Goal: Task Accomplishment & Management: Manage account settings

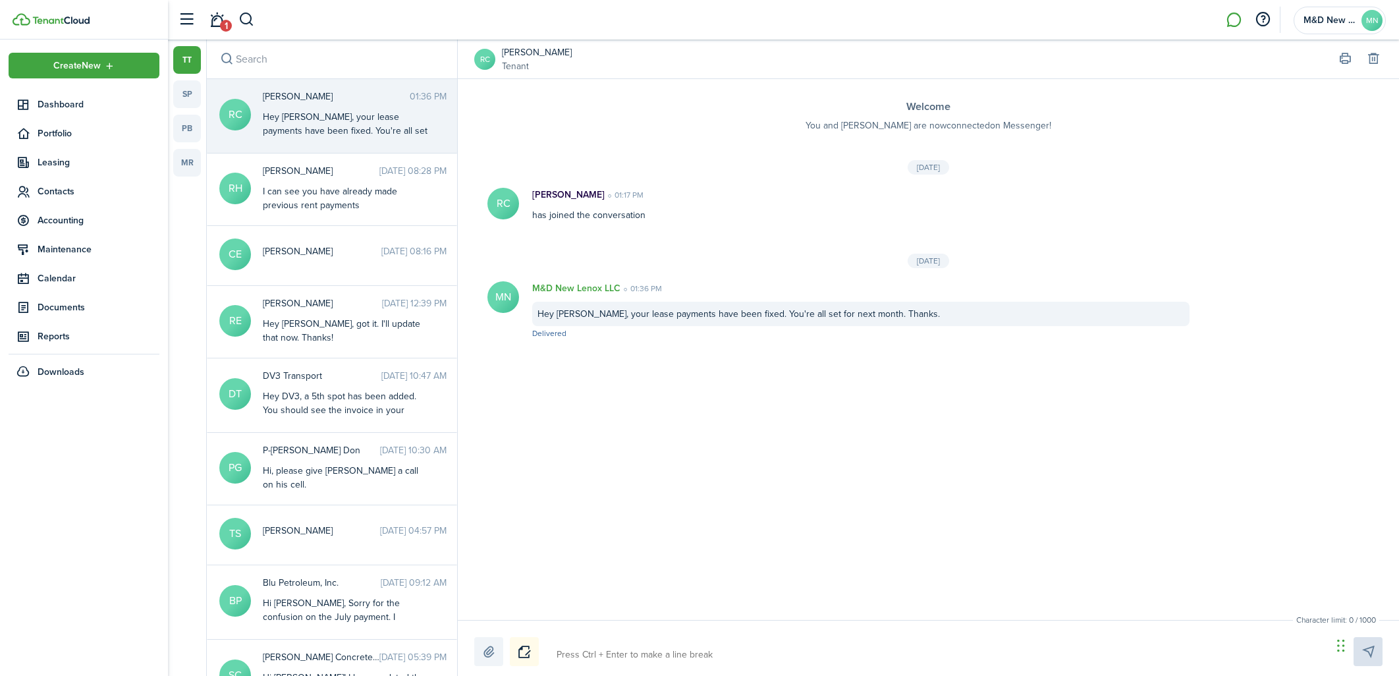
click at [80, 106] on span "Dashboard" at bounding box center [99, 104] width 122 height 14
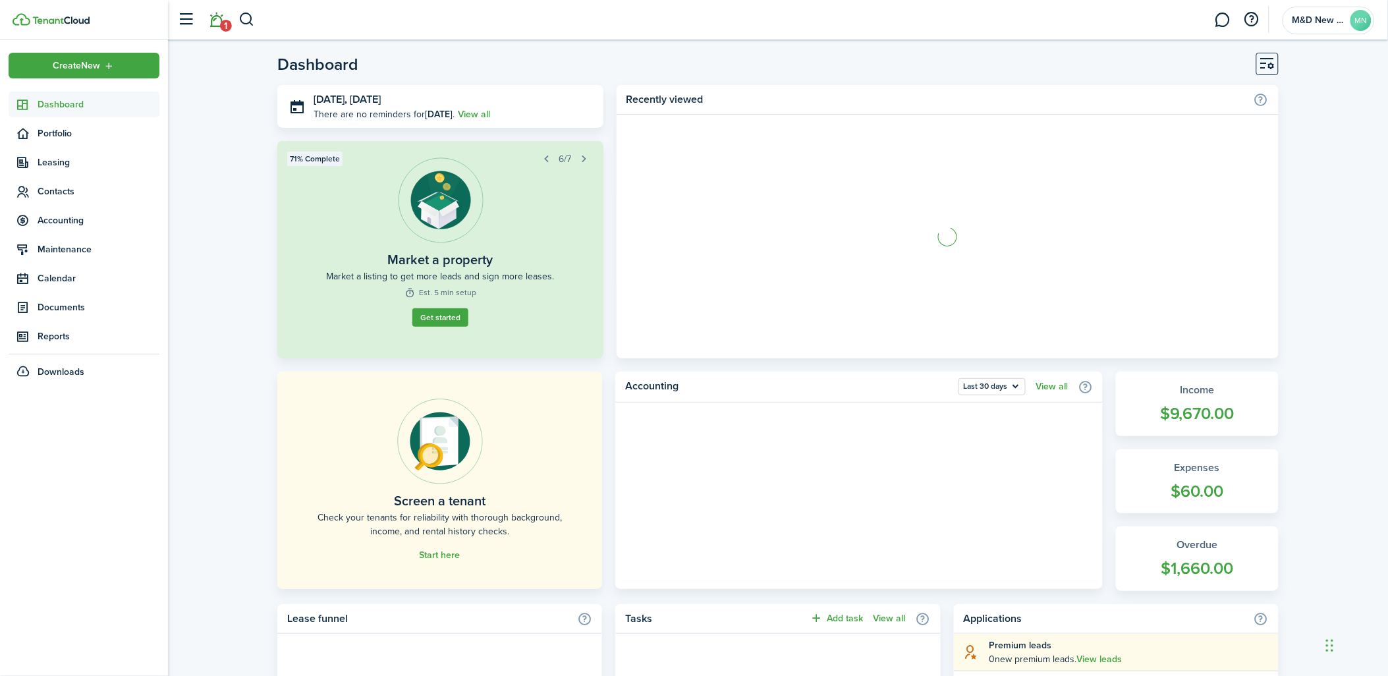
click at [209, 16] on link "1" at bounding box center [216, 20] width 25 height 34
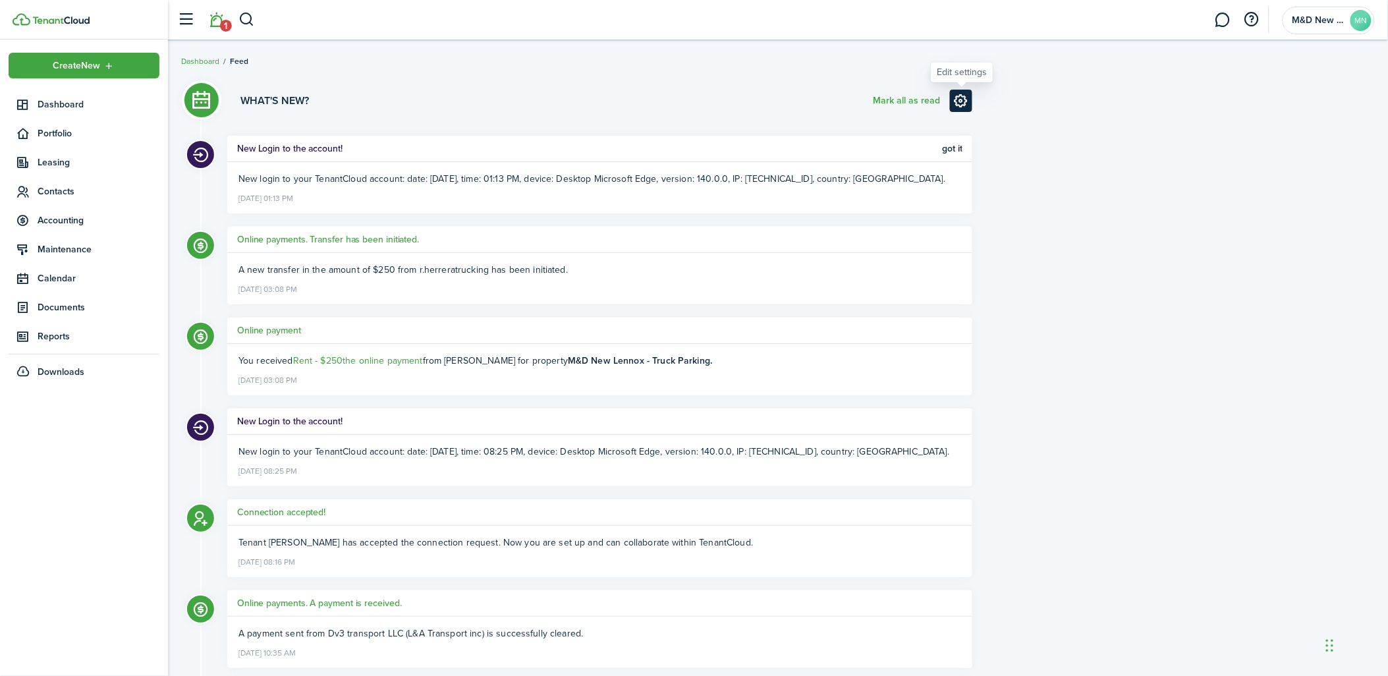
click at [960, 99] on link at bounding box center [961, 101] width 22 height 22
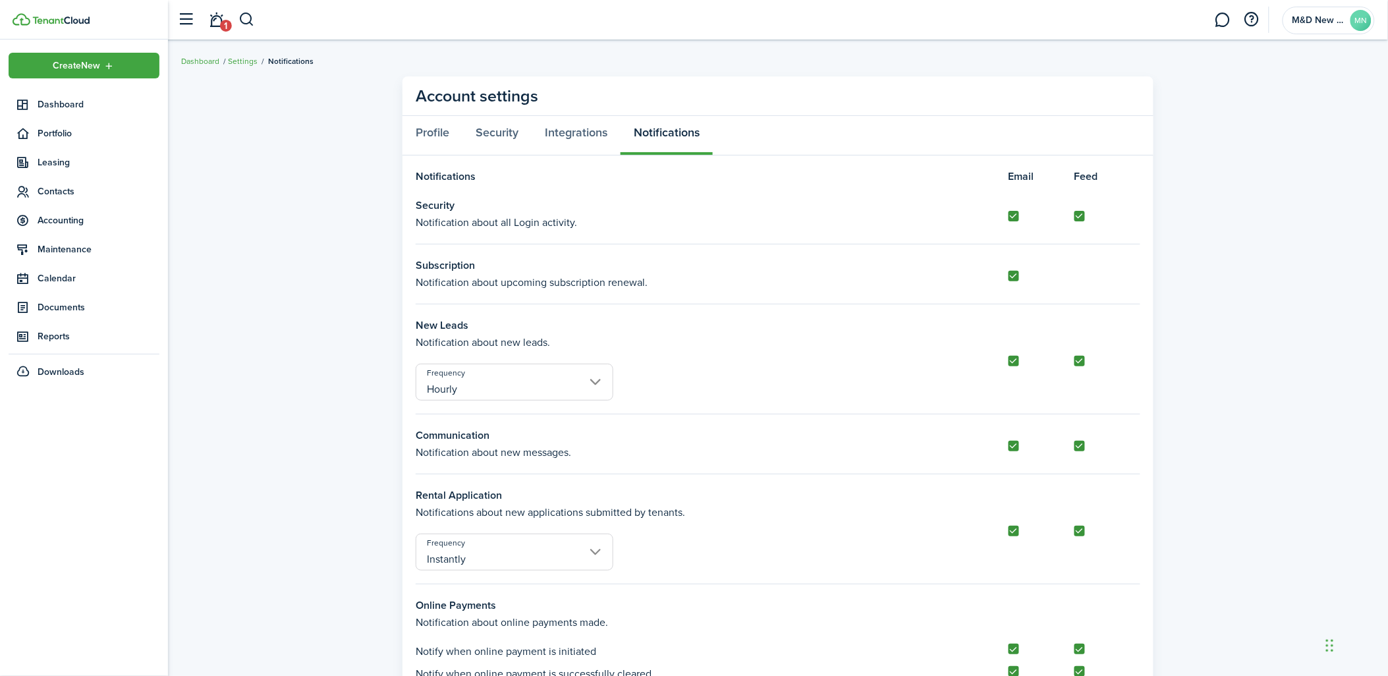
click at [215, 17] on link "1" at bounding box center [216, 20] width 25 height 34
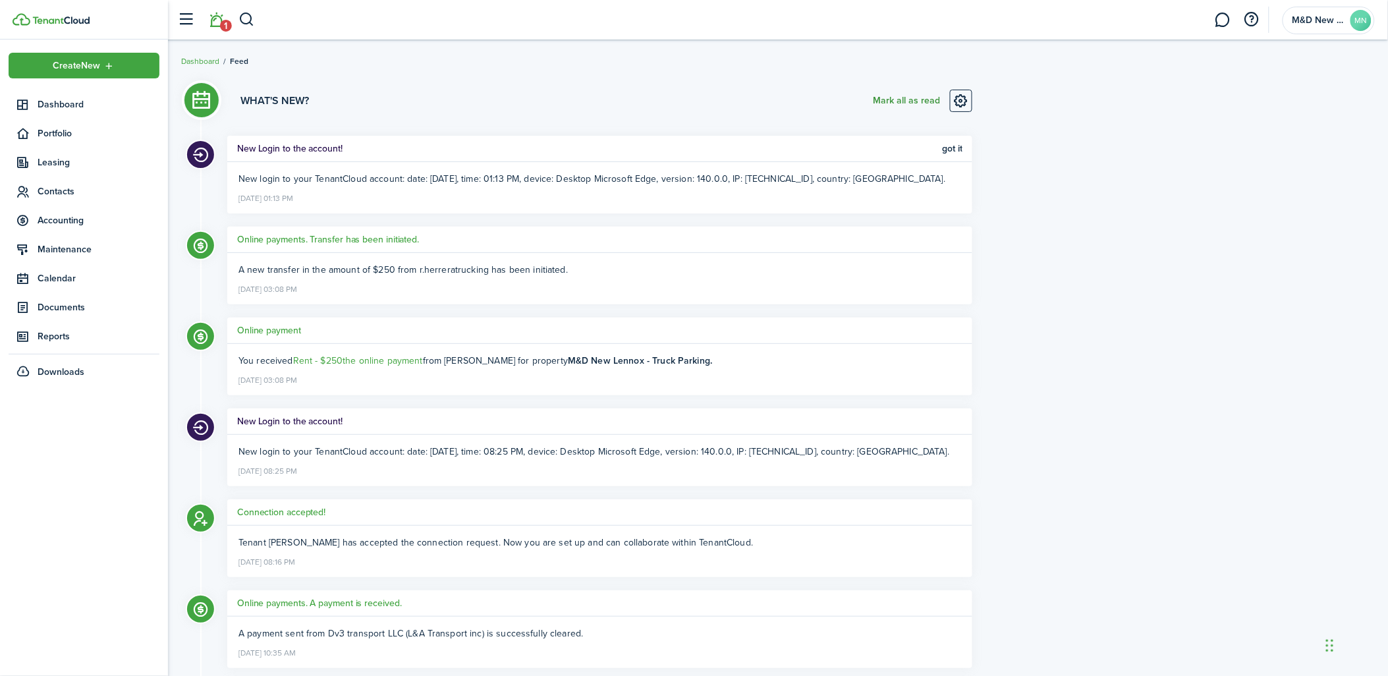
click at [889, 101] on button "Mark all as read" at bounding box center [906, 101] width 67 height 22
click at [44, 105] on span "Dashboard" at bounding box center [99, 104] width 122 height 14
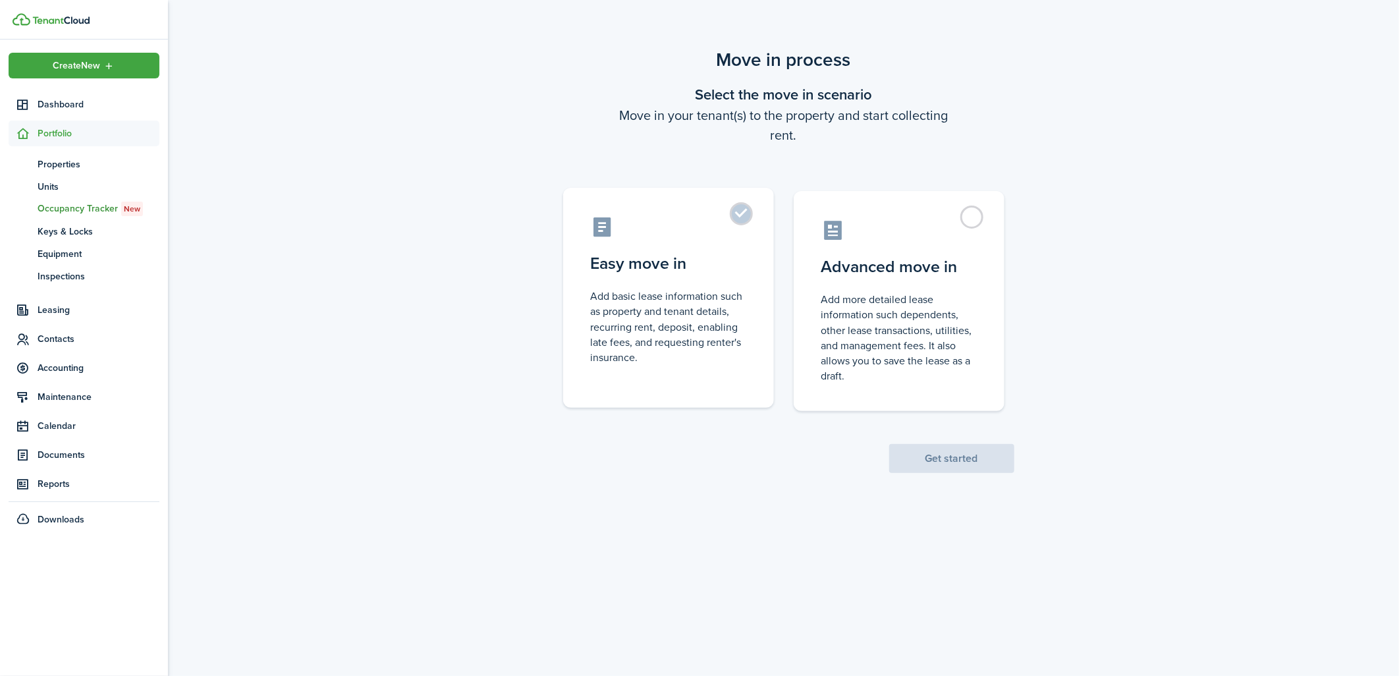
click at [736, 219] on label "Easy move in Add basic lease information such as property and tenant details, r…" at bounding box center [668, 298] width 211 height 220
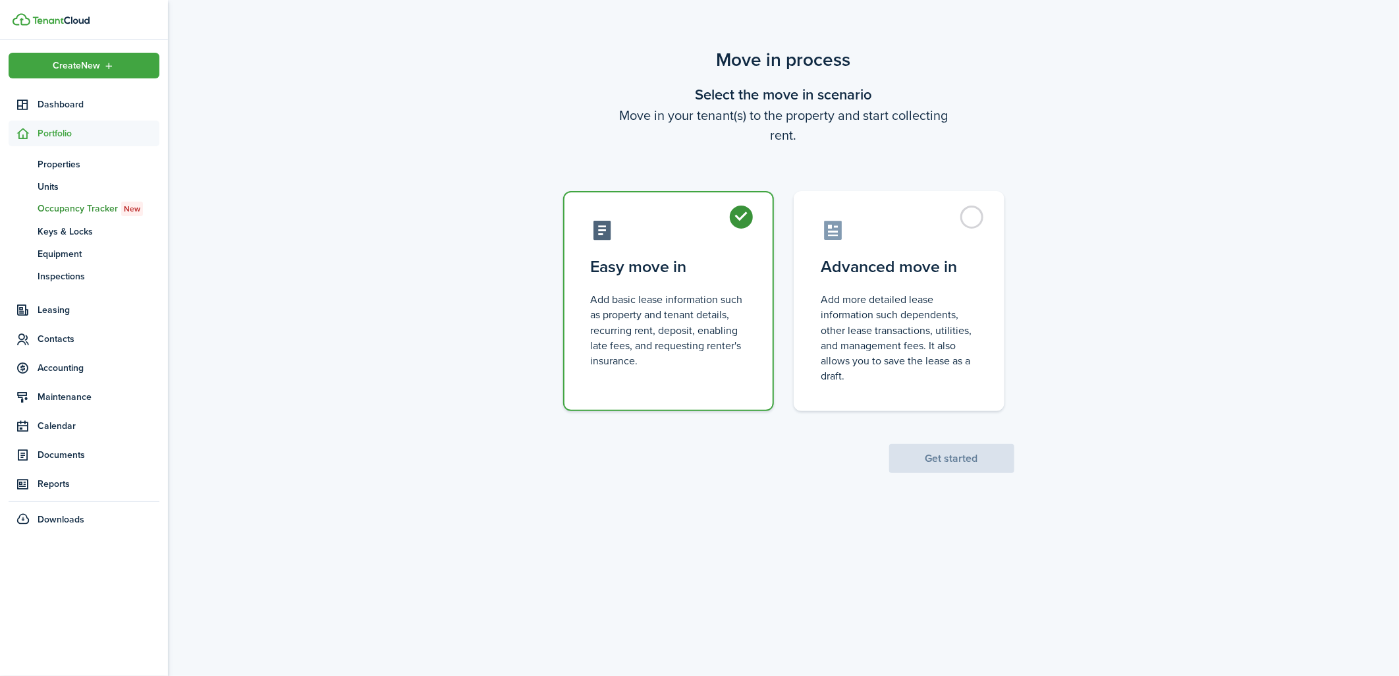
radio input "true"
click at [935, 465] on button "Get started" at bounding box center [951, 458] width 125 height 29
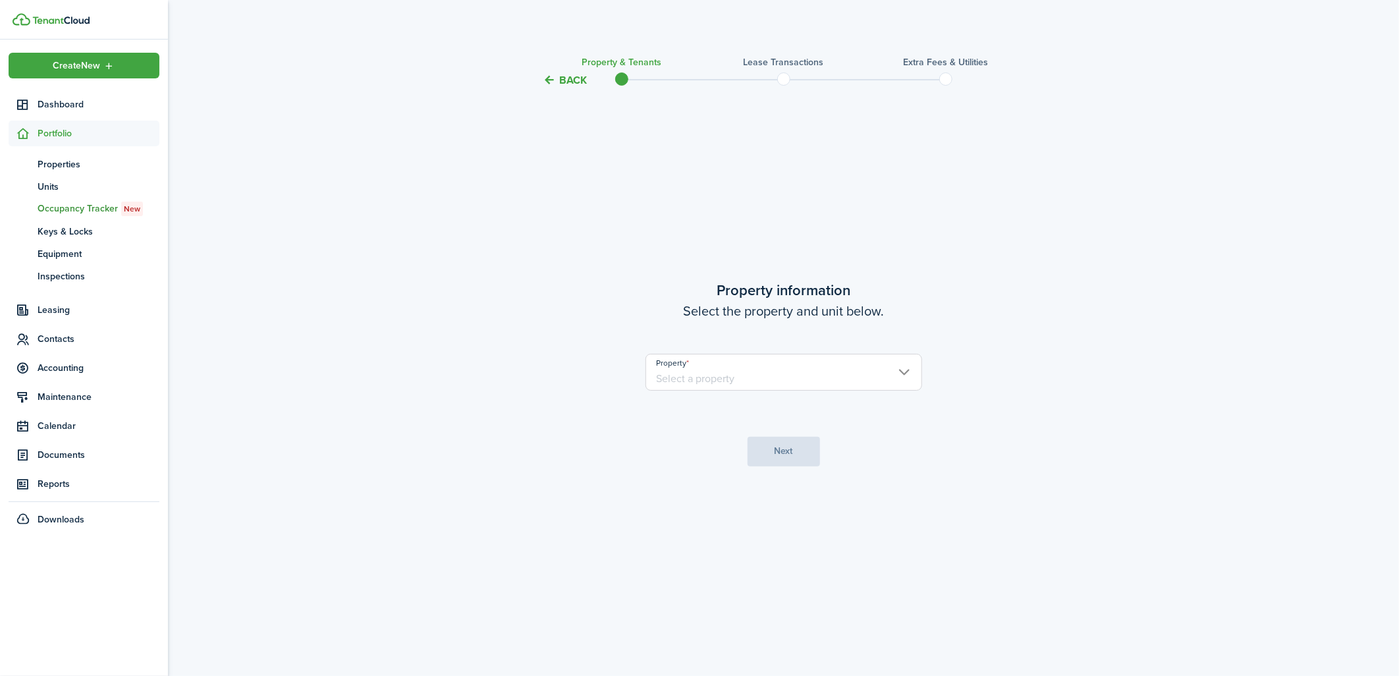
click at [808, 374] on input "Property" at bounding box center [784, 372] width 277 height 37
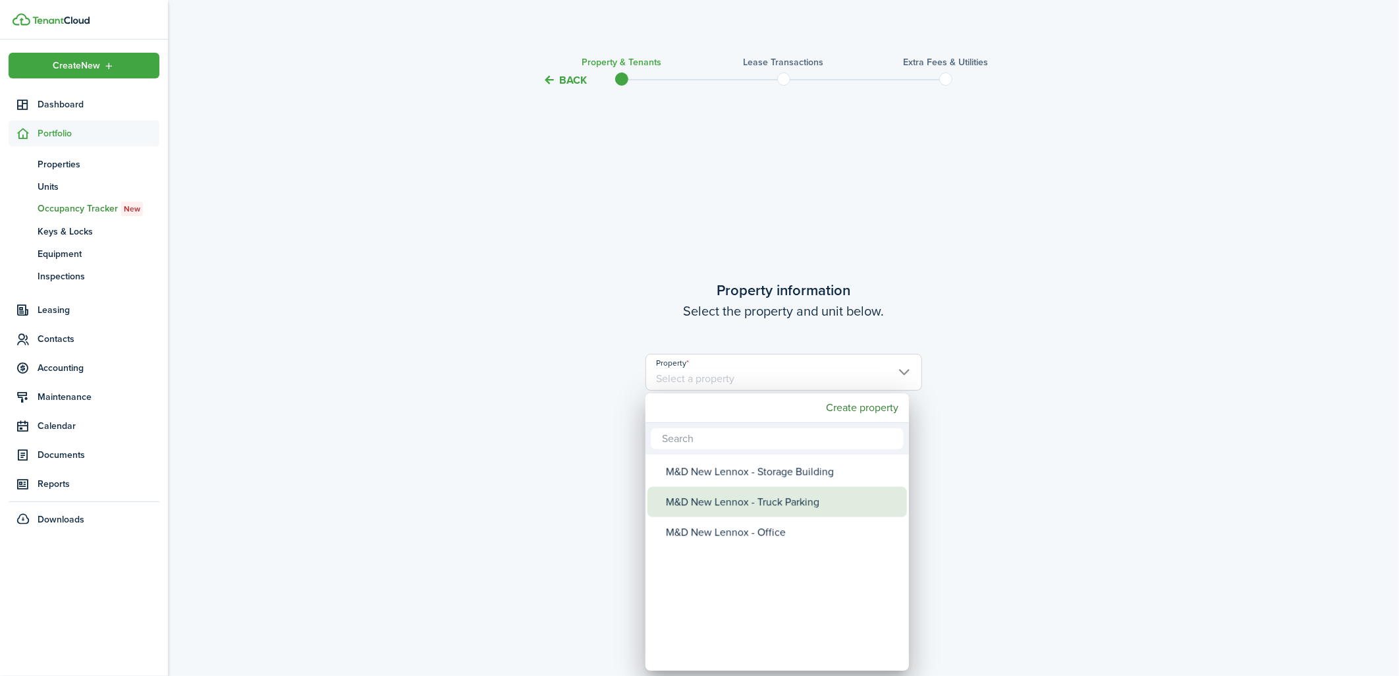
click at [797, 495] on div "M&D New Lennox - Truck Parking" at bounding box center [782, 502] width 233 height 30
type input "M&D New Lennox - Truck Parking"
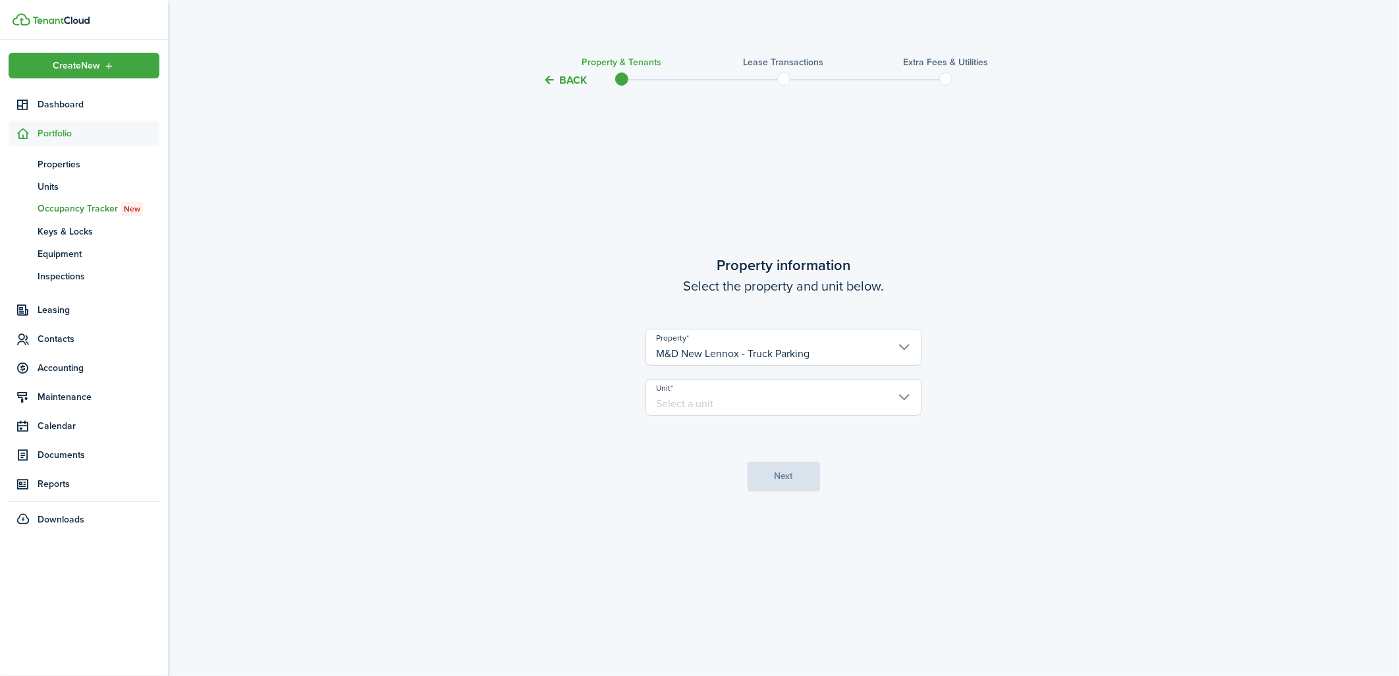
click at [817, 382] on input "Unit" at bounding box center [784, 397] width 277 height 37
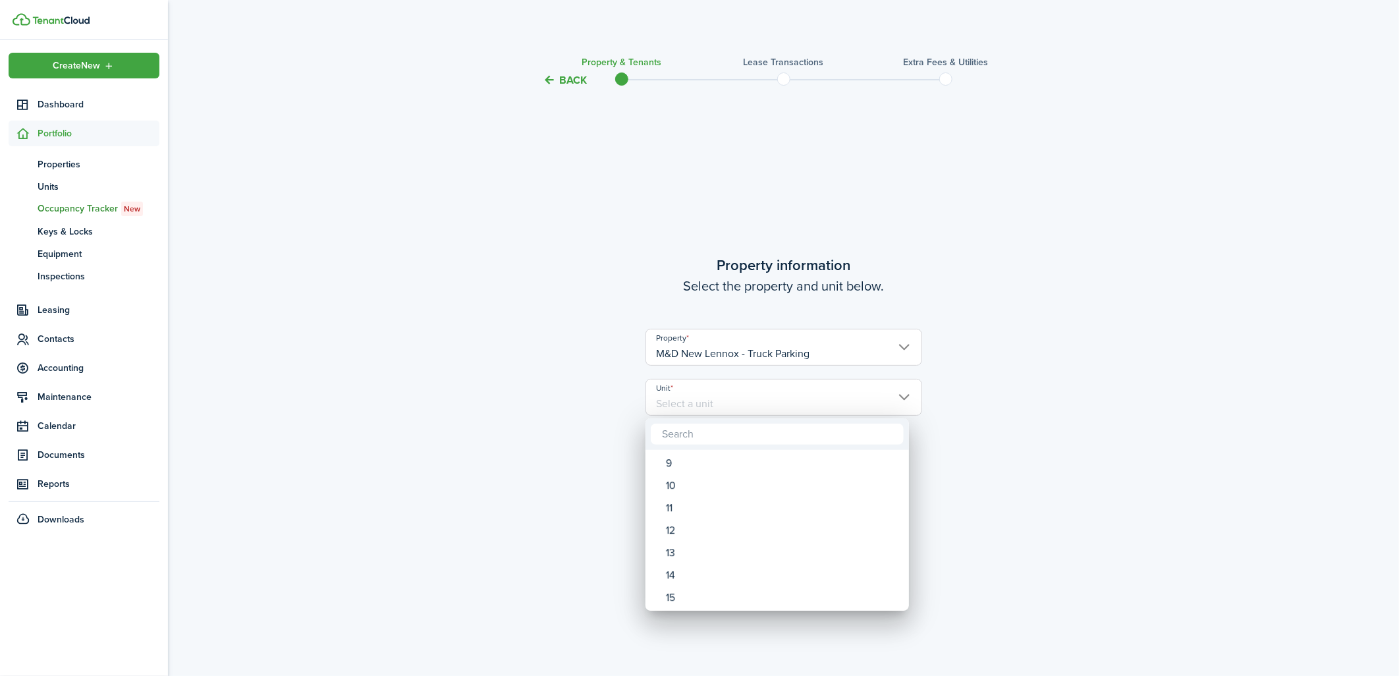
click at [1059, 390] on div at bounding box center [700, 338] width 1610 height 887
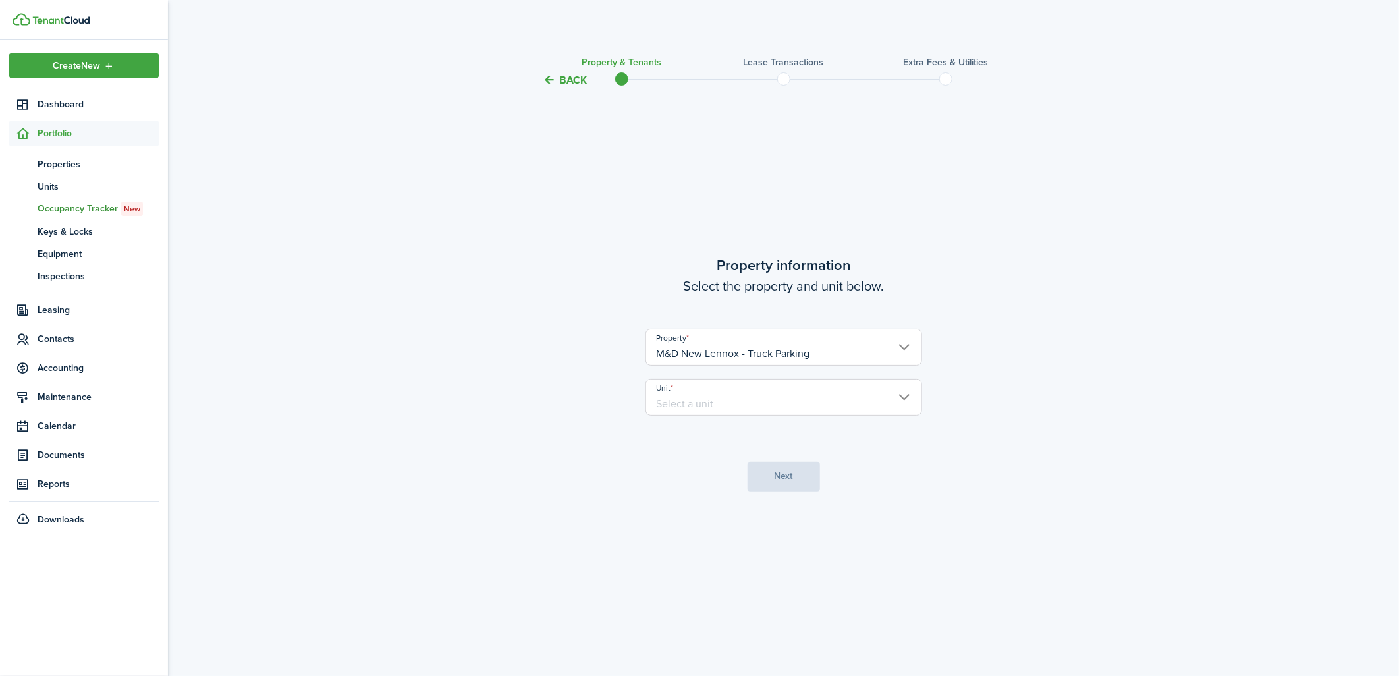
click at [901, 405] on input "Unit" at bounding box center [784, 397] width 277 height 37
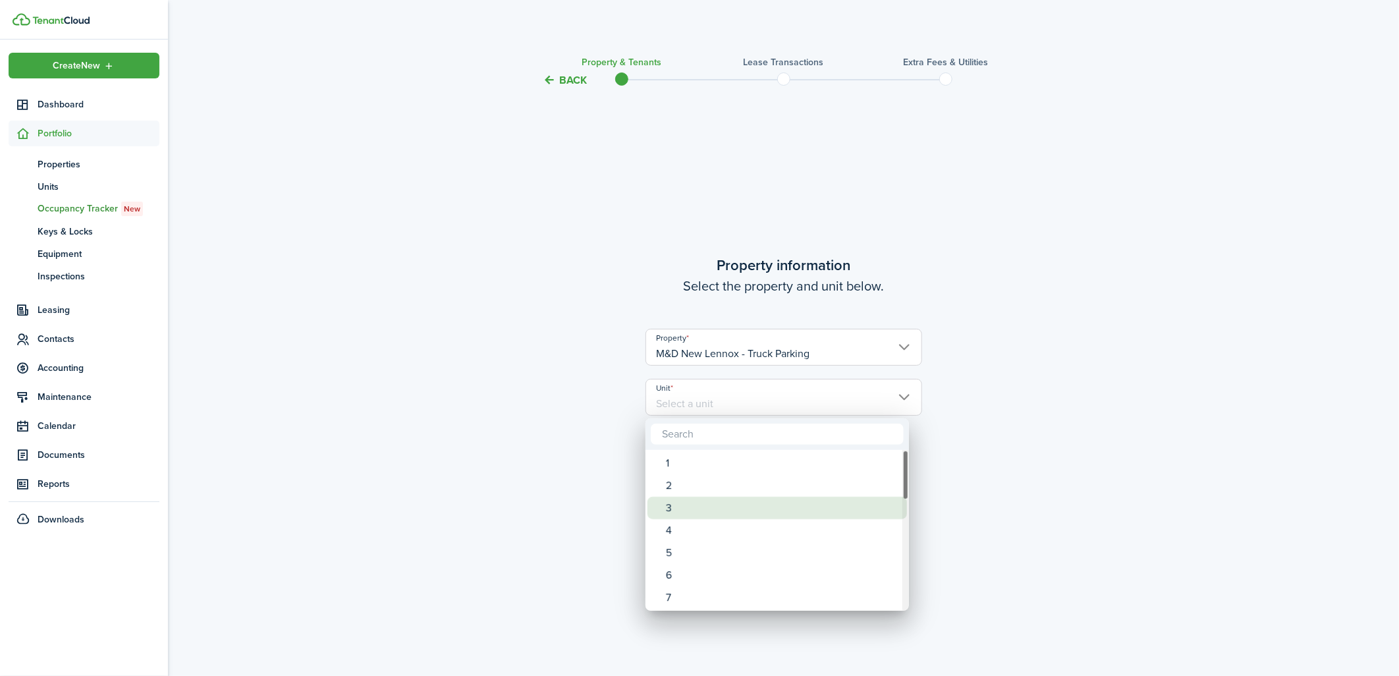
click at [768, 499] on div "3" at bounding box center [782, 508] width 233 height 22
type input "3"
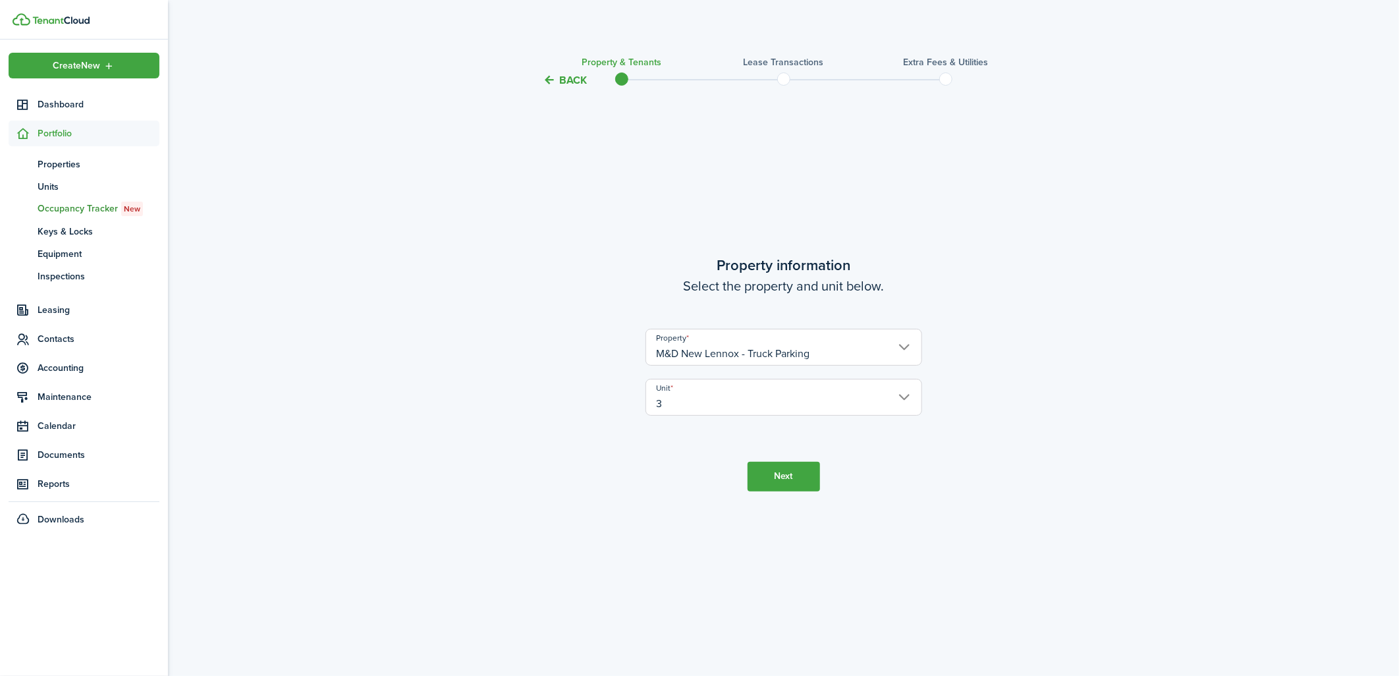
click at [776, 479] on button "Next" at bounding box center [784, 477] width 72 height 30
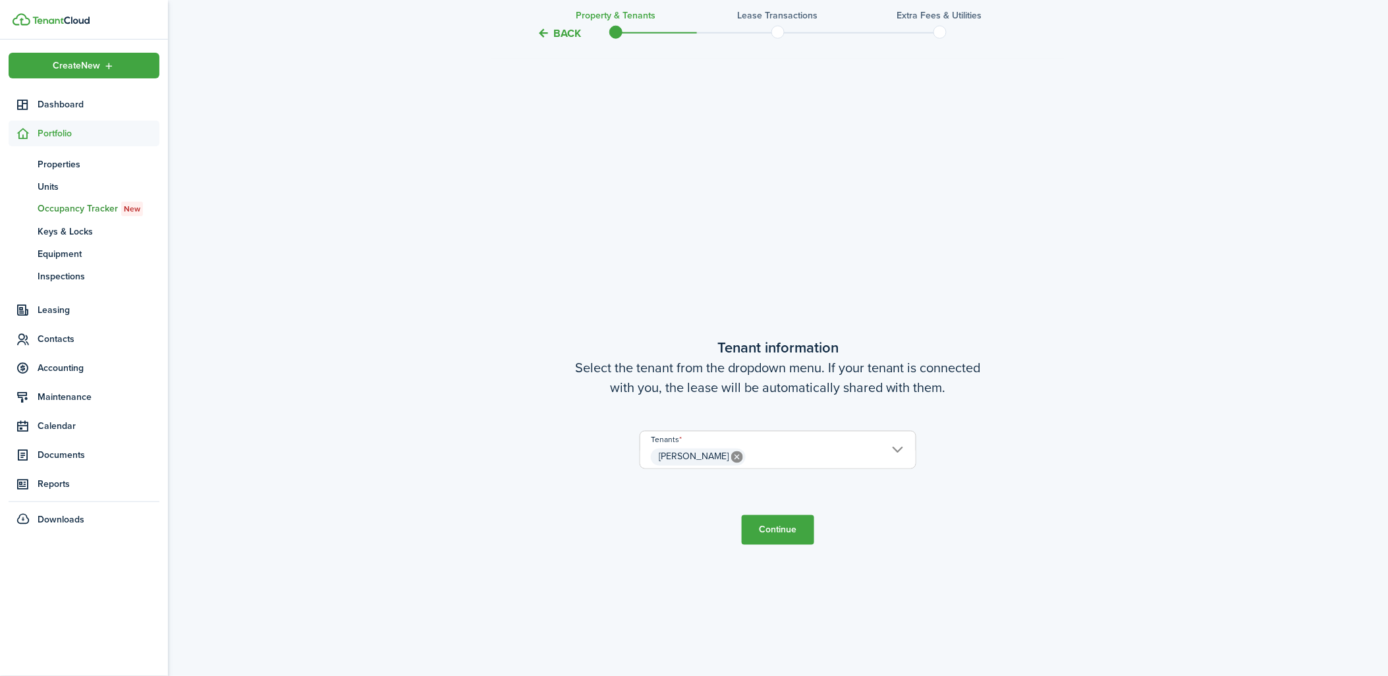
scroll to position [588, 0]
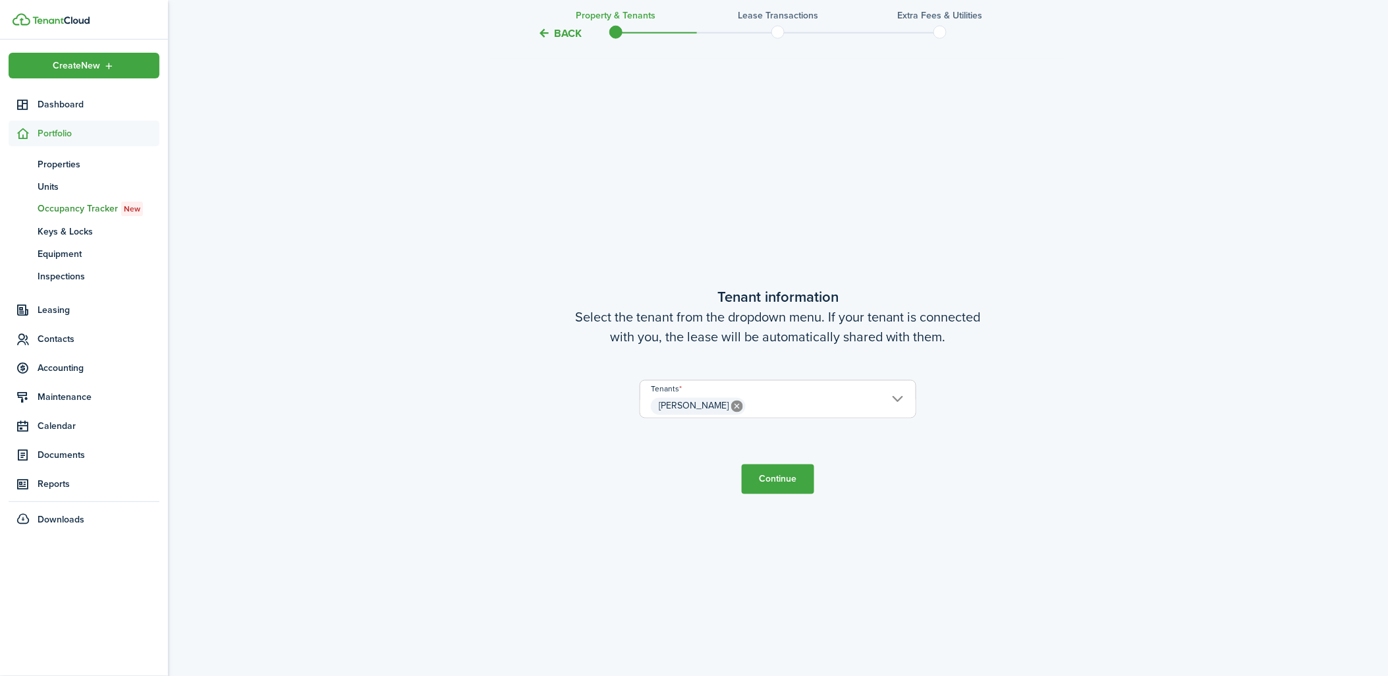
click at [772, 474] on button "Continue" at bounding box center [778, 479] width 72 height 30
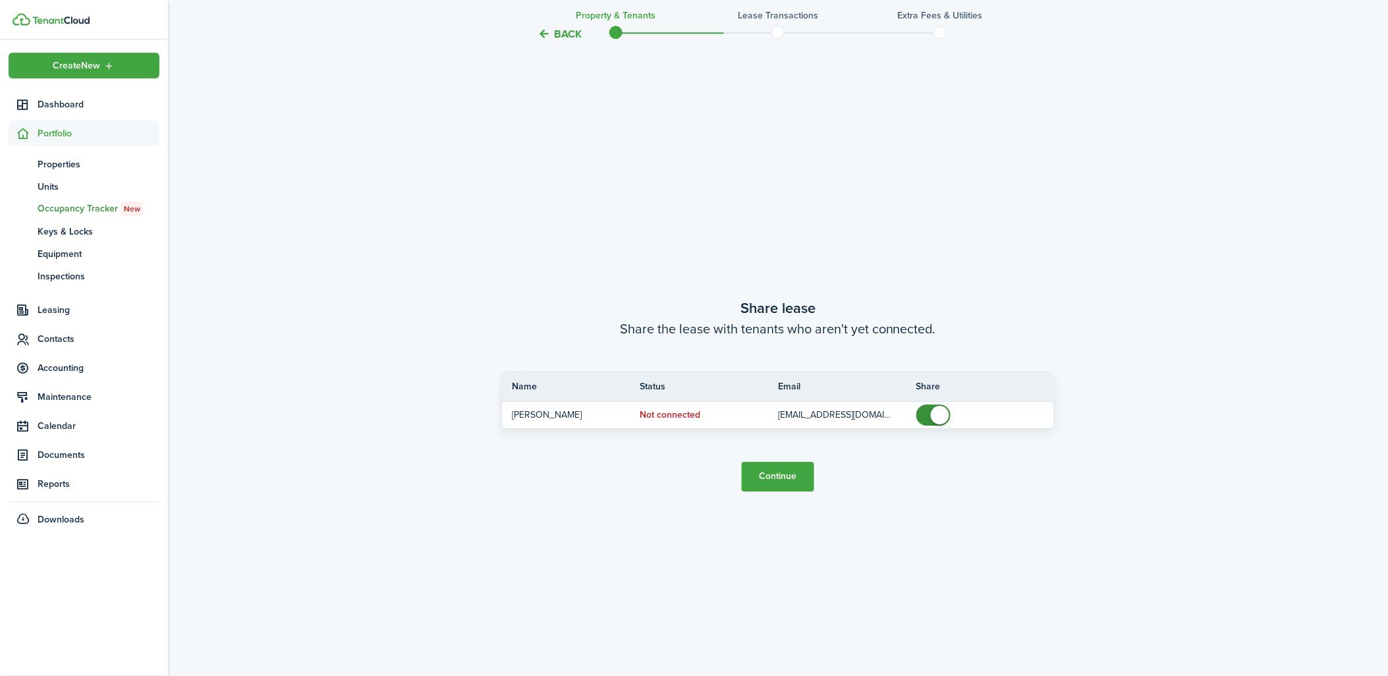
scroll to position [1264, 0]
click at [773, 472] on button "Continue" at bounding box center [778, 473] width 72 height 30
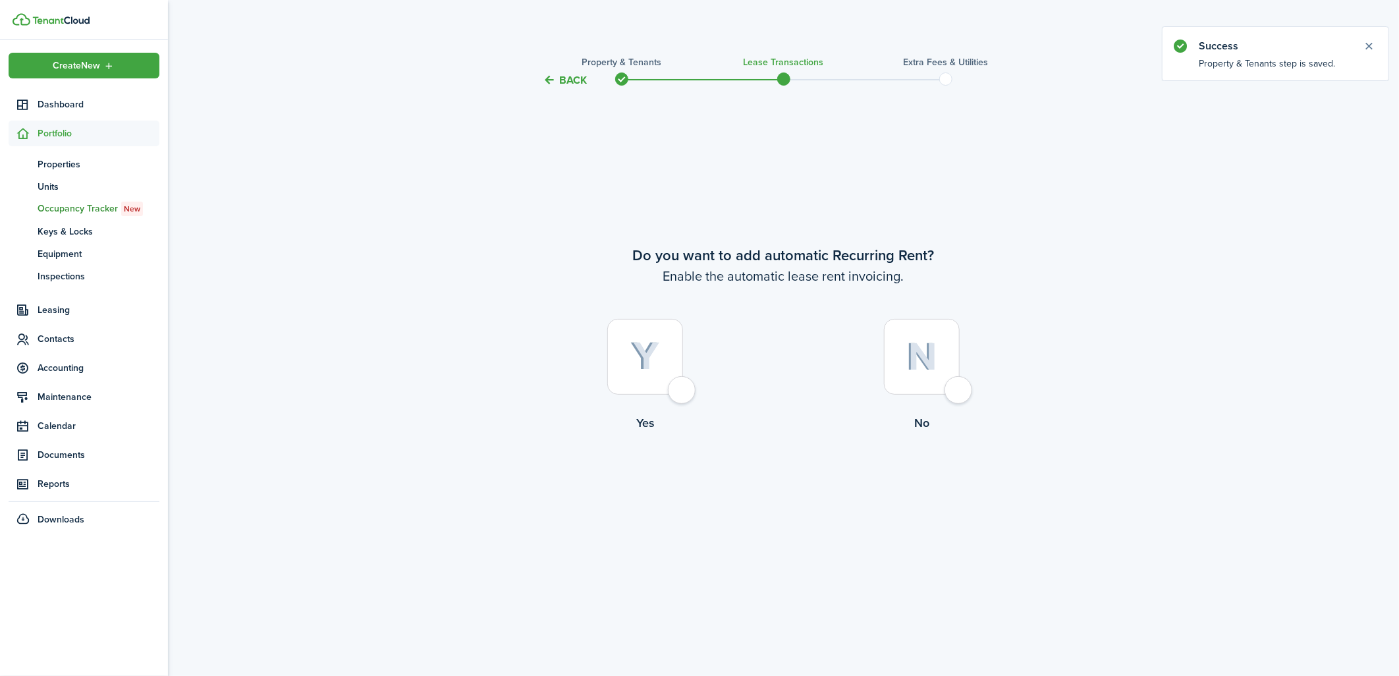
click at [675, 389] on div at bounding box center [645, 357] width 76 height 76
radio input "true"
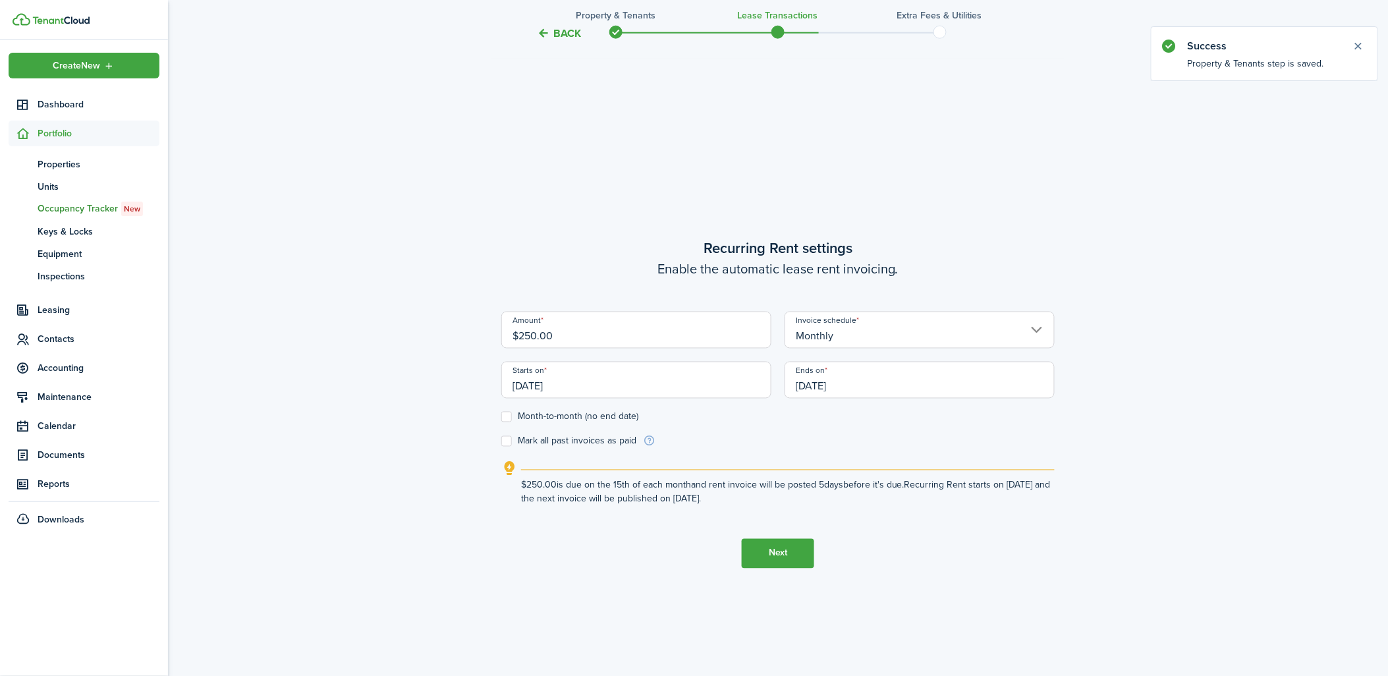
scroll to position [588, 0]
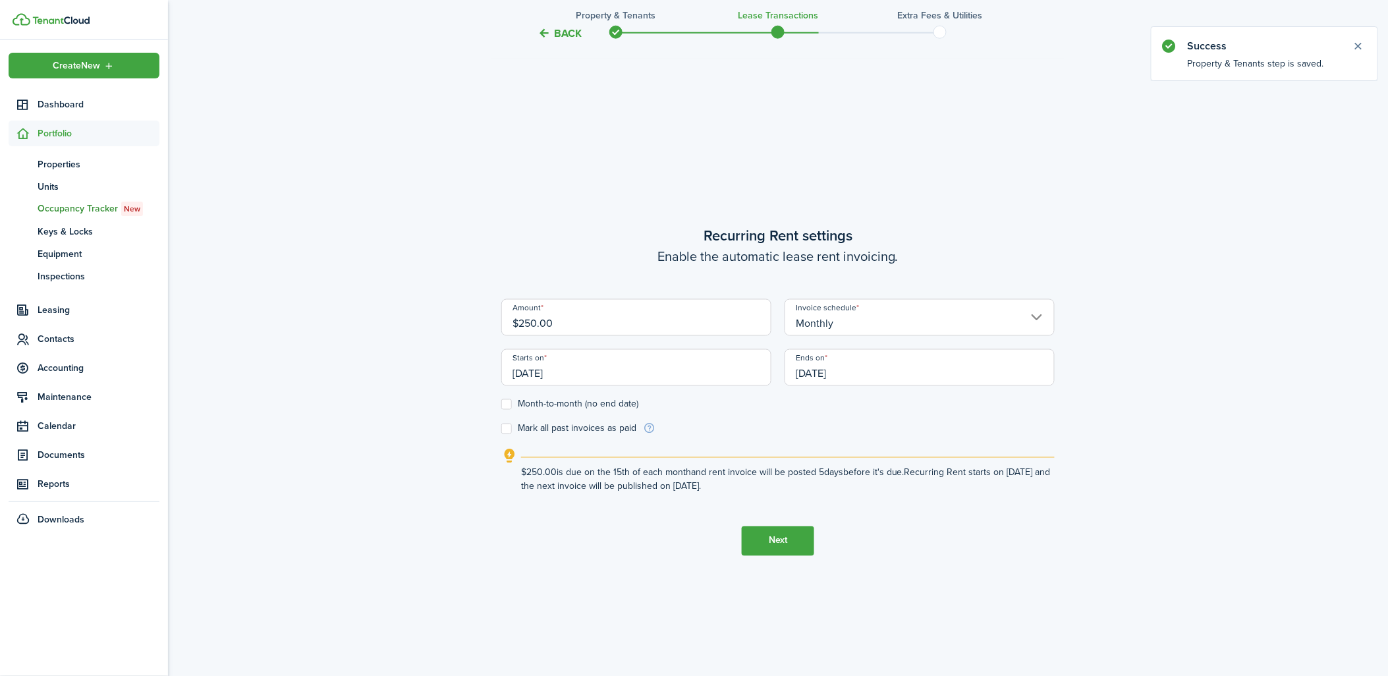
click at [623, 376] on input "[DATE]" at bounding box center [636, 367] width 270 height 37
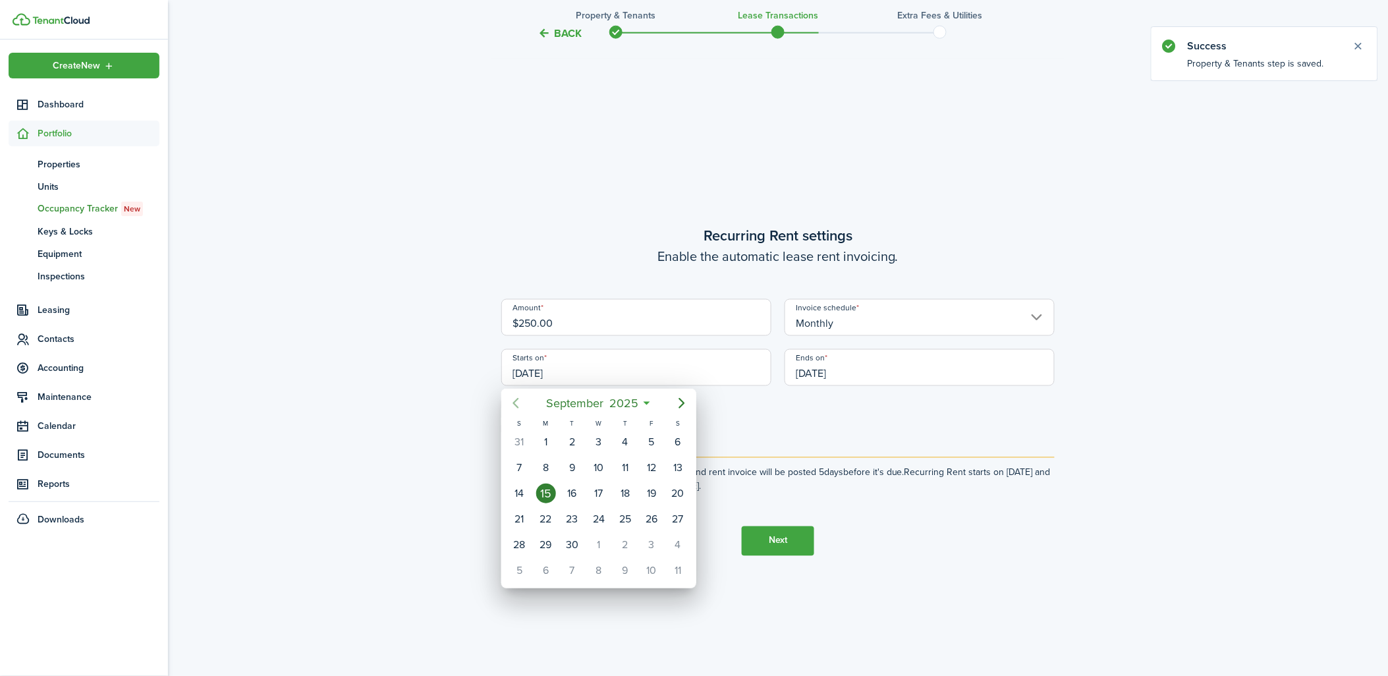
click at [516, 403] on icon "Previous page" at bounding box center [516, 403] width 16 height 16
click at [518, 435] on div "1" at bounding box center [519, 442] width 20 height 20
type input "[DATE]"
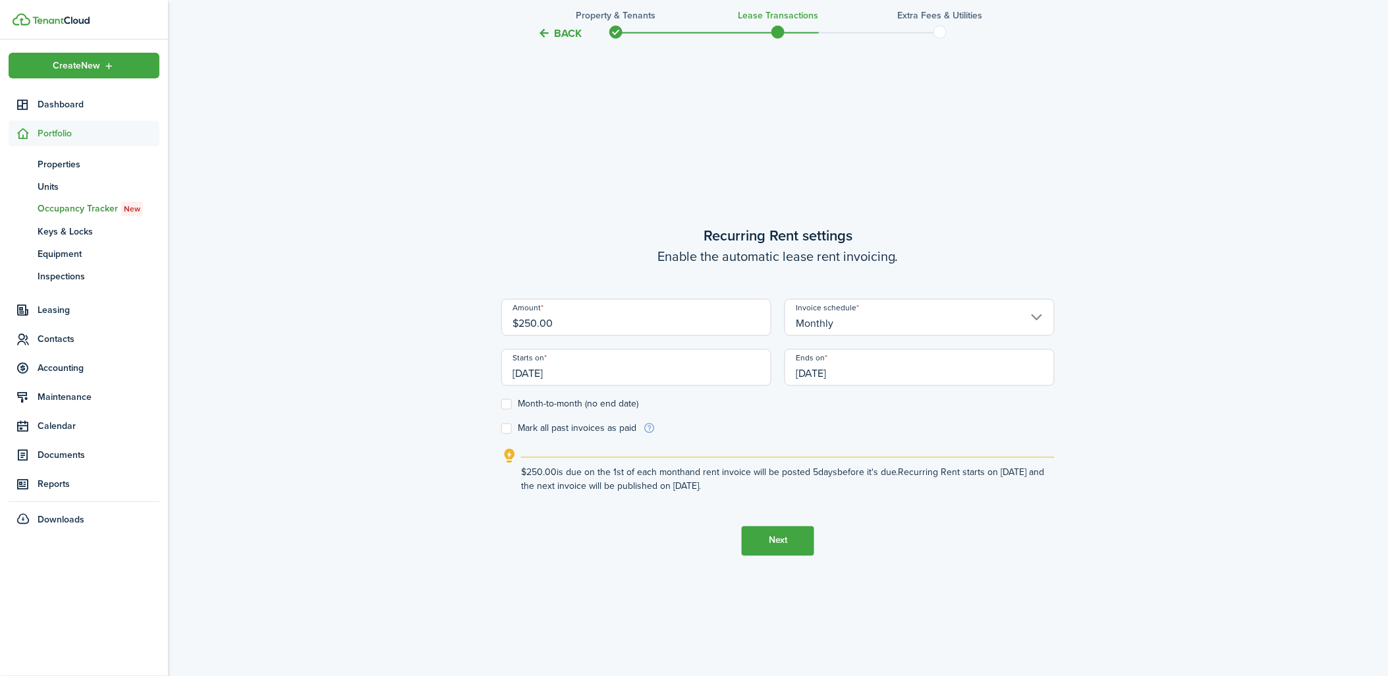
click at [864, 364] on input "[DATE]" at bounding box center [920, 367] width 270 height 37
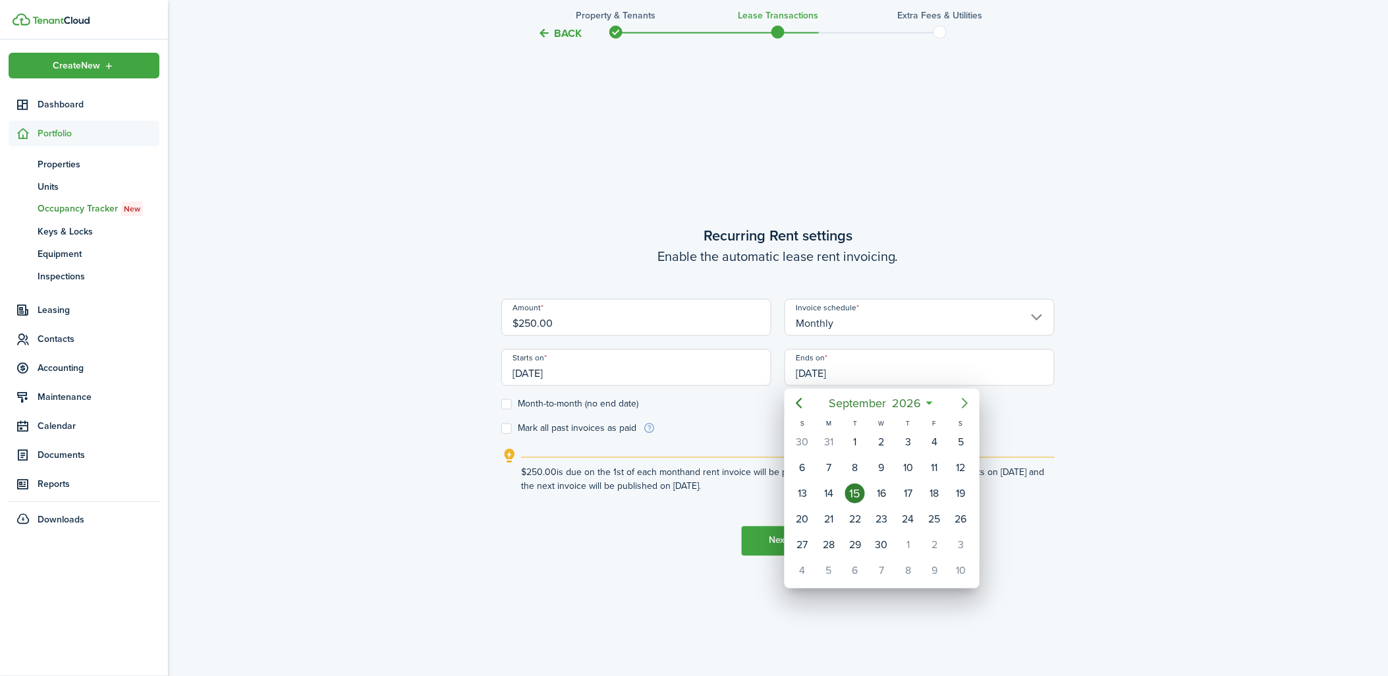
click at [963, 403] on icon "Next page" at bounding box center [965, 403] width 16 height 16
click at [872, 402] on span "October" at bounding box center [858, 403] width 48 height 24
click at [796, 398] on icon "Previous page" at bounding box center [799, 403] width 16 height 16
click at [829, 552] on div "Oct" at bounding box center [819, 561] width 47 height 21
click at [928, 535] on div "31" at bounding box center [935, 545] width 20 height 20
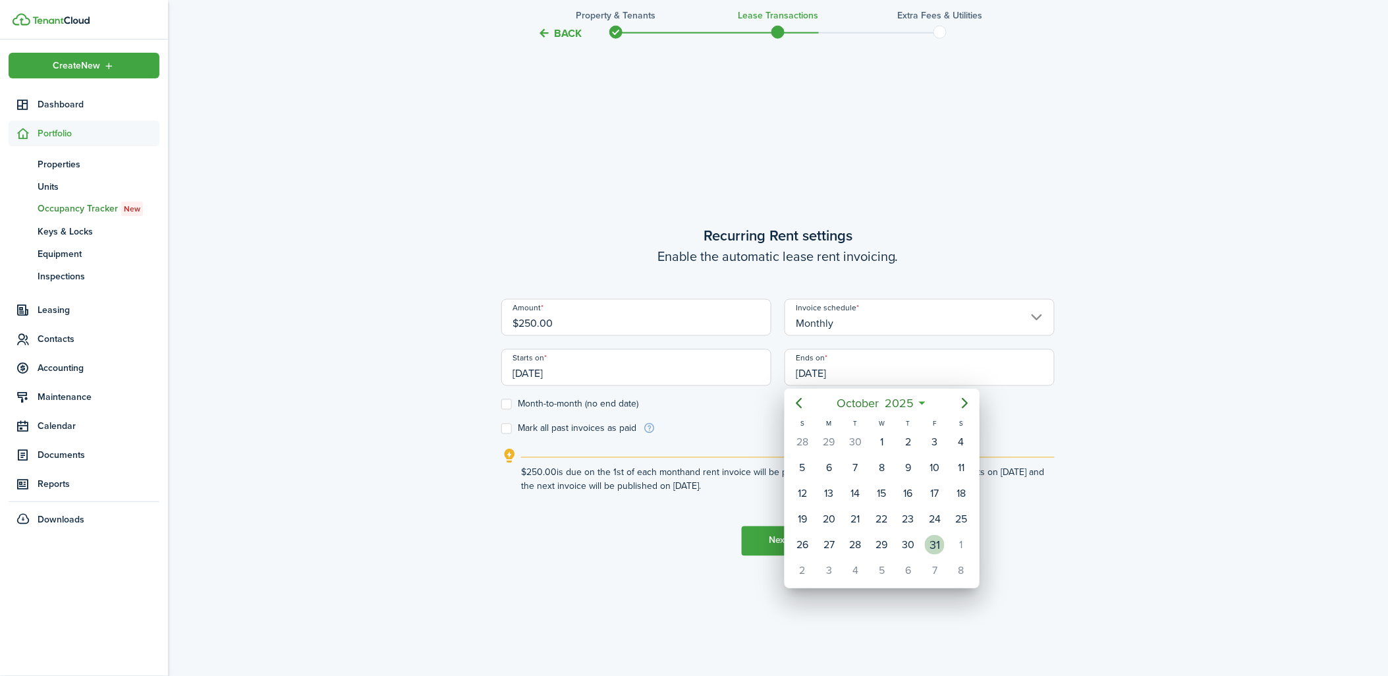
type input "[DATE]"
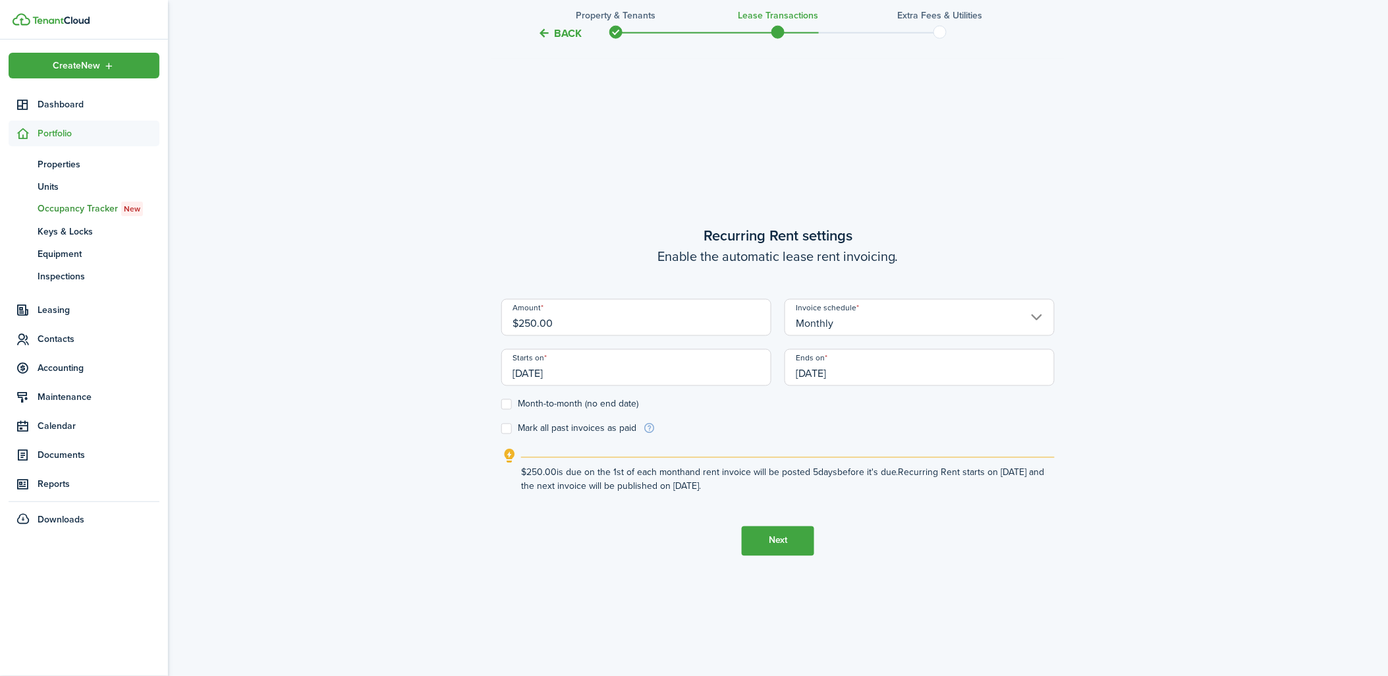
click at [762, 539] on button "Next" at bounding box center [778, 541] width 72 height 30
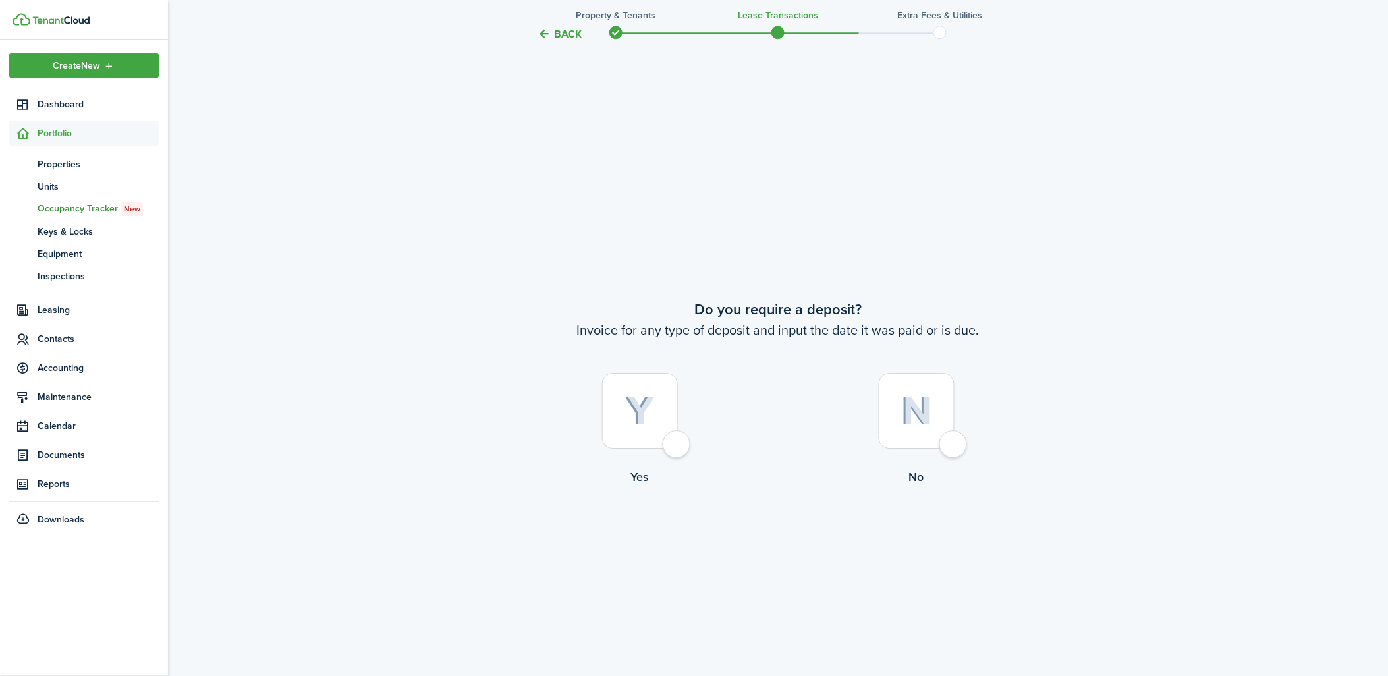
scroll to position [1264, 0]
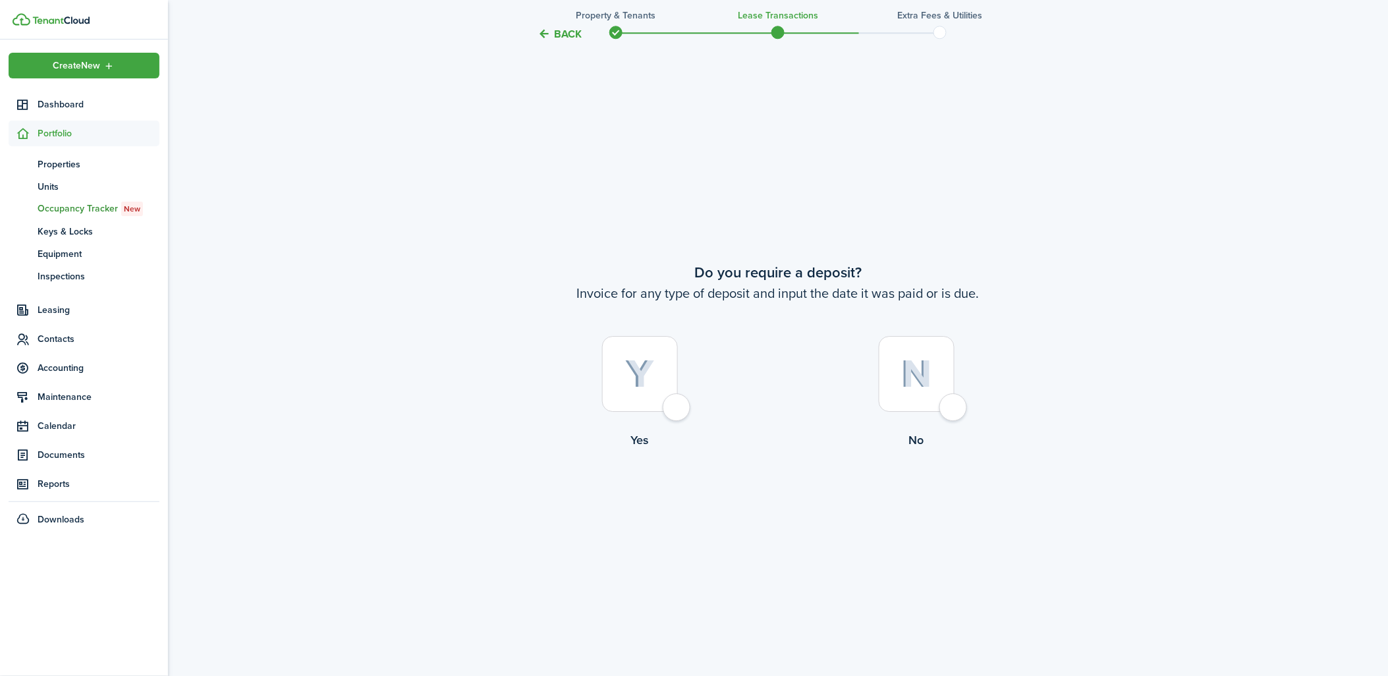
click at [946, 408] on div at bounding box center [917, 374] width 76 height 76
radio input "true"
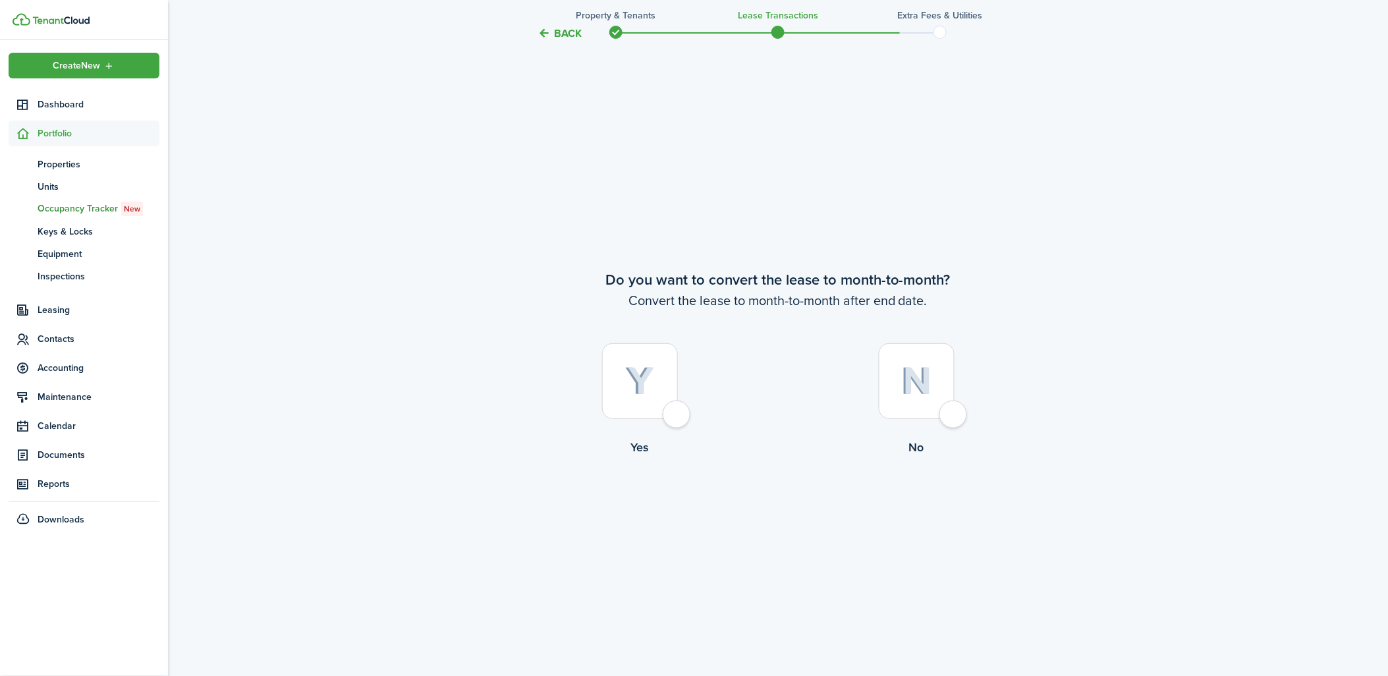
scroll to position [1940, 0]
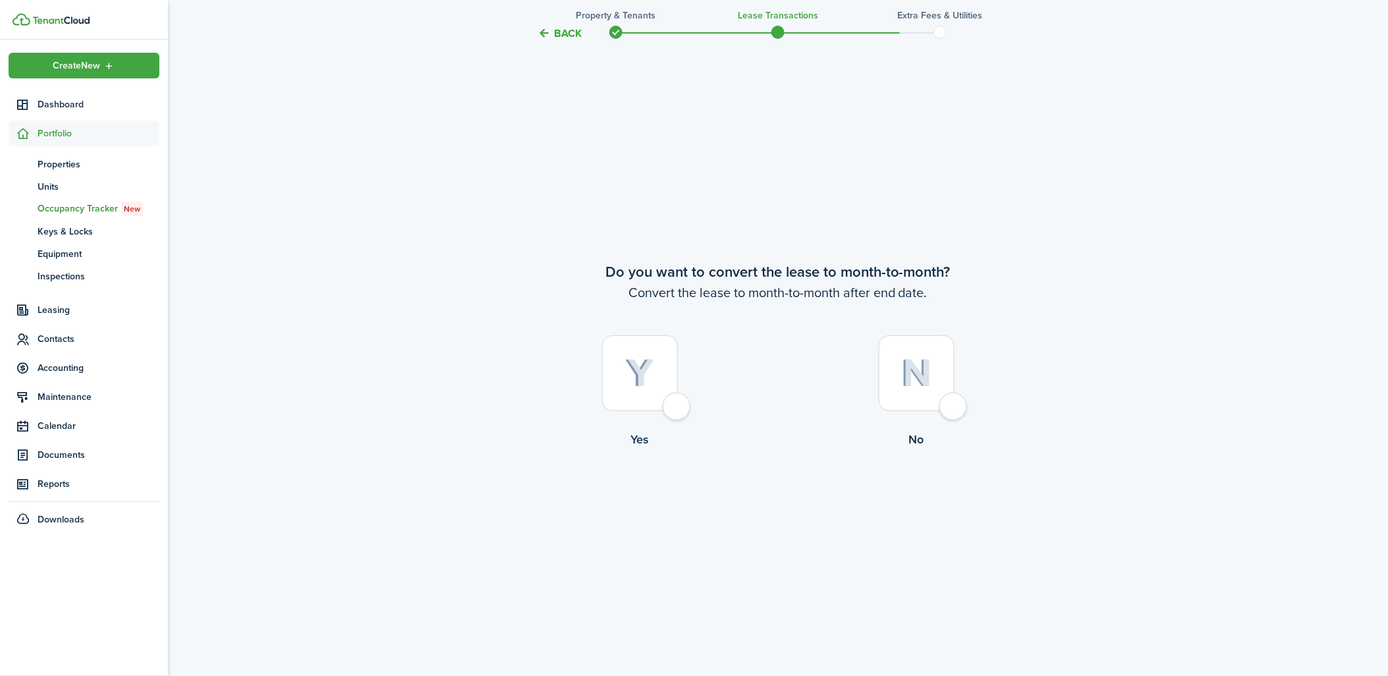
click at [949, 403] on div at bounding box center [917, 373] width 76 height 76
radio input "true"
click at [783, 503] on button "Continue" at bounding box center [778, 503] width 72 height 30
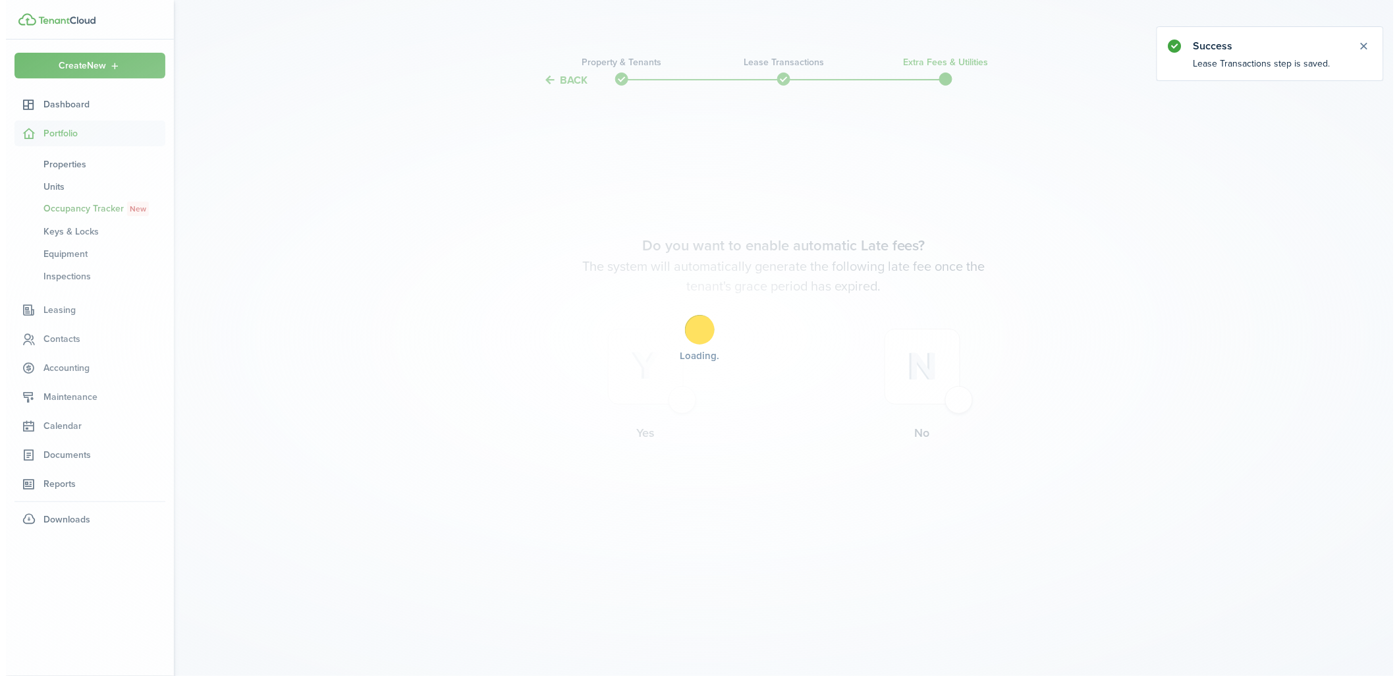
scroll to position [0, 0]
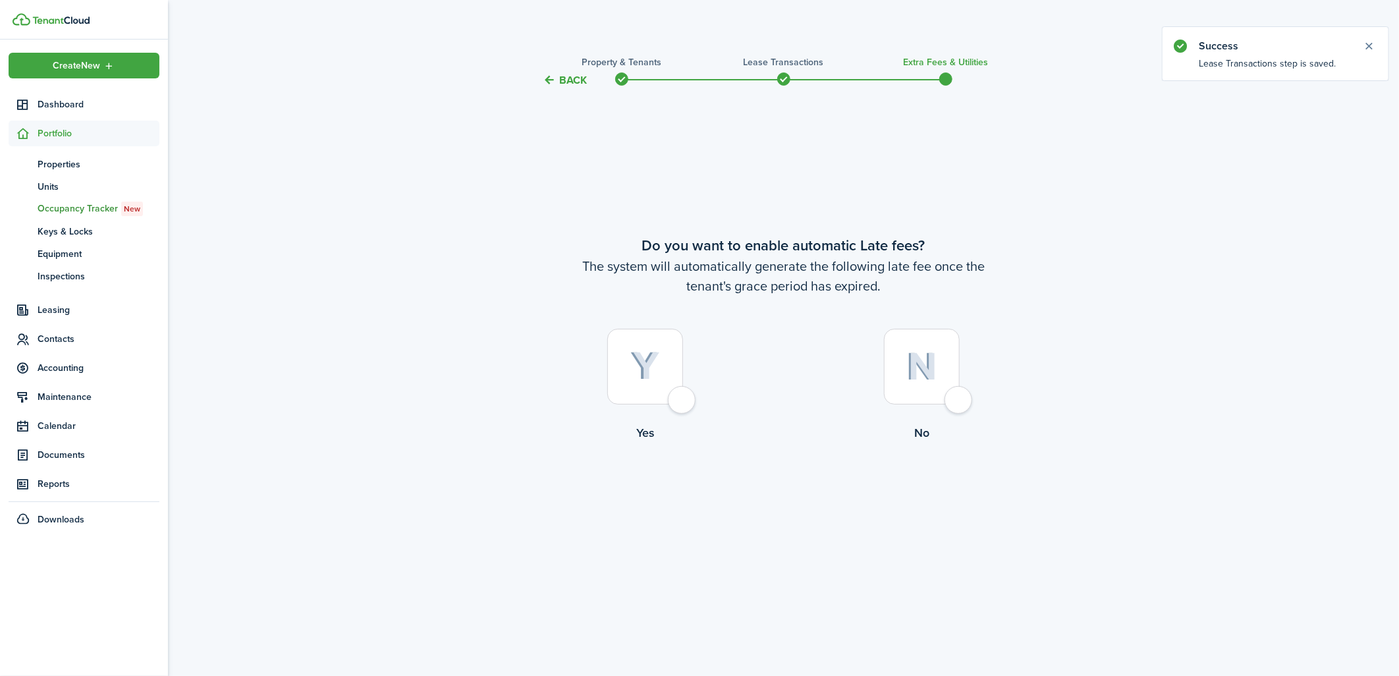
click at [951, 397] on div at bounding box center [922, 367] width 76 height 76
radio input "true"
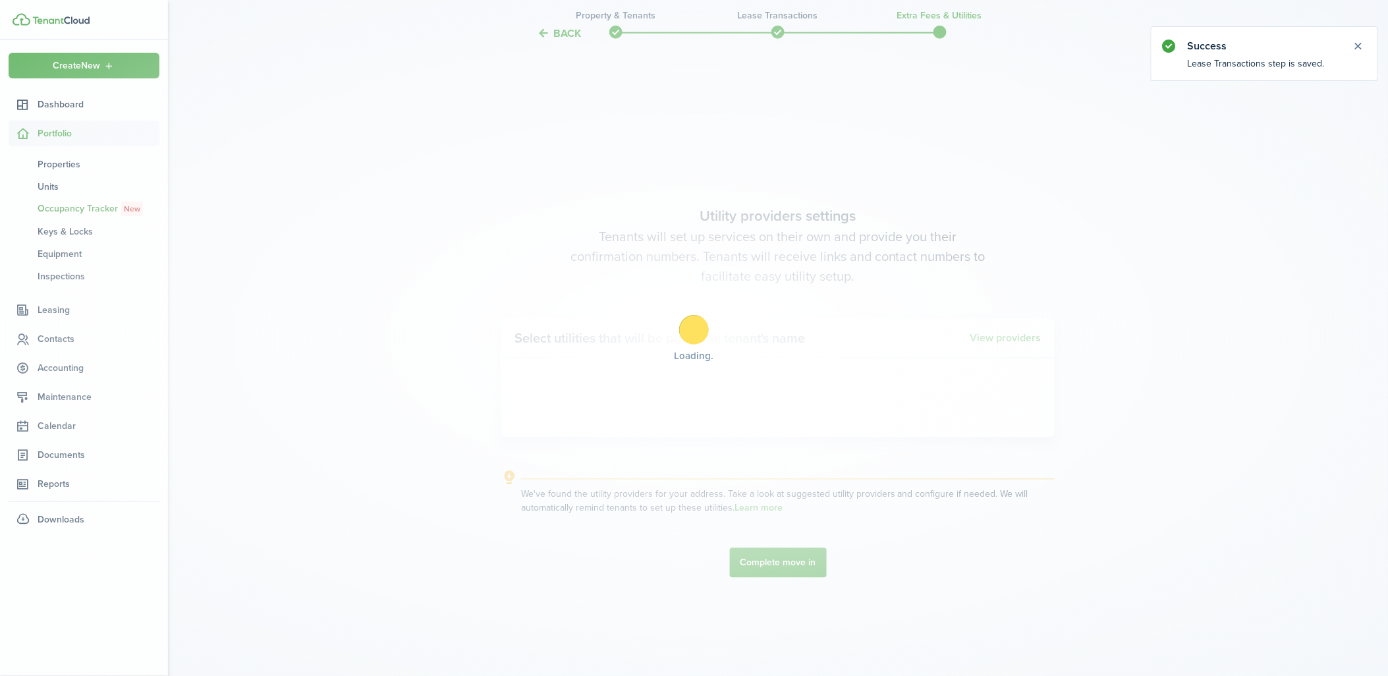
scroll to position [588, 0]
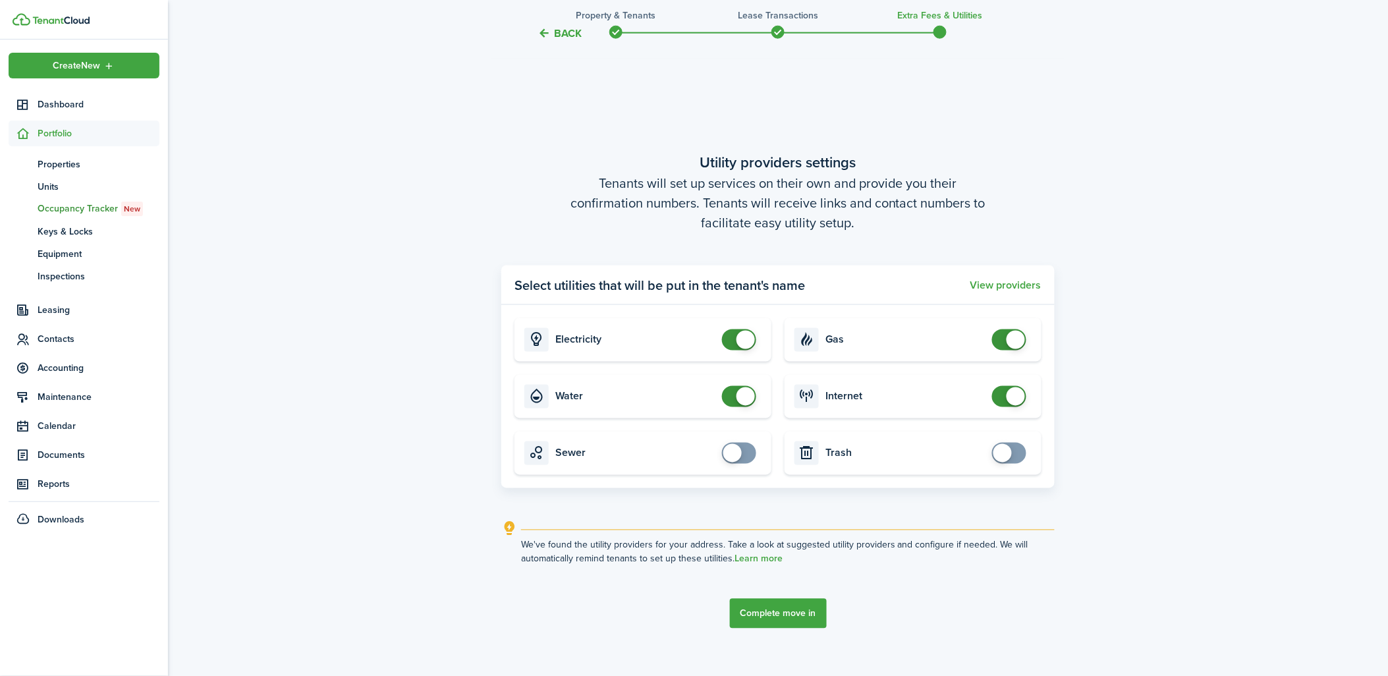
checkbox input "false"
click at [748, 398] on span at bounding box center [745, 396] width 18 height 18
checkbox input "false"
click at [742, 333] on span at bounding box center [745, 340] width 18 height 18
checkbox input "false"
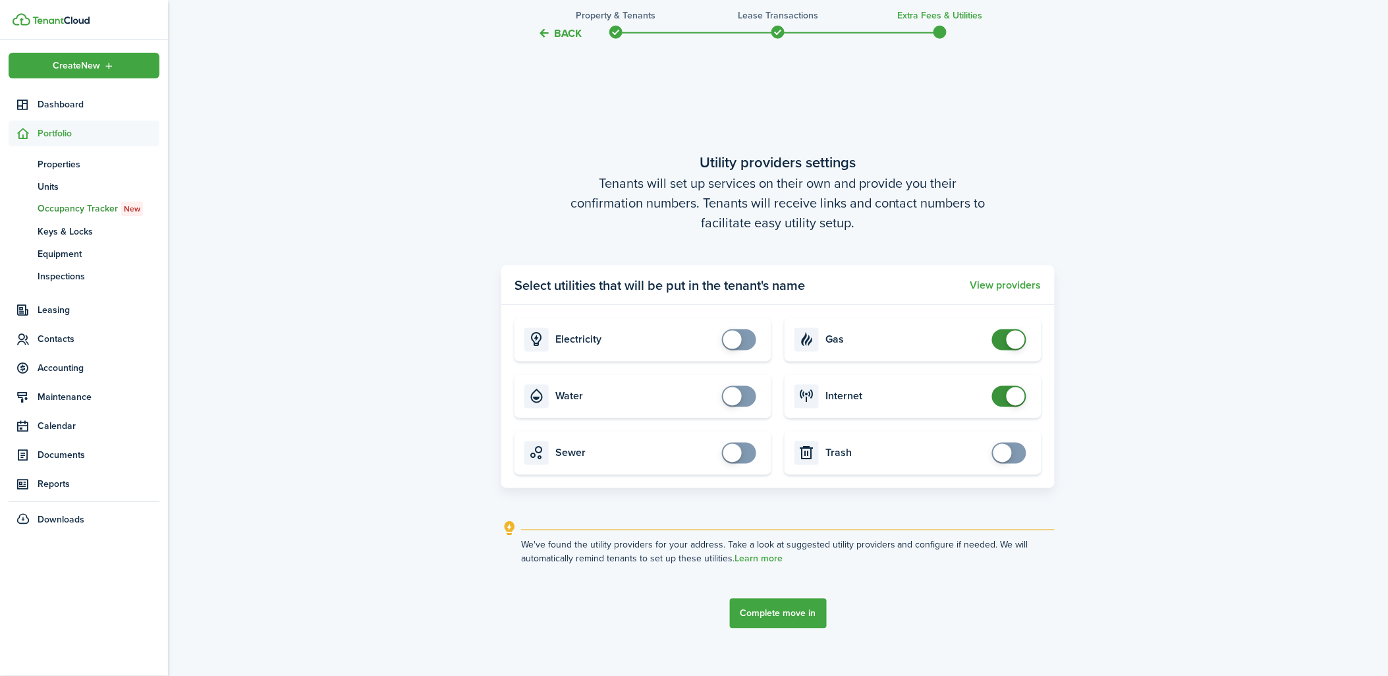
click at [1003, 343] on span at bounding box center [1009, 339] width 13 height 21
checkbox input "false"
click at [1003, 391] on span at bounding box center [1009, 396] width 13 height 21
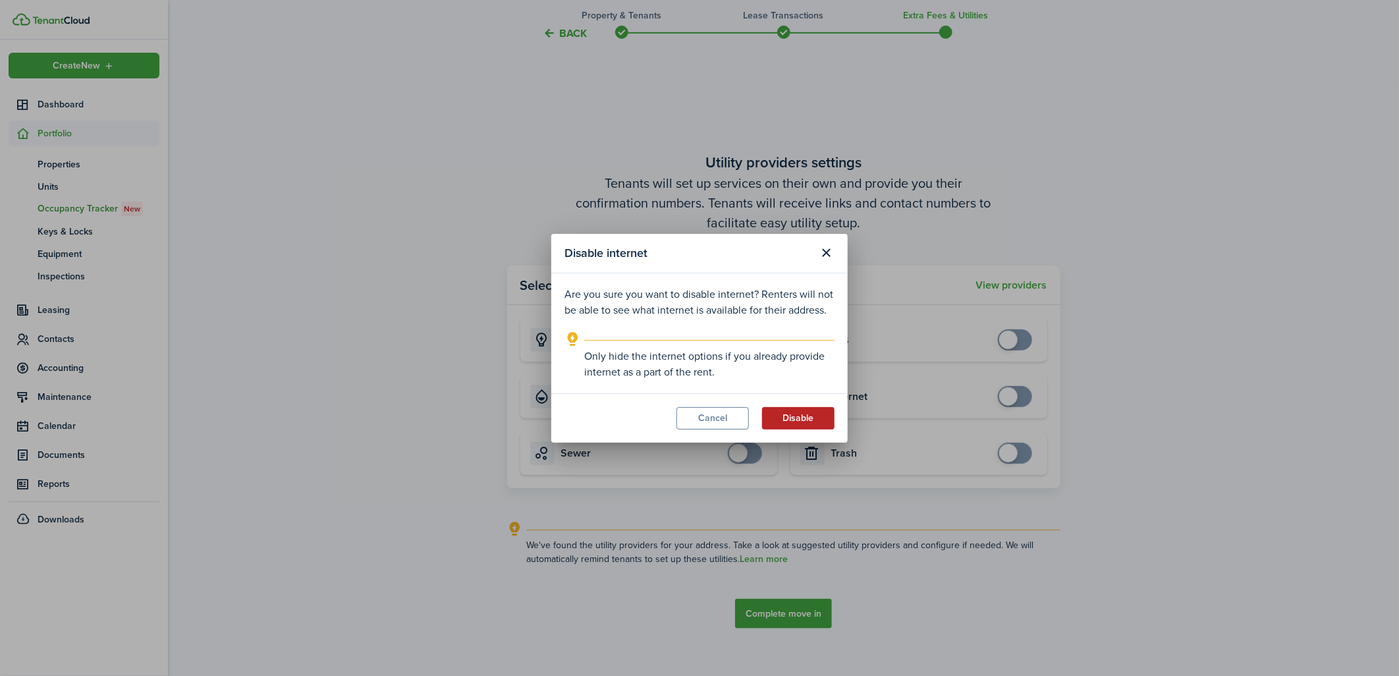
click at [815, 413] on button "Disable" at bounding box center [798, 418] width 72 height 22
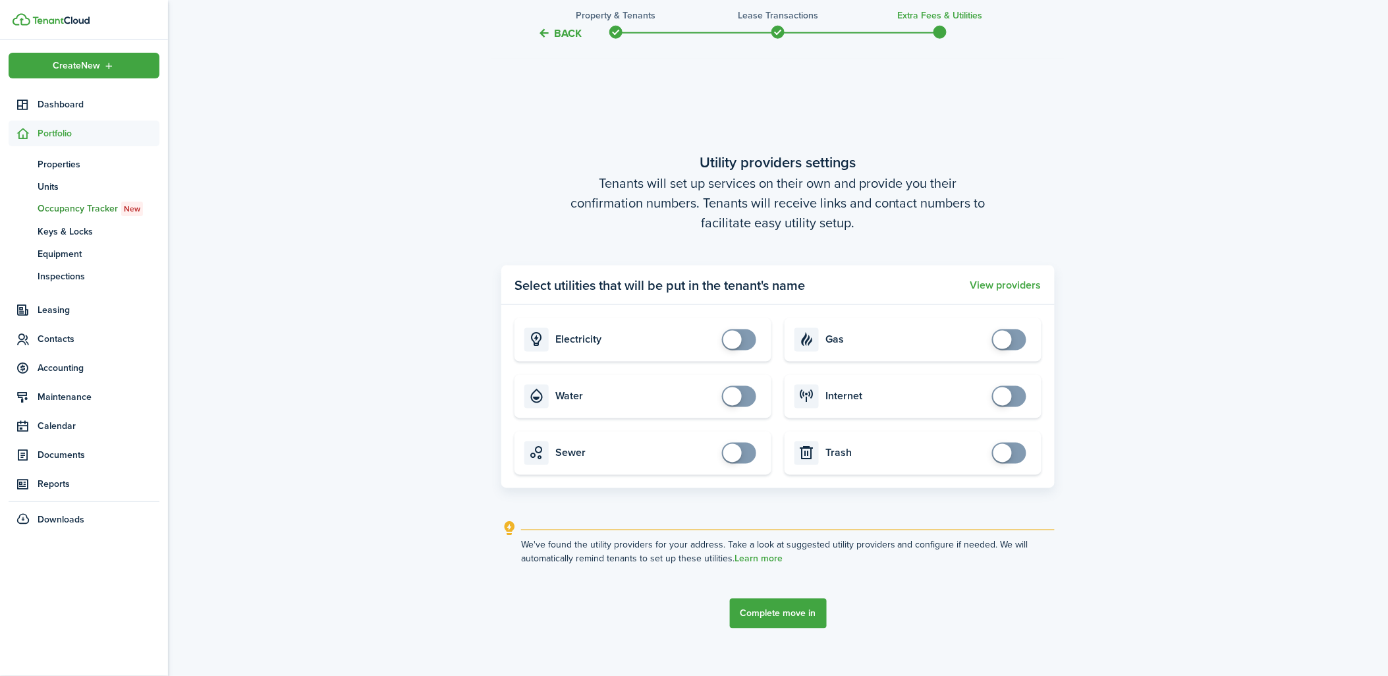
click at [810, 609] on button "Complete move in" at bounding box center [778, 614] width 97 height 30
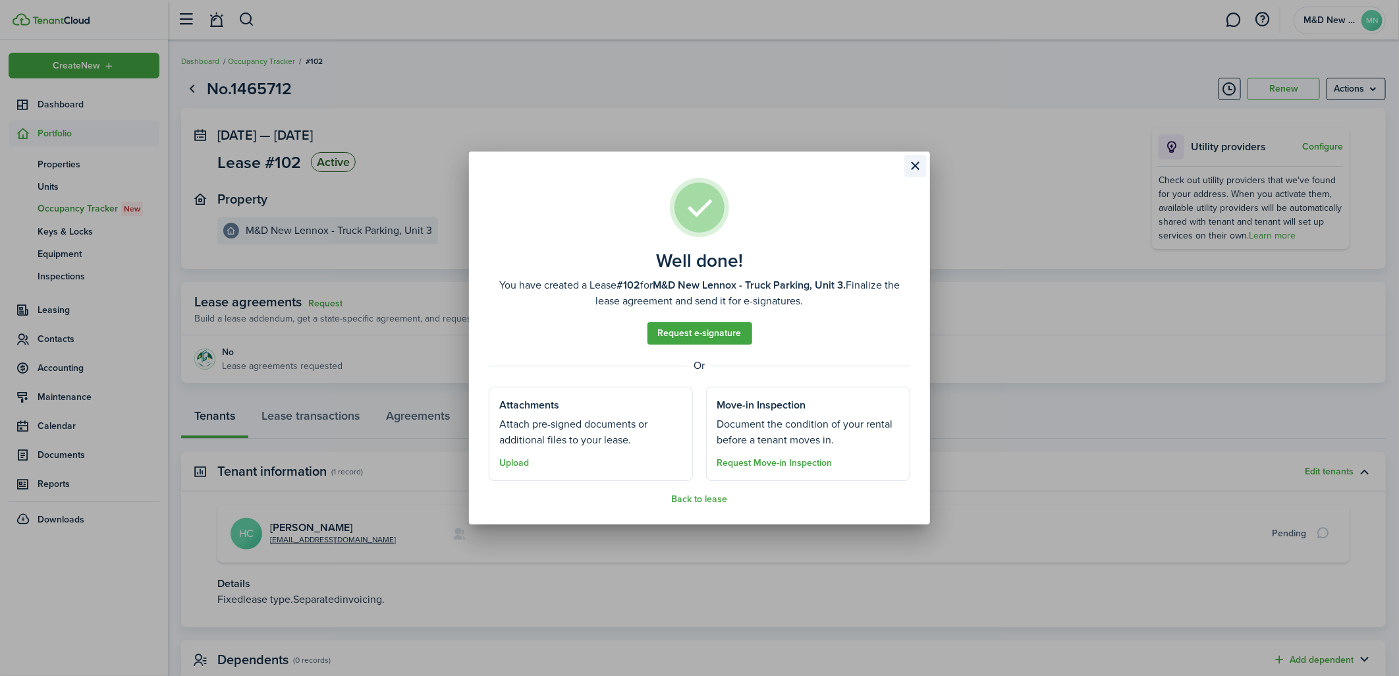
click at [910, 170] on button "Close modal" at bounding box center [915, 166] width 22 height 22
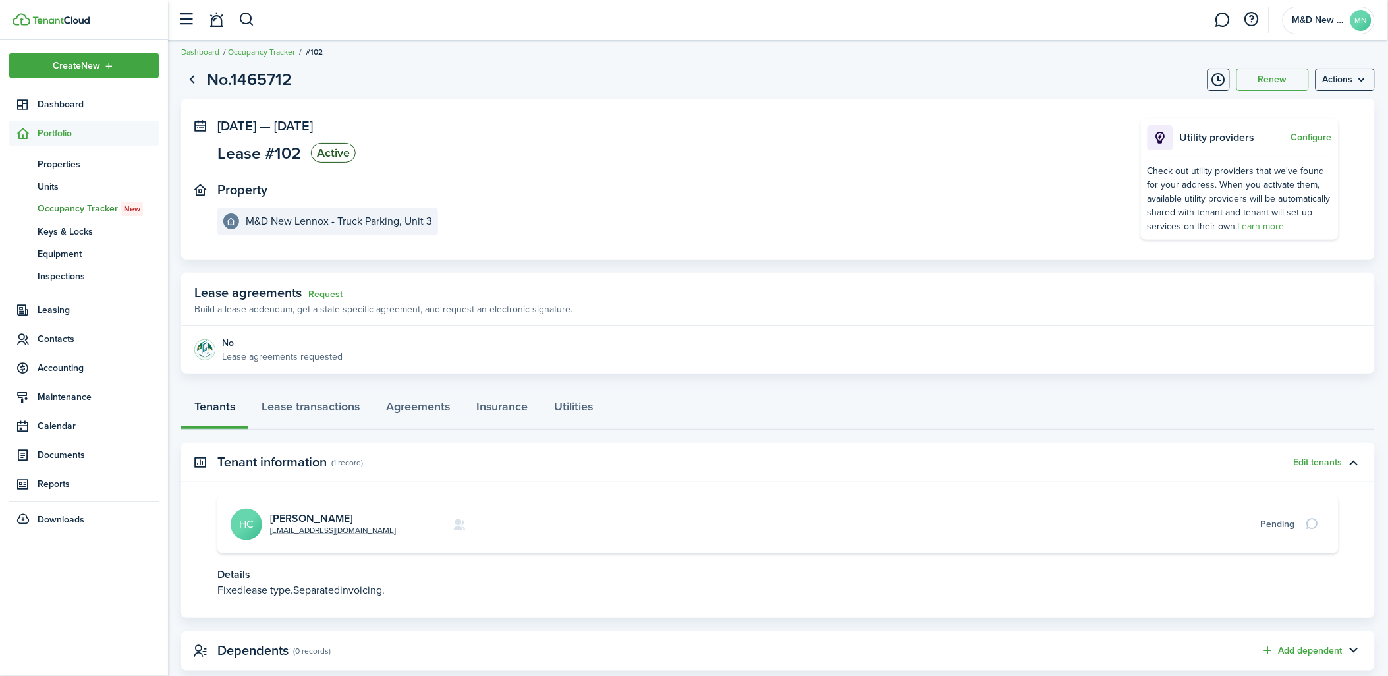
scroll to position [40, 0]
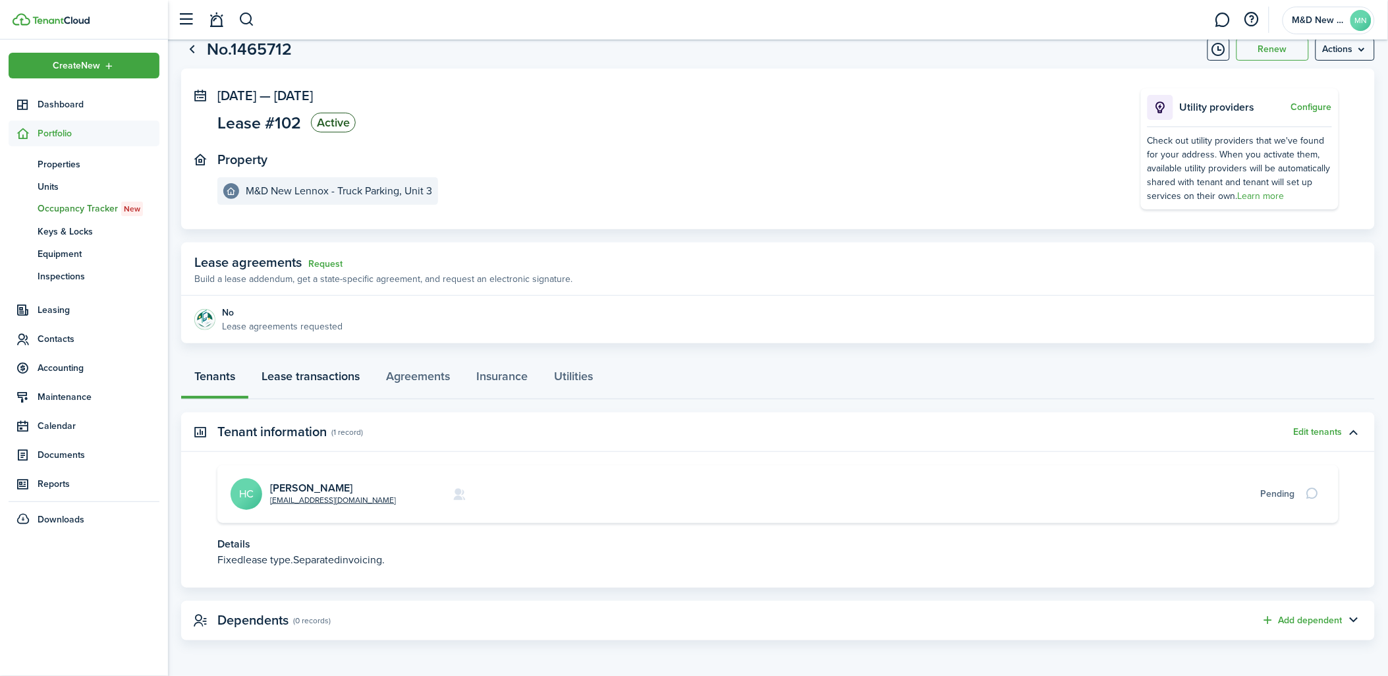
click at [332, 378] on link "Lease transactions" at bounding box center [310, 380] width 125 height 40
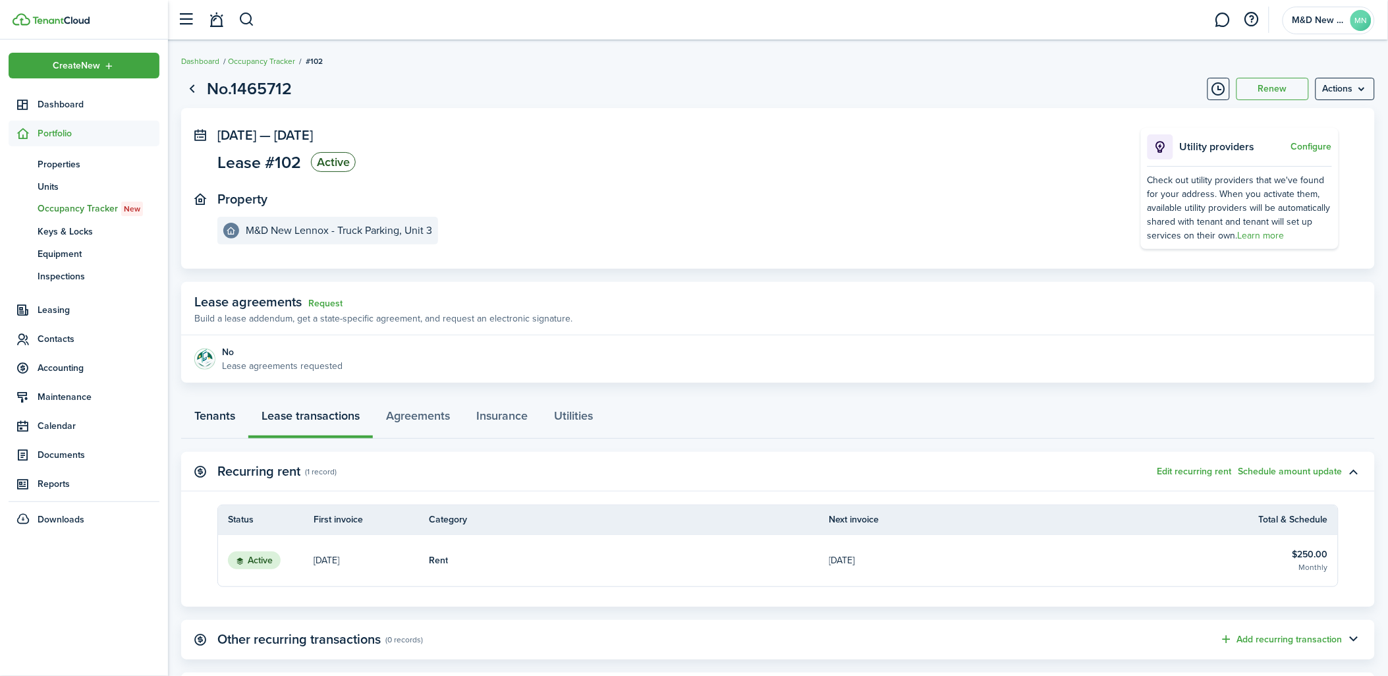
click at [213, 416] on link "Tenants" at bounding box center [214, 419] width 67 height 40
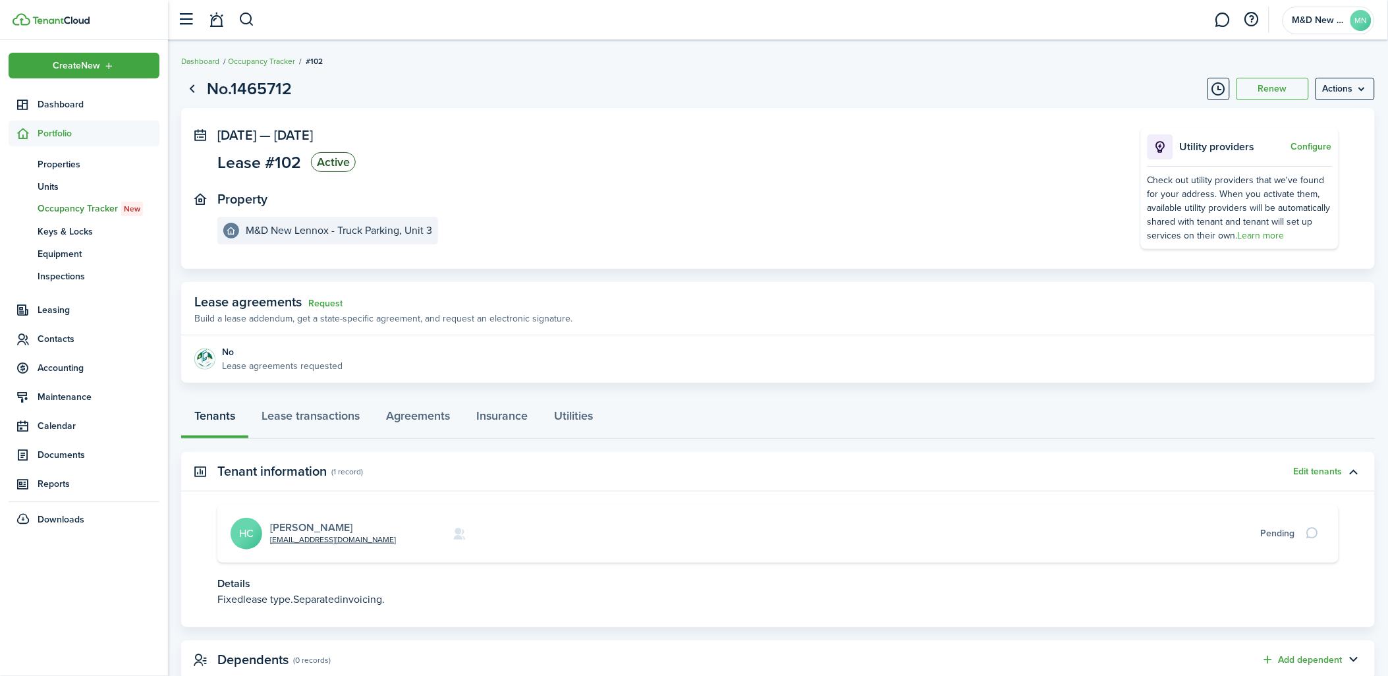
click at [294, 522] on link "[PERSON_NAME]" at bounding box center [311, 527] width 82 height 15
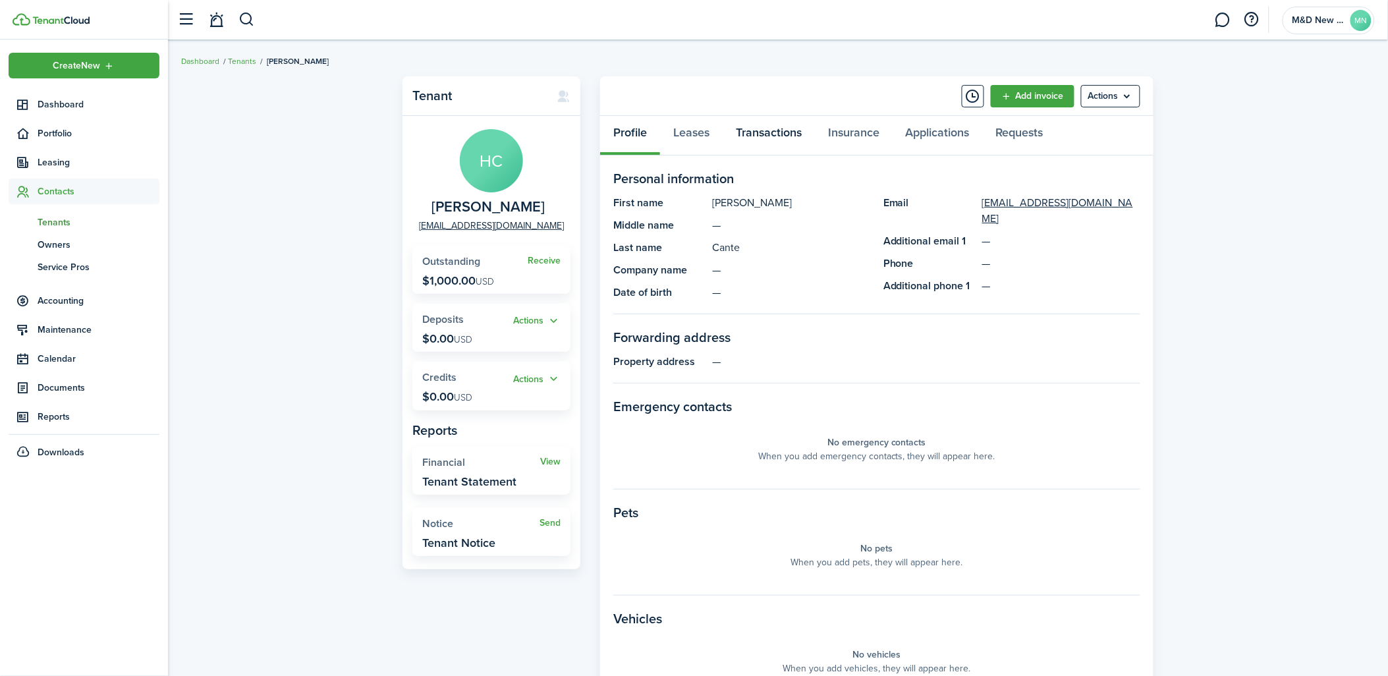
click at [751, 130] on link "Transactions" at bounding box center [769, 136] width 92 height 40
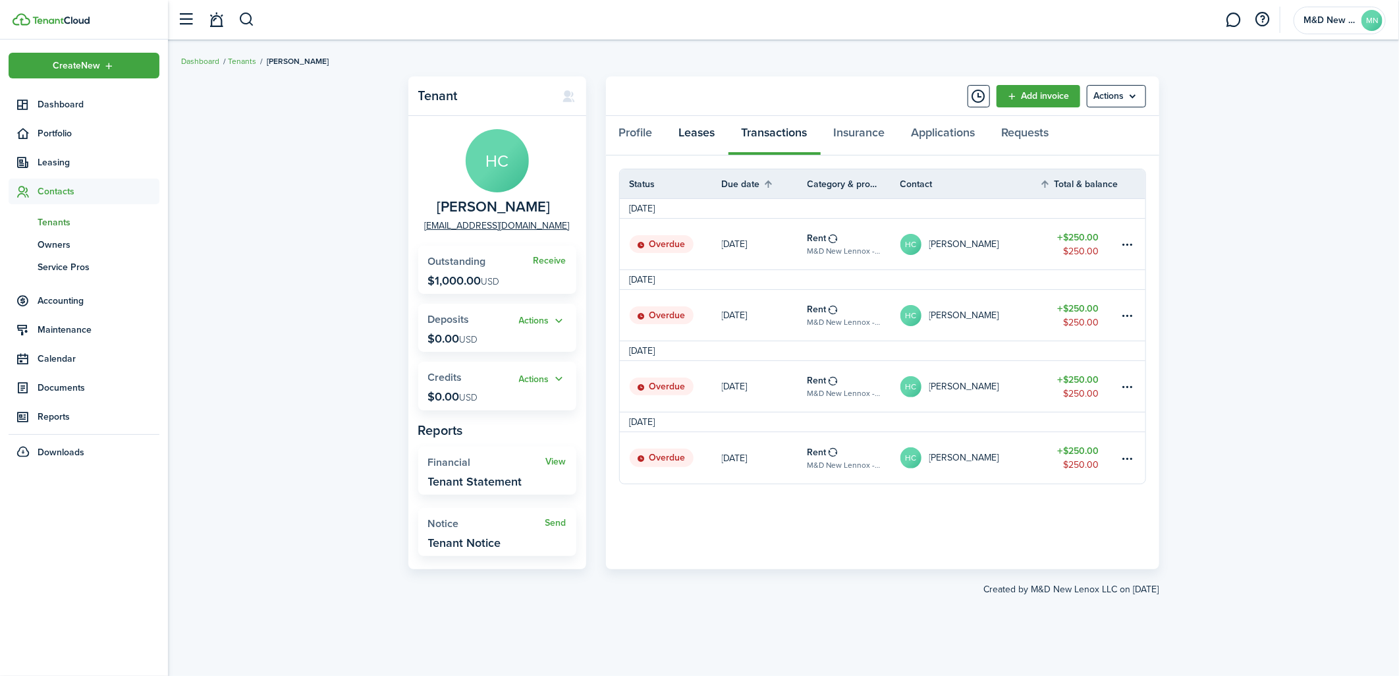
click at [700, 129] on link "Leases" at bounding box center [697, 136] width 63 height 40
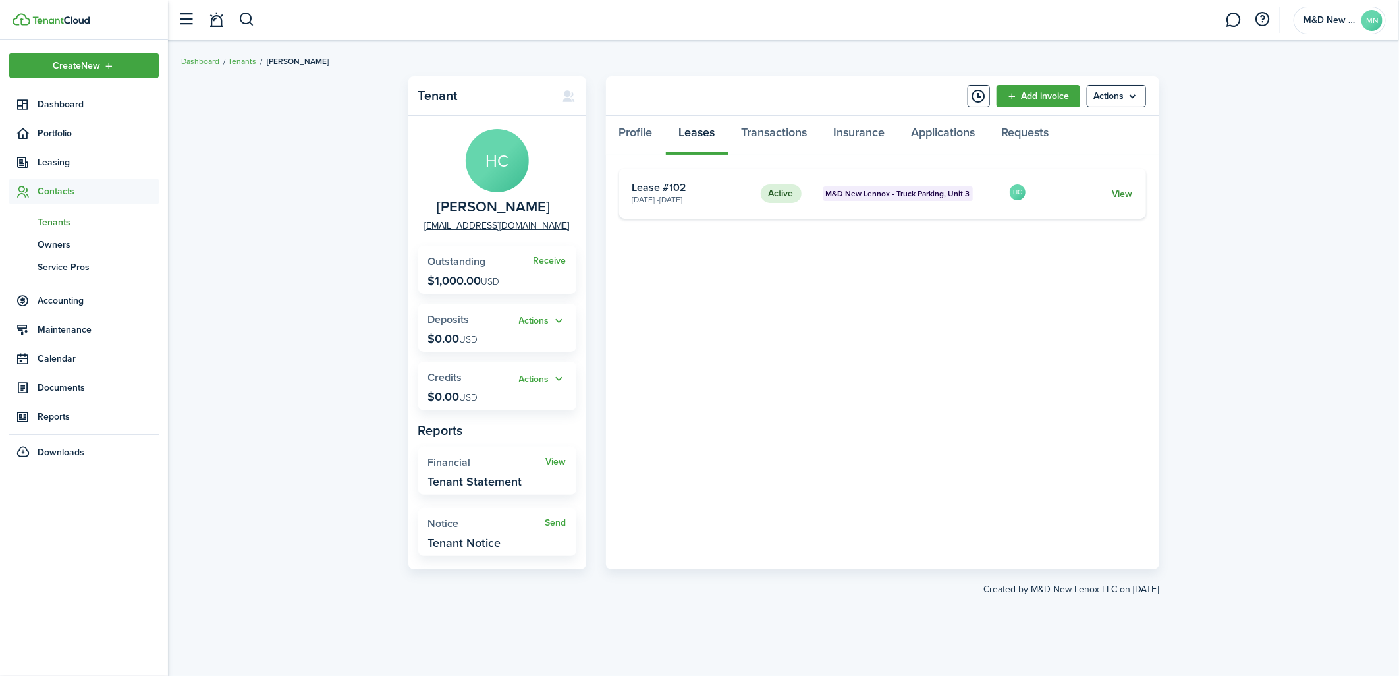
click at [1123, 190] on link "View" at bounding box center [1122, 194] width 20 height 14
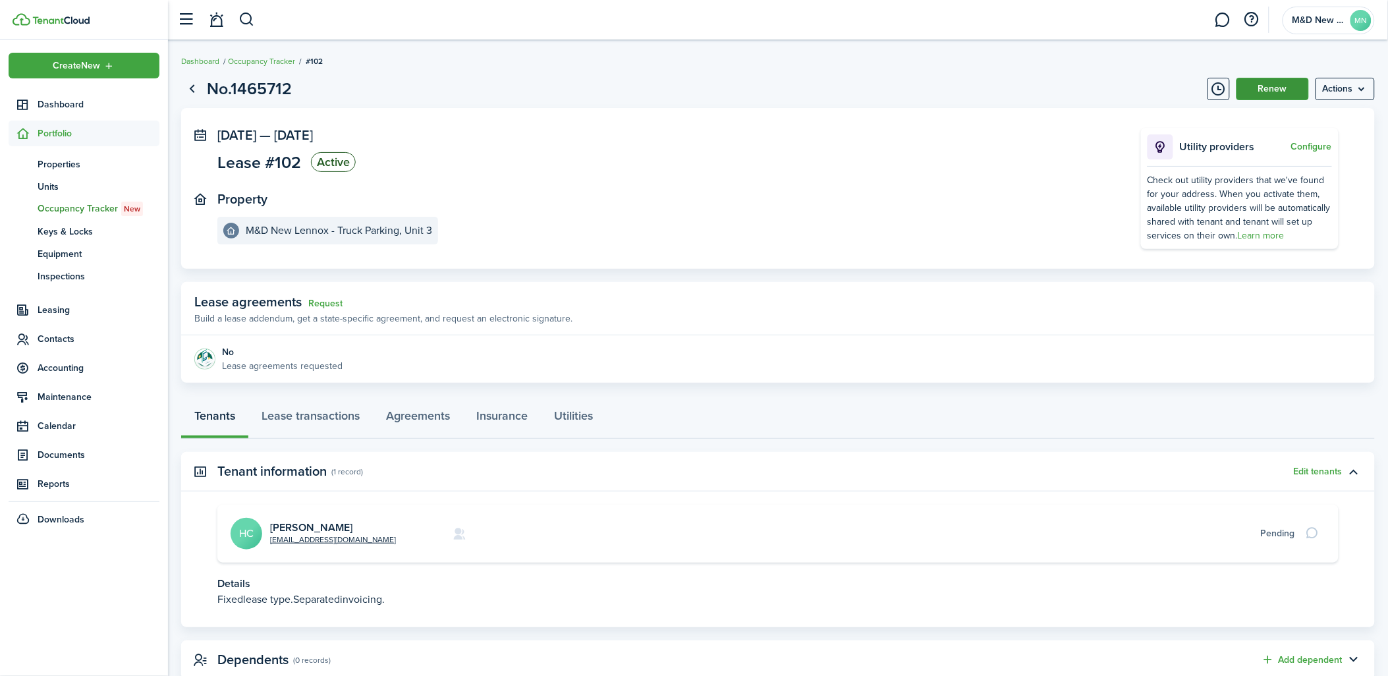
click at [1294, 90] on button "Renew" at bounding box center [1272, 89] width 72 height 22
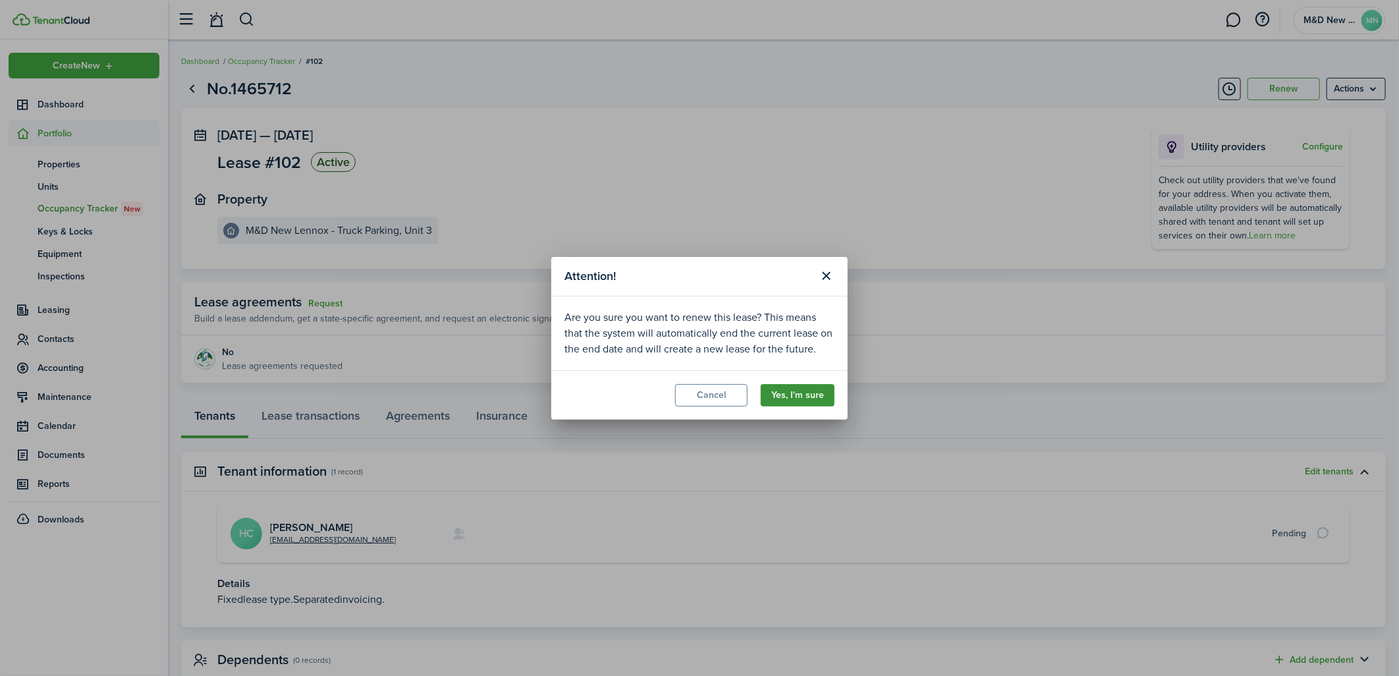
click at [804, 387] on button "Yes, I'm sure" at bounding box center [798, 395] width 74 height 22
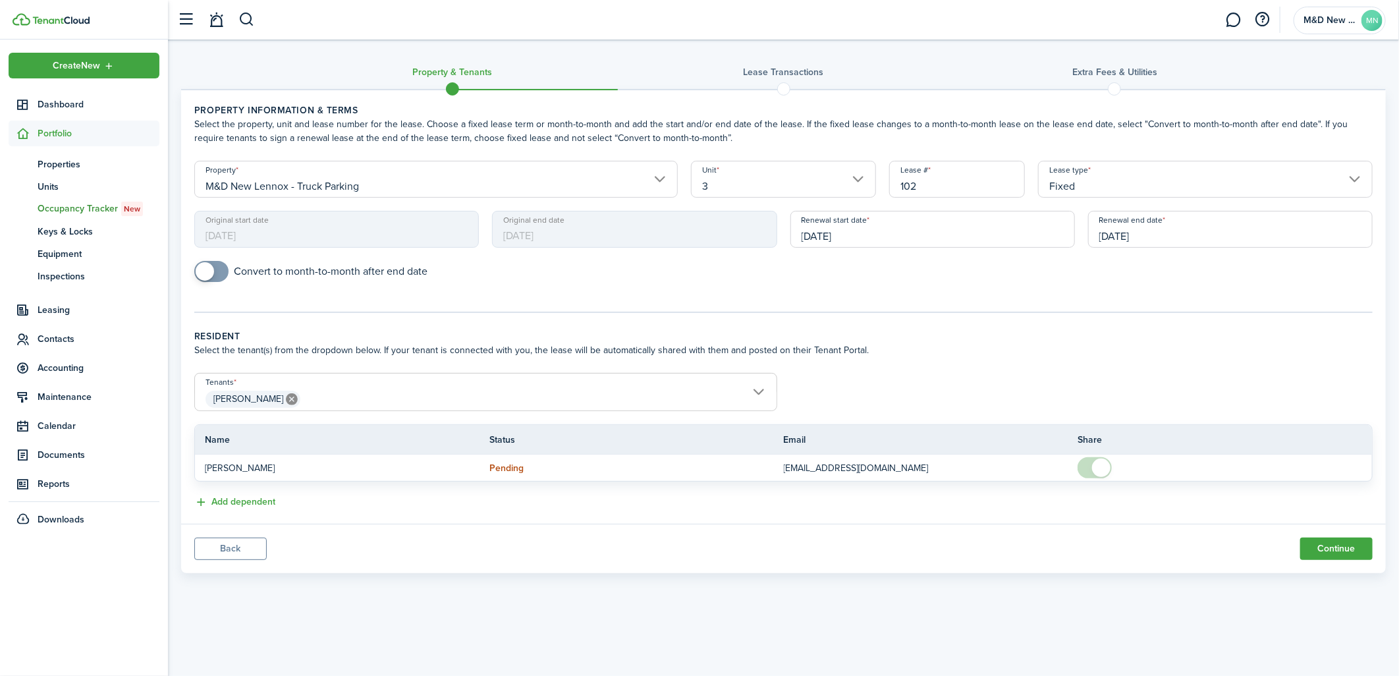
click at [1149, 232] on input "[DATE]" at bounding box center [1230, 229] width 285 height 37
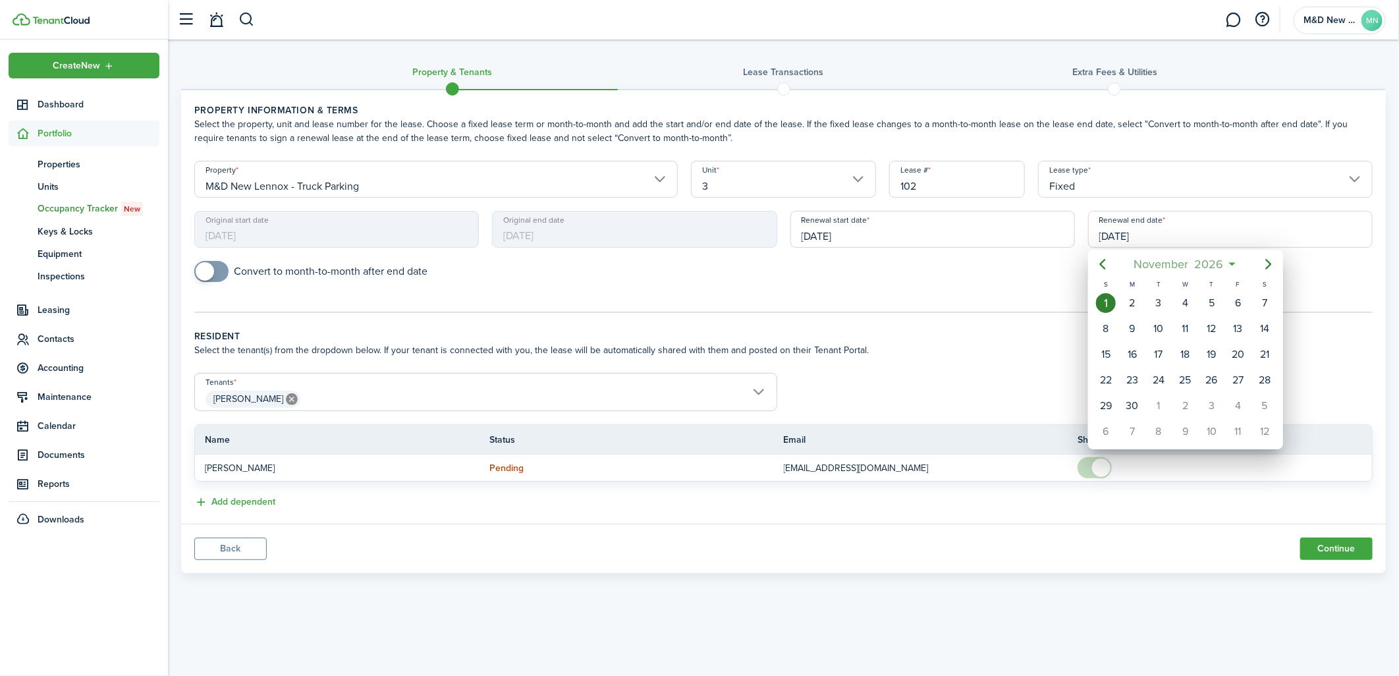
click at [1156, 262] on span "November" at bounding box center [1161, 264] width 61 height 24
click at [1121, 296] on div "Jan" at bounding box center [1123, 299] width 47 height 21
click at [1265, 404] on div "31" at bounding box center [1265, 406] width 20 height 20
type input "[DATE]"
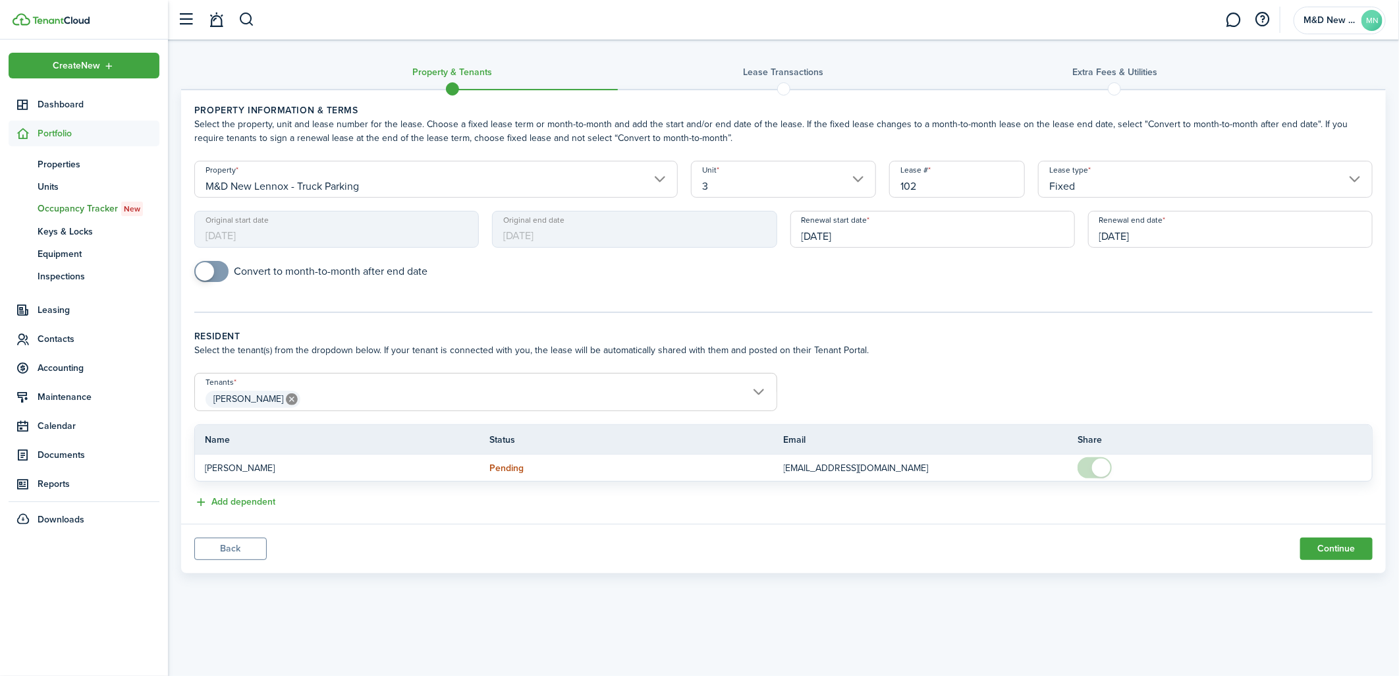
click at [877, 623] on div "Property & Tenants Lease Transactions Extra fees & Utilities Property informati…" at bounding box center [783, 343] width 1231 height 607
click at [1316, 538] on button "Continue" at bounding box center [1336, 549] width 72 height 22
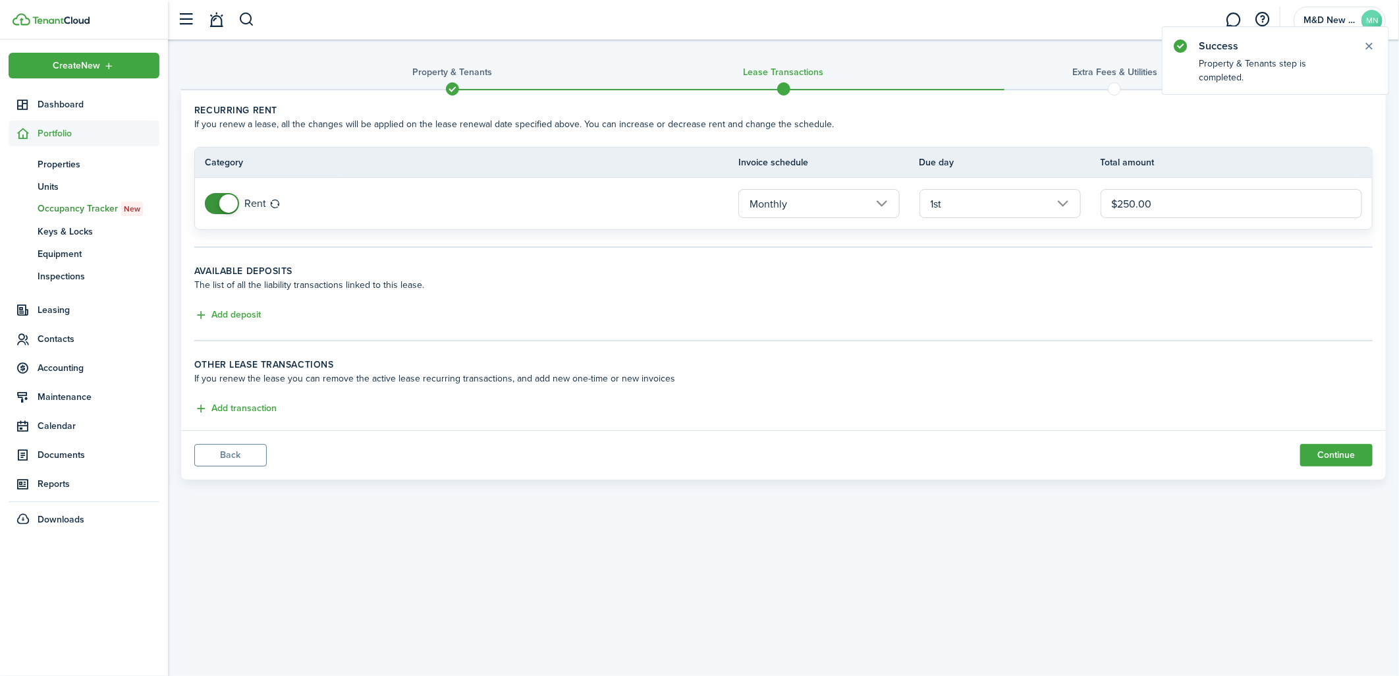
click at [851, 211] on input "Monthly" at bounding box center [818, 203] width 161 height 29
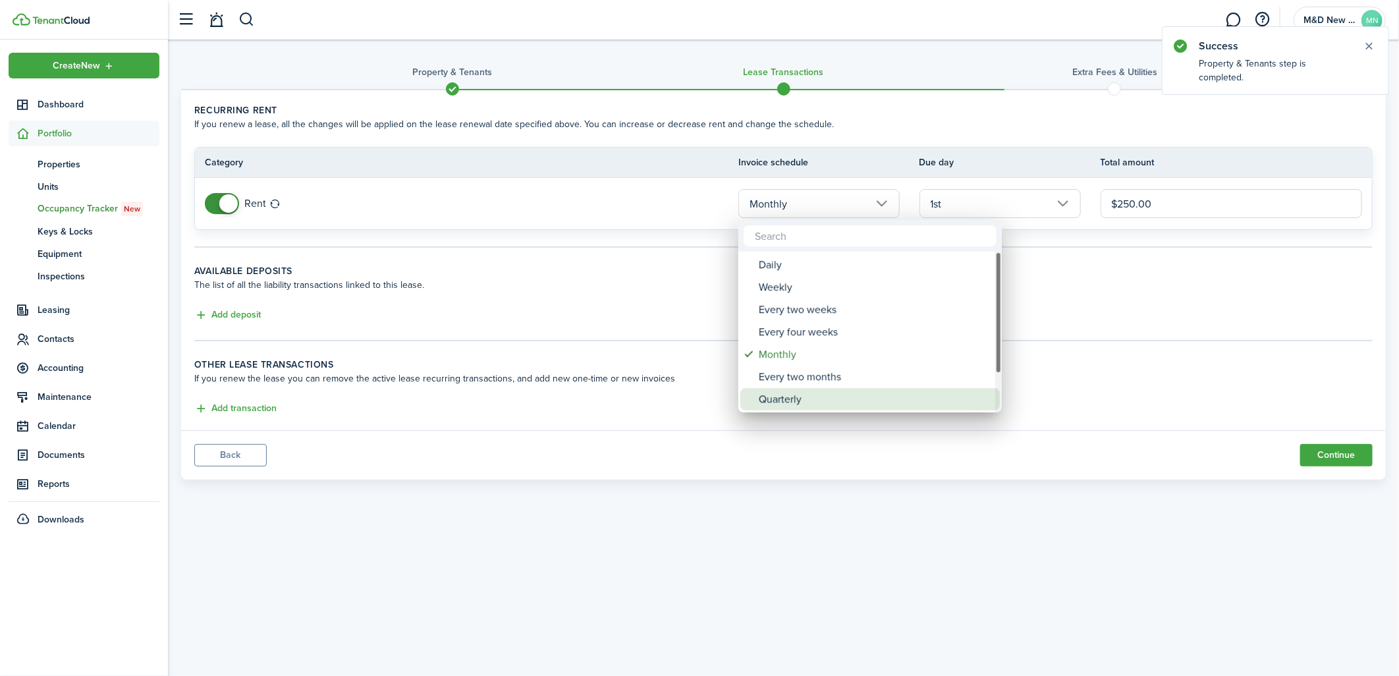
click at [791, 396] on div "Quarterly" at bounding box center [875, 399] width 233 height 22
type input "Quarterly"
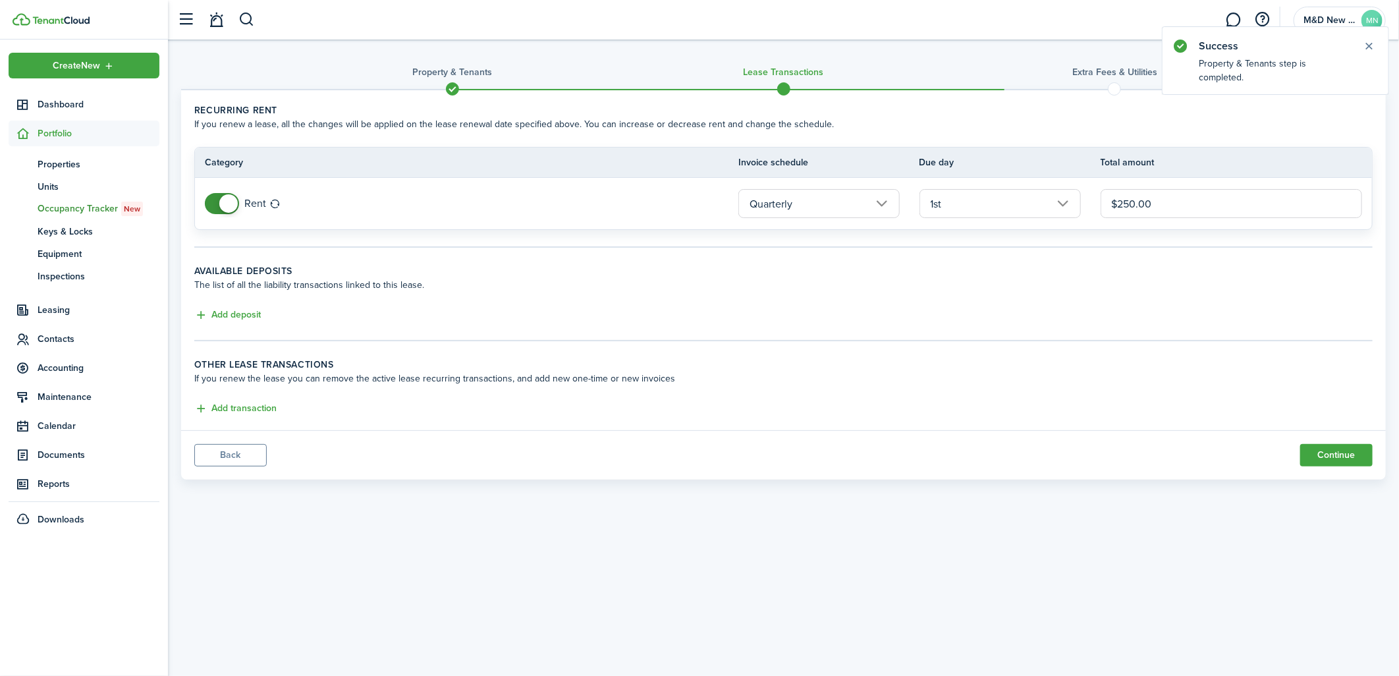
drag, startPoint x: 1173, startPoint y: 206, endPoint x: 1120, endPoint y: 223, distance: 55.8
click at [1120, 223] on tr "Rent Quarterly 1st $250.00" at bounding box center [783, 203] width 1177 height 51
type input "$750.00"
click at [1104, 343] on panel-main-body "Recurring rent If you renew a lease, all the changes will be applied on the lea…" at bounding box center [783, 260] width 1205 height 340
click at [1324, 451] on button "Continue" at bounding box center [1336, 455] width 72 height 22
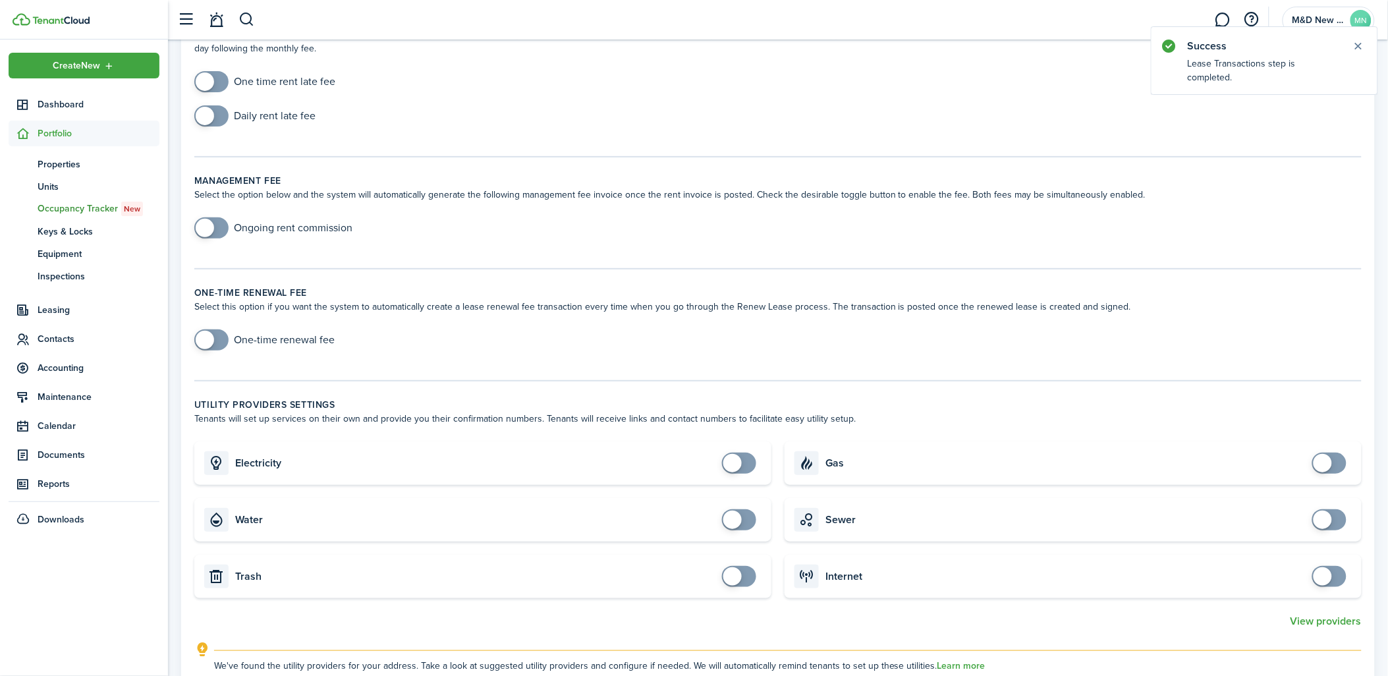
scroll to position [73, 0]
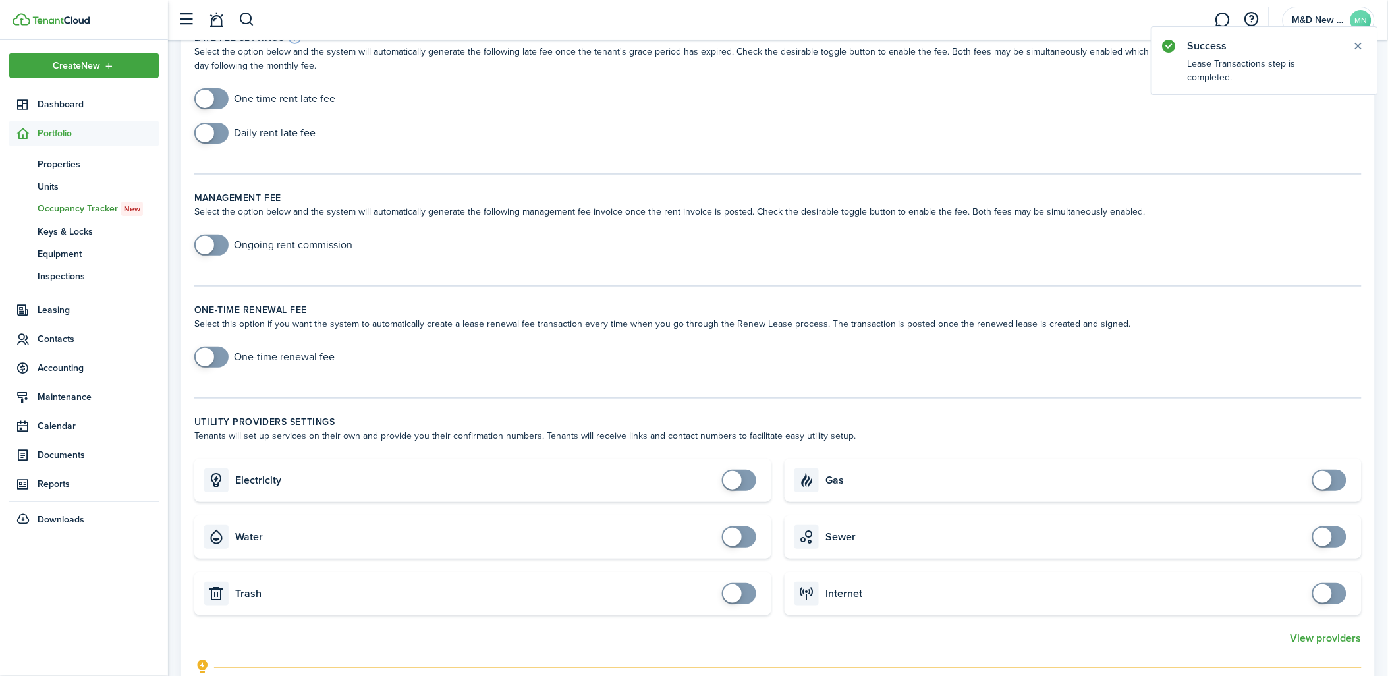
checkbox input "true"
click at [218, 99] on span at bounding box center [211, 98] width 13 height 21
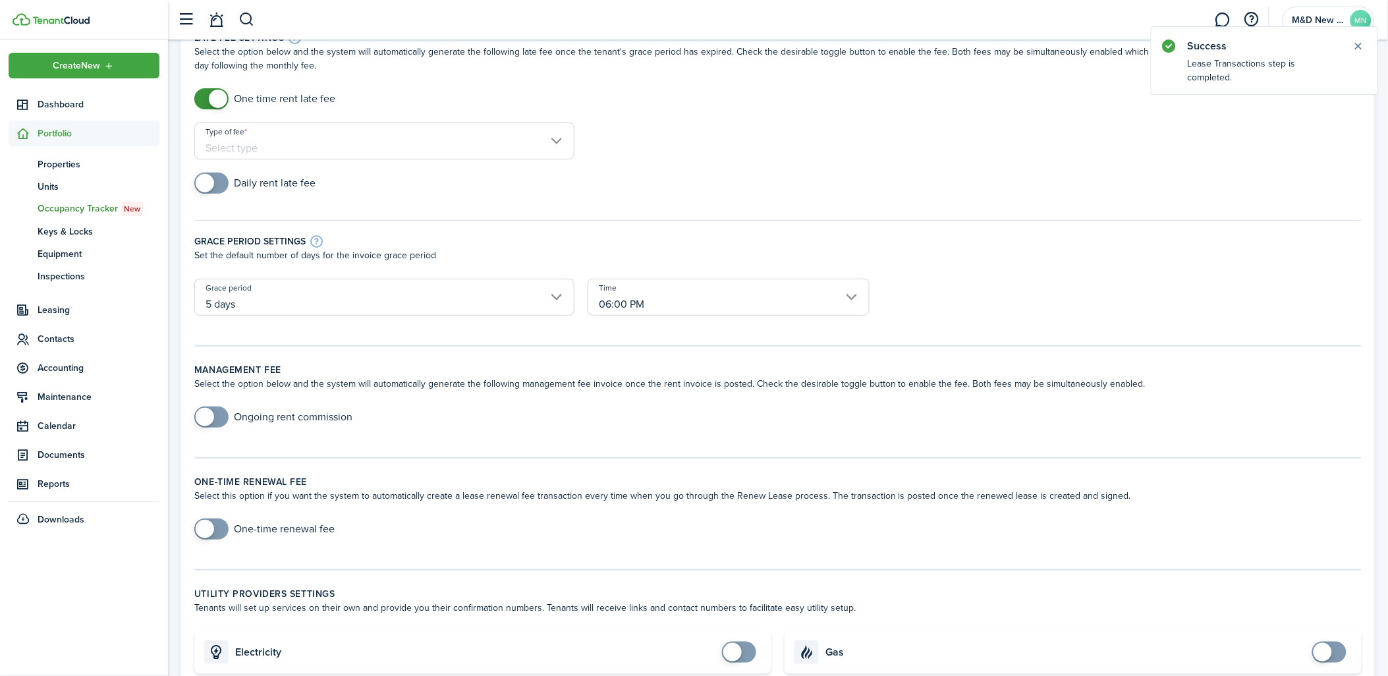
click at [350, 140] on input "Type of fee" at bounding box center [384, 141] width 380 height 37
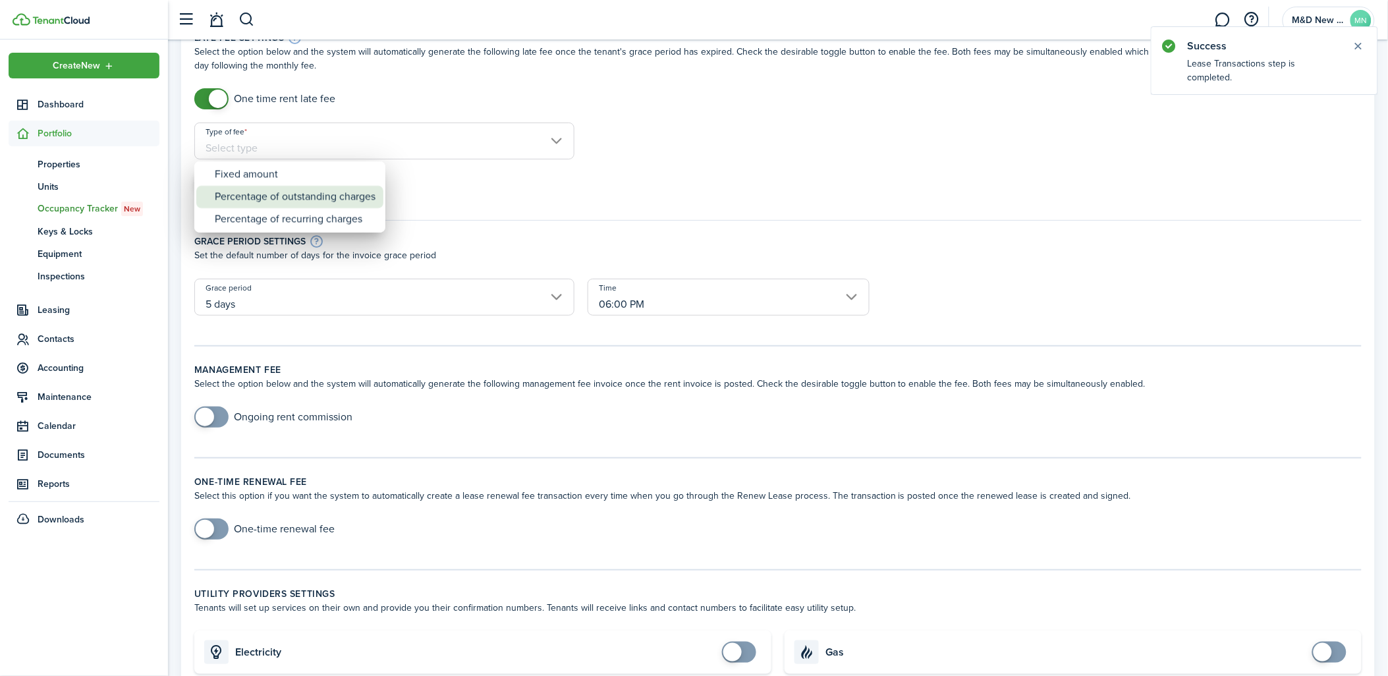
click at [333, 189] on div "Percentage of outstanding charges" at bounding box center [295, 197] width 161 height 22
type input "Percentage of outstanding charges"
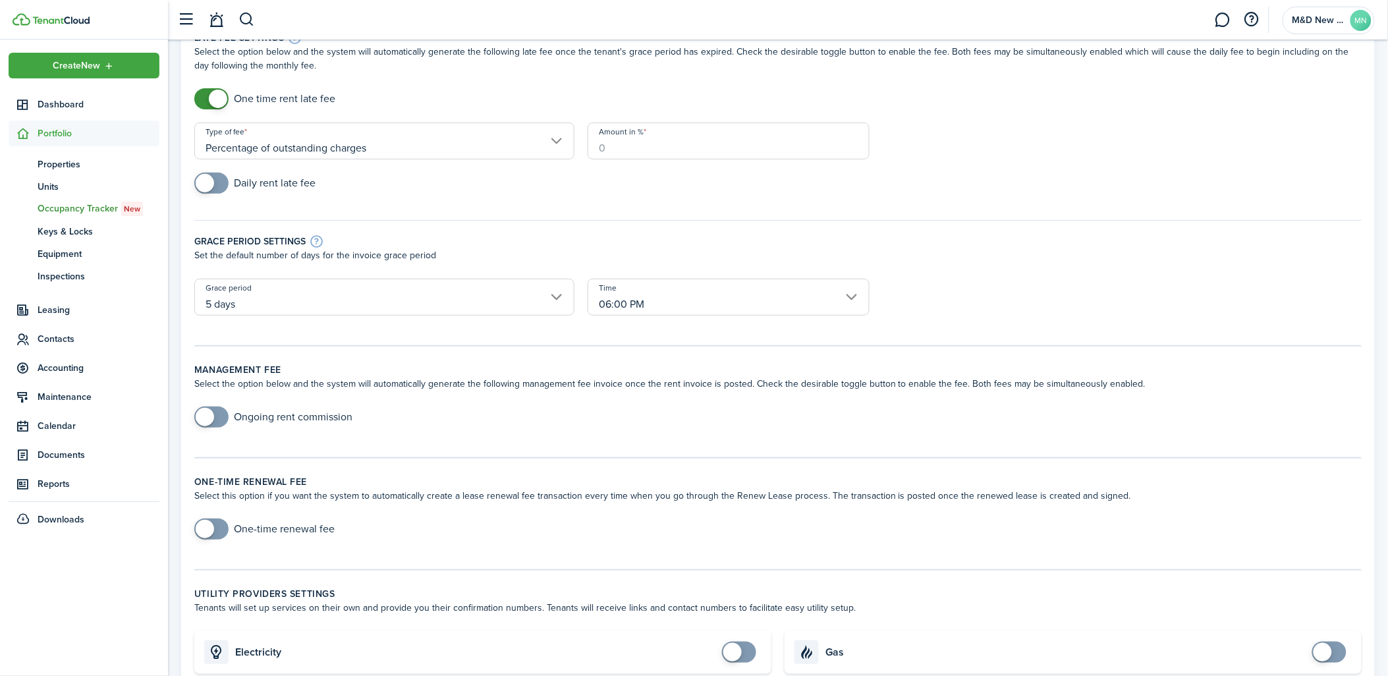
click at [639, 147] on input "Amount in %" at bounding box center [729, 141] width 282 height 37
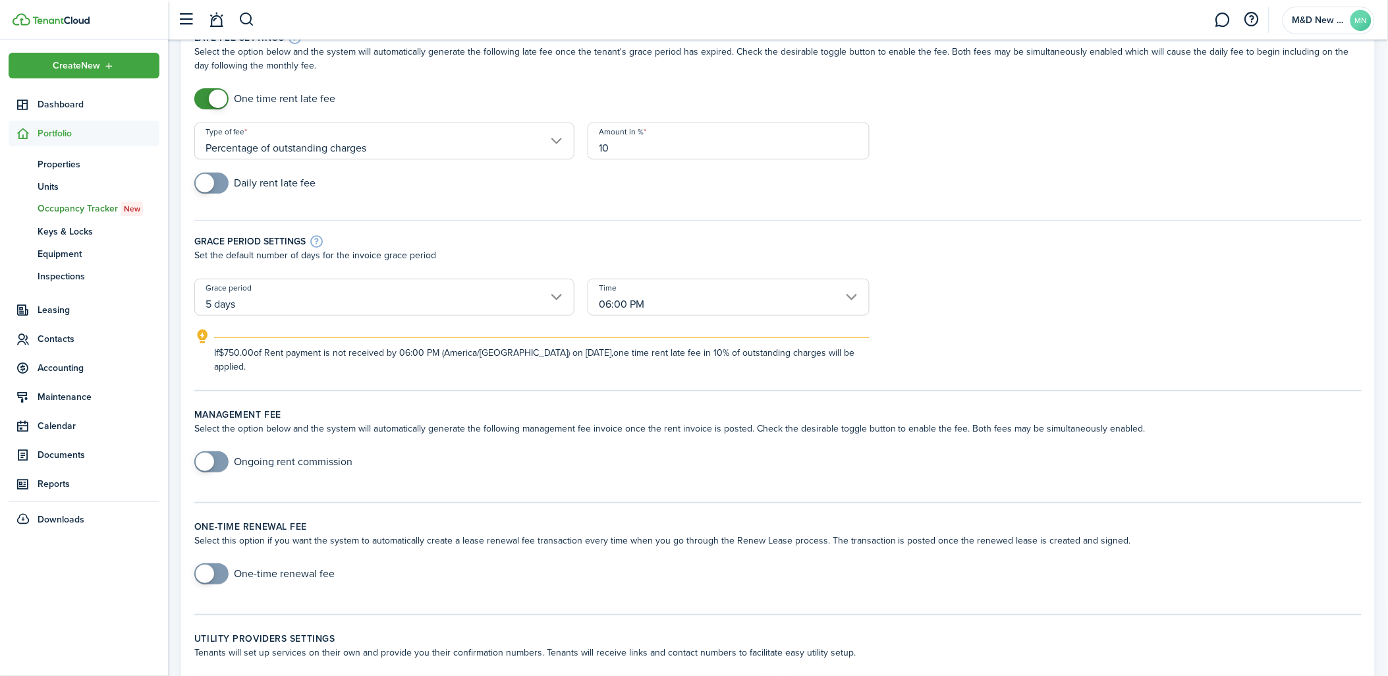
type input "10"
drag, startPoint x: 1021, startPoint y: 153, endPoint x: 304, endPoint y: 260, distance: 724.5
click at [1018, 147] on form "One time rent late fee Type of fee Percentage of outstanding charges Amount in …" at bounding box center [778, 230] width 1180 height 285
checkbox input "true"
click at [218, 188] on span at bounding box center [211, 183] width 13 height 21
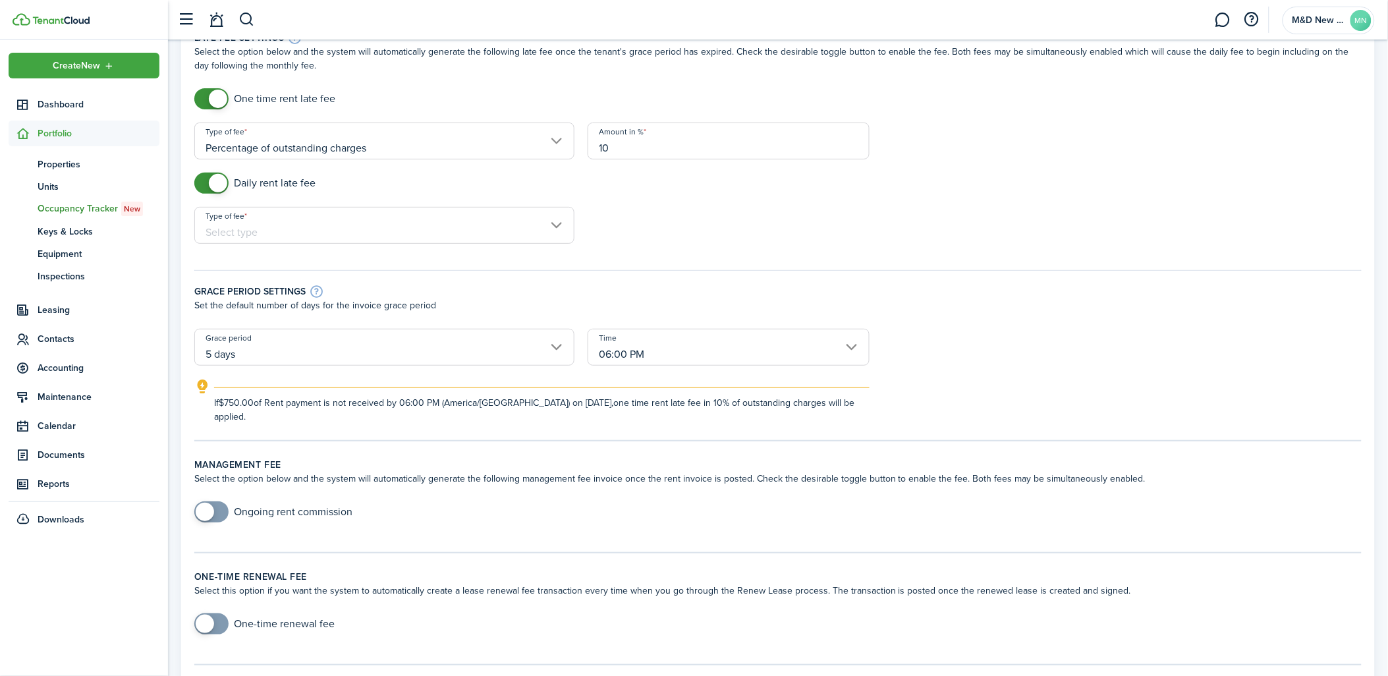
click at [273, 225] on input "Type of fee" at bounding box center [384, 225] width 380 height 37
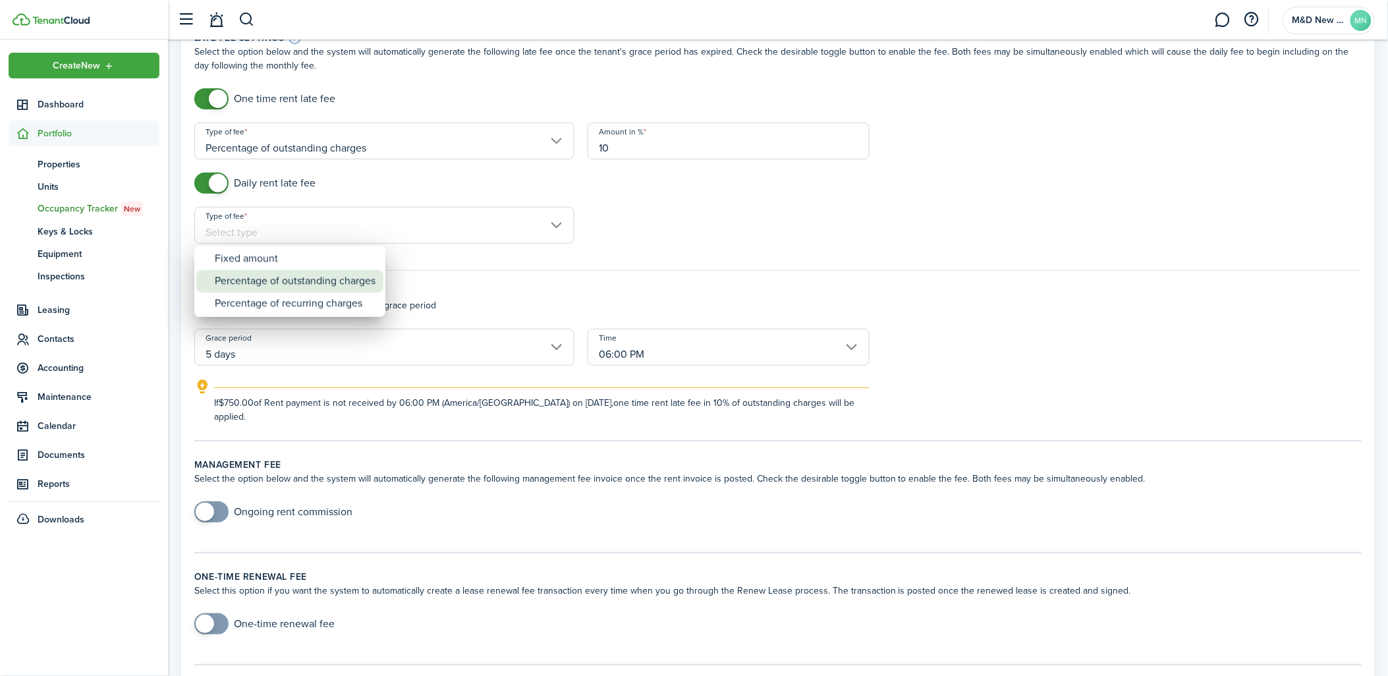
click at [267, 271] on div "Percentage of outstanding charges" at bounding box center [295, 281] width 161 height 22
type input "Percentage of outstanding charges"
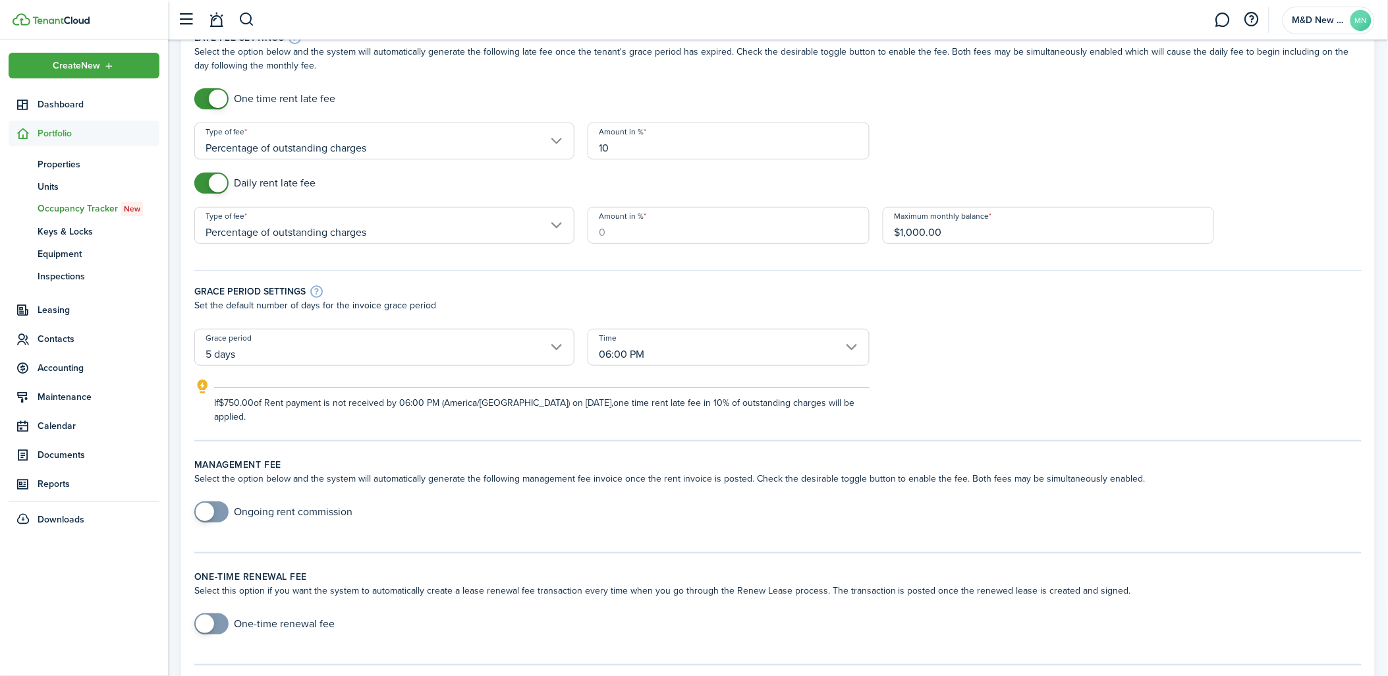
click at [598, 224] on input "Amount in %" at bounding box center [729, 225] width 282 height 37
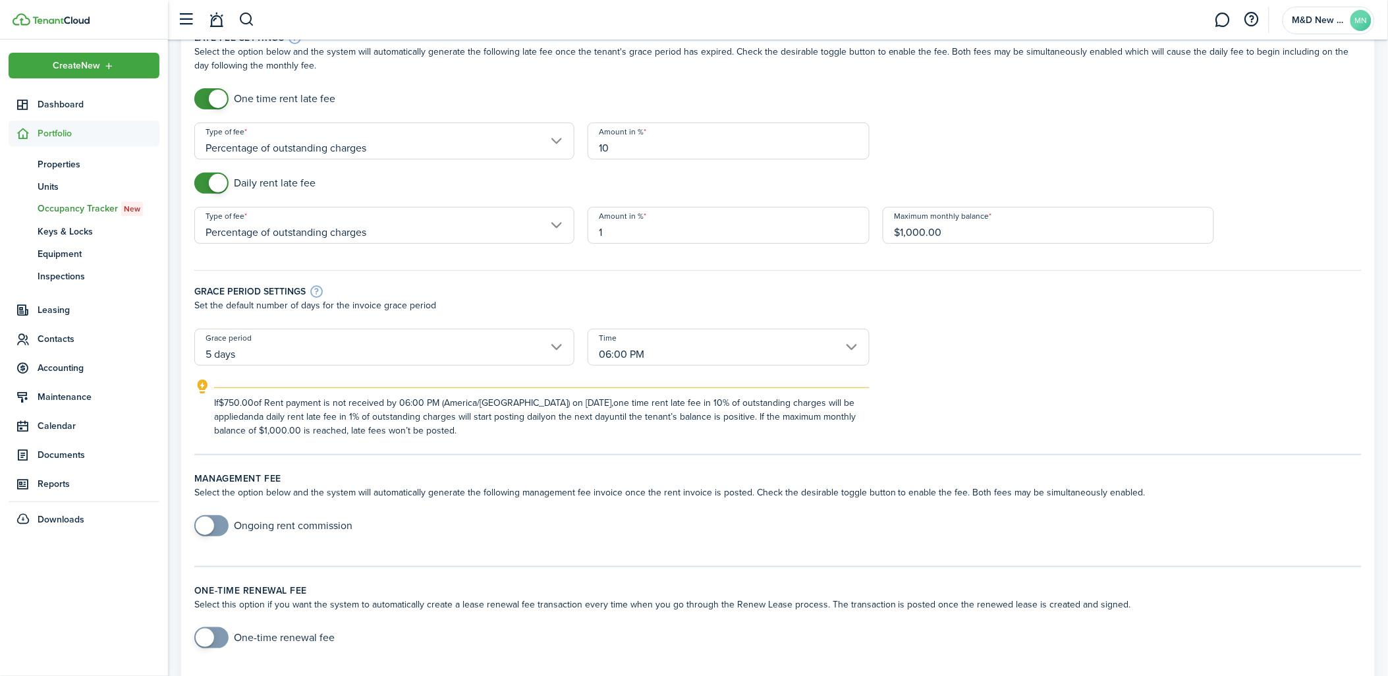
type input "1"
click at [1206, 384] on div "If $750.00 of Rent payment is not received by 06:00 PM (America/[GEOGRAPHIC_DAT…" at bounding box center [778, 408] width 1194 height 59
click at [409, 358] on input "5 days" at bounding box center [384, 347] width 380 height 37
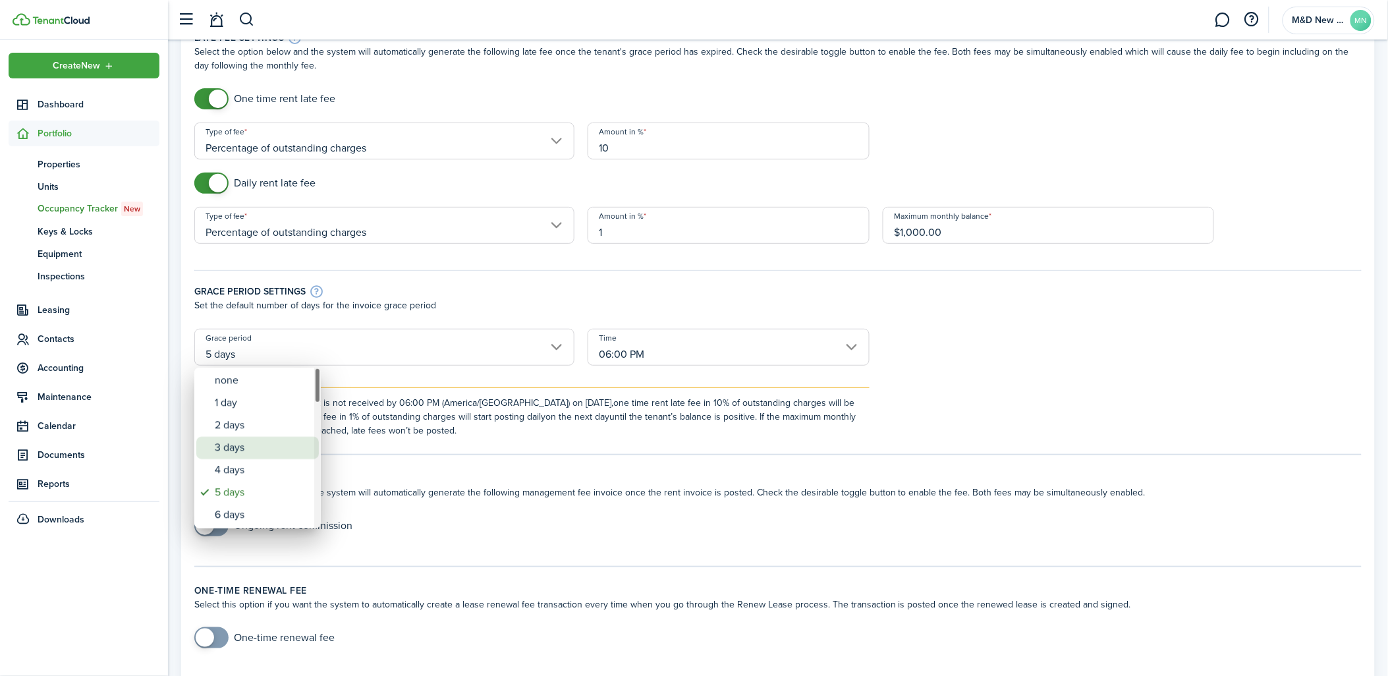
click at [294, 448] on div "3 days" at bounding box center [263, 448] width 96 height 22
type input "3 days"
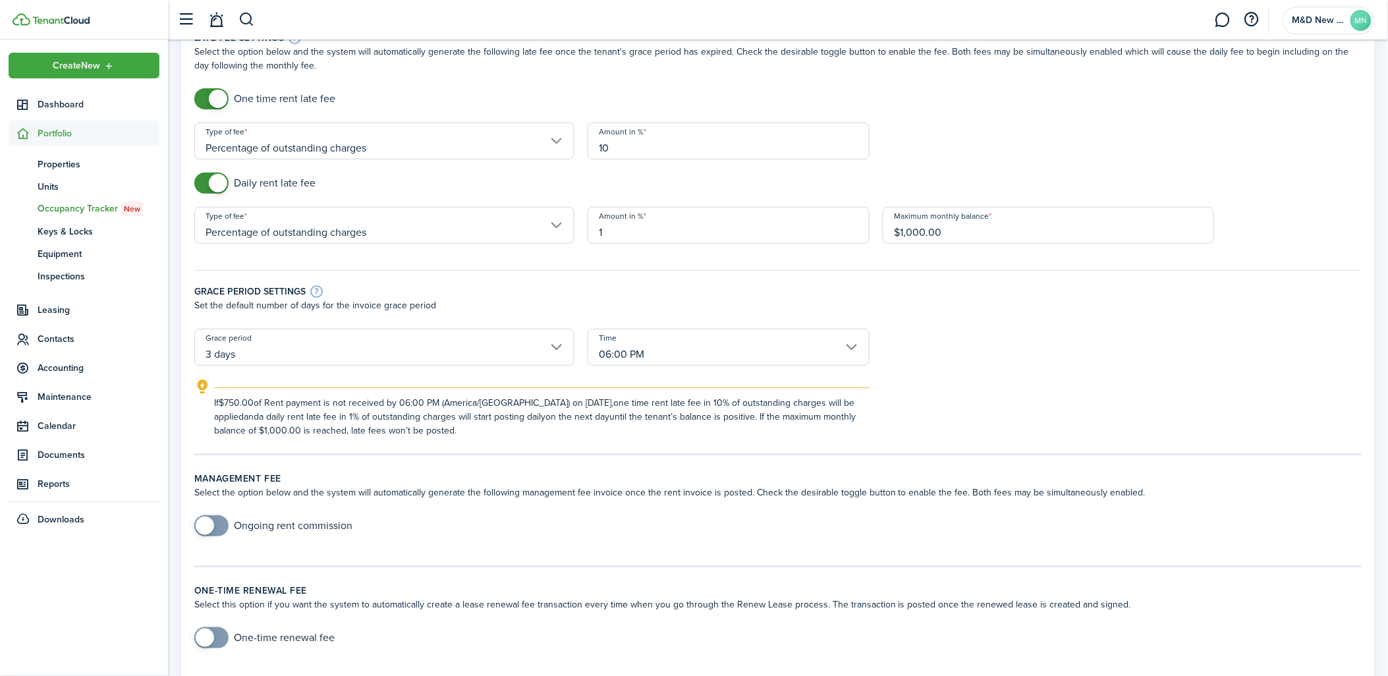
click at [692, 345] on input "06:00 PM" at bounding box center [729, 347] width 282 height 37
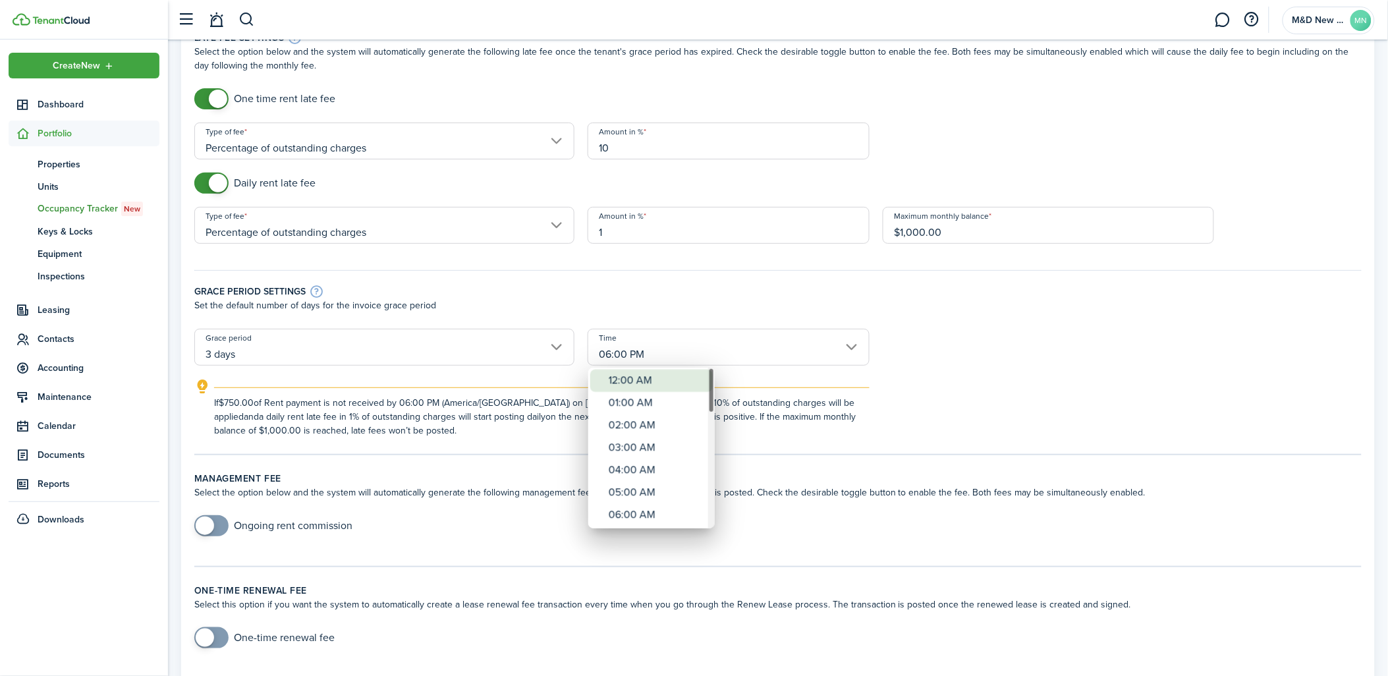
click at [655, 382] on div "12:00 AM" at bounding box center [657, 381] width 96 height 22
click at [1198, 372] on div at bounding box center [694, 338] width 1599 height 887
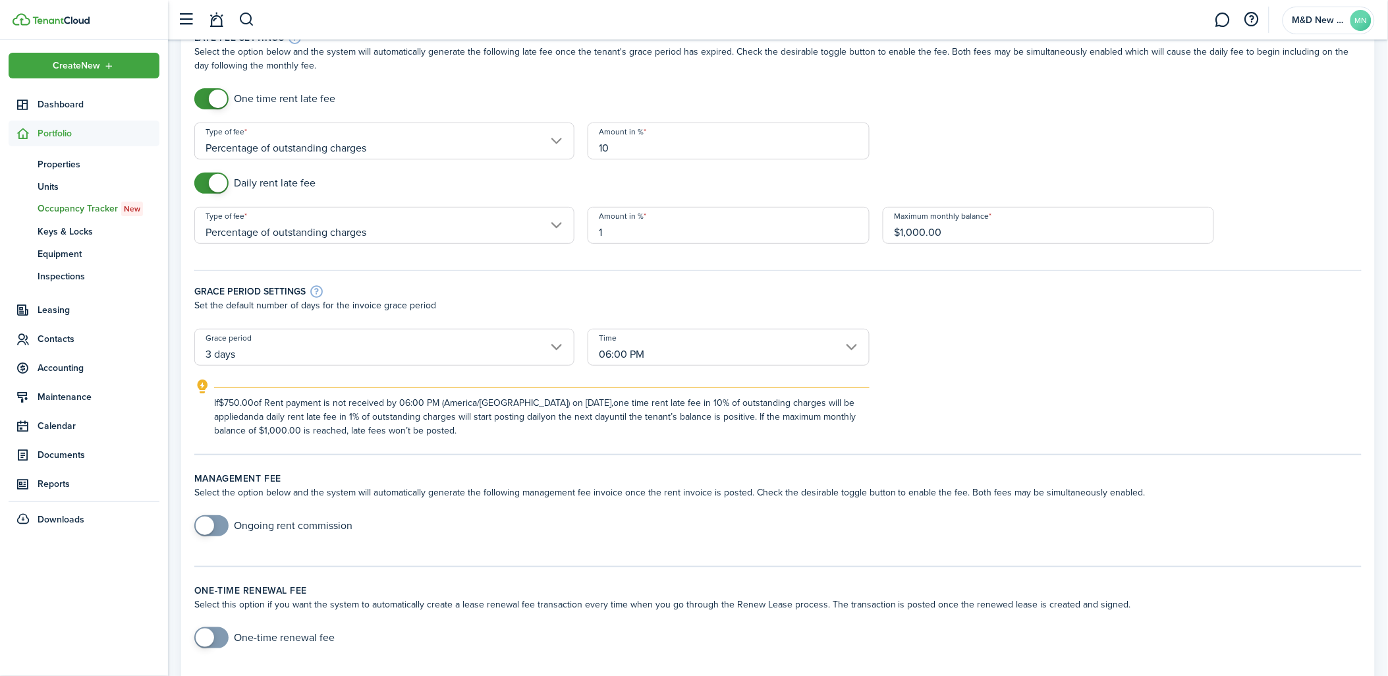
click at [703, 345] on input "06:00 PM" at bounding box center [729, 347] width 282 height 37
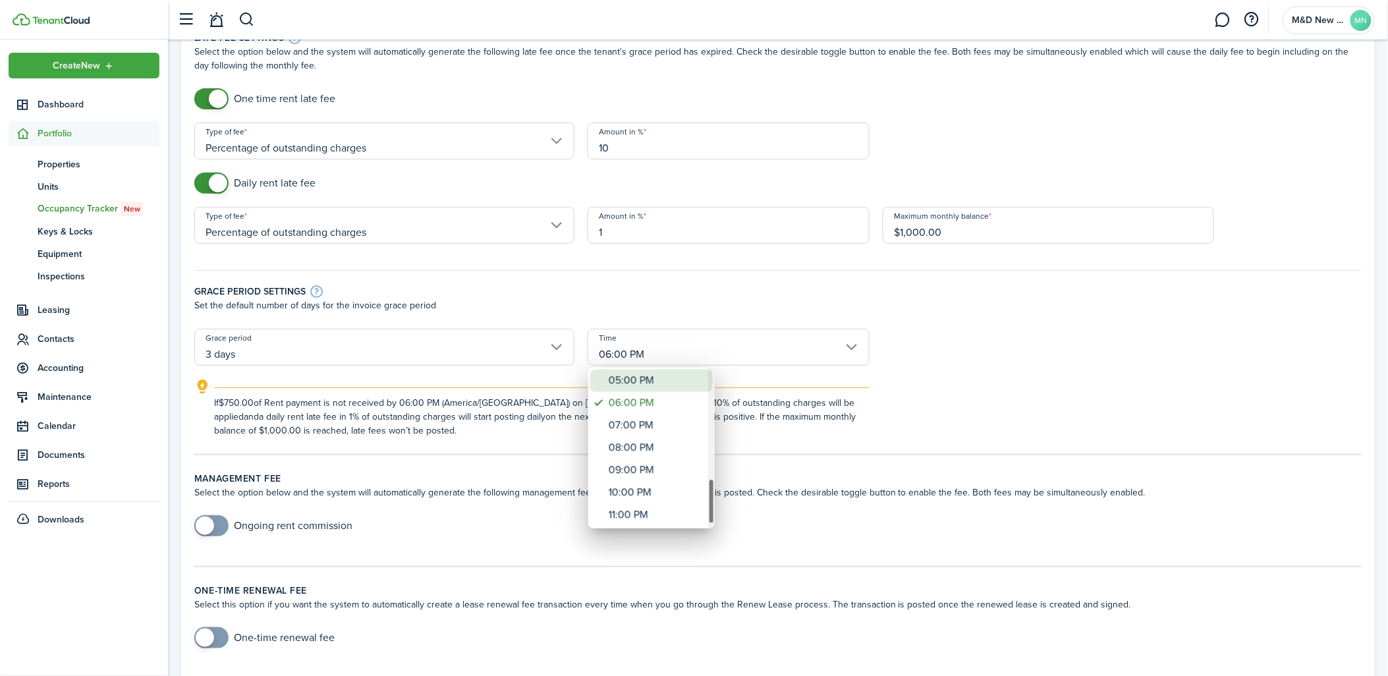
click at [663, 387] on div "05:00 PM" at bounding box center [657, 381] width 96 height 22
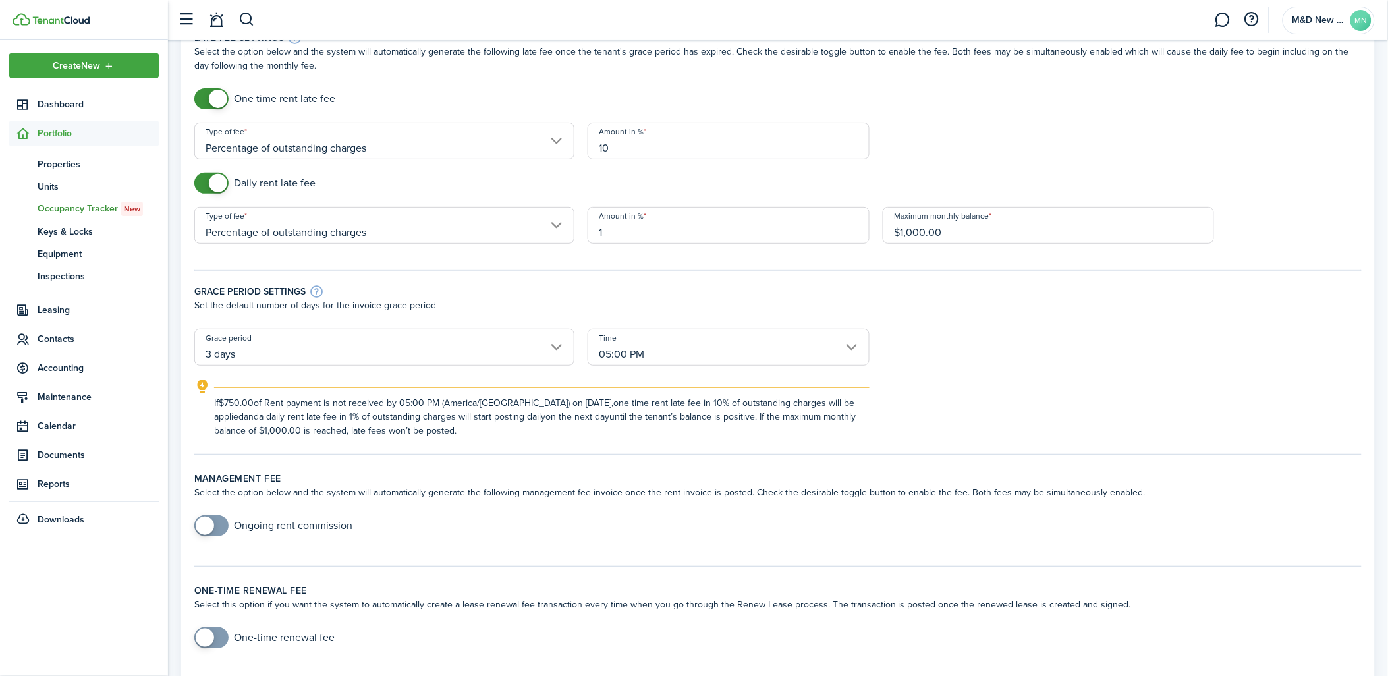
click at [810, 345] on input "05:00 PM" at bounding box center [729, 347] width 282 height 37
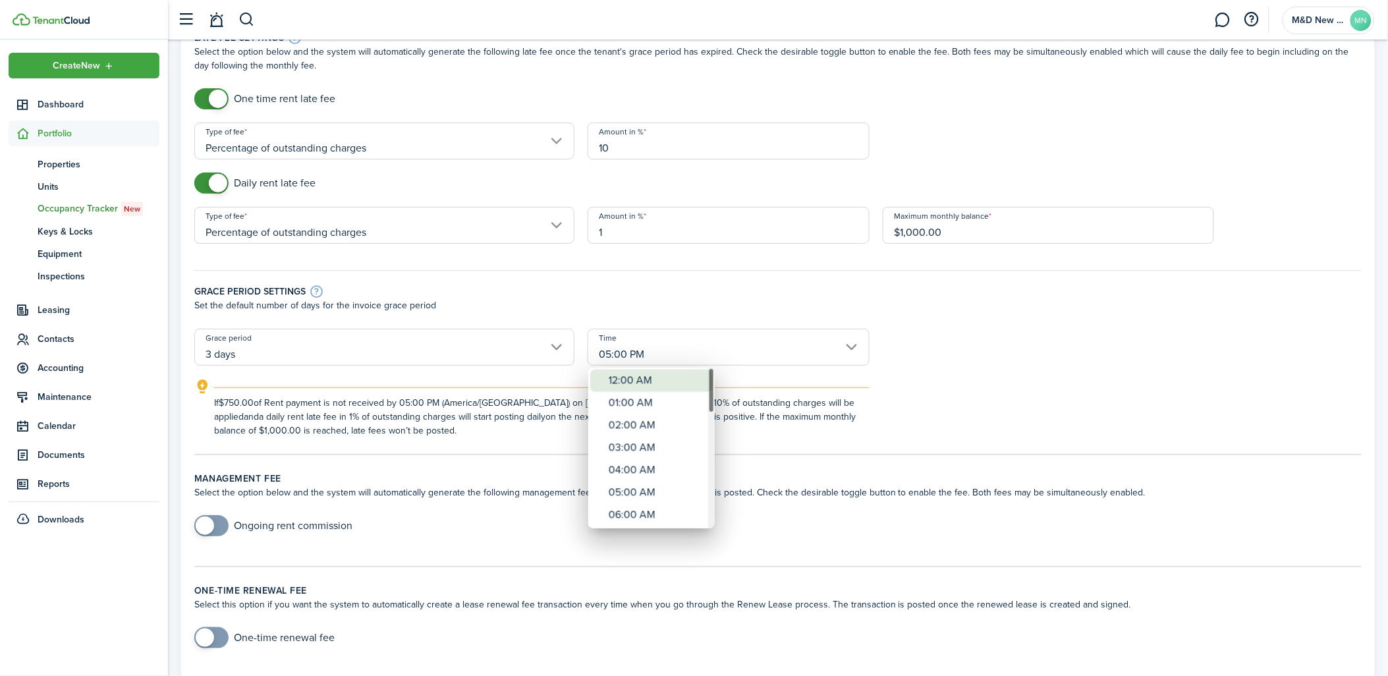
click at [666, 380] on div "12:00 AM" at bounding box center [657, 381] width 96 height 22
type input "12:00 AM"
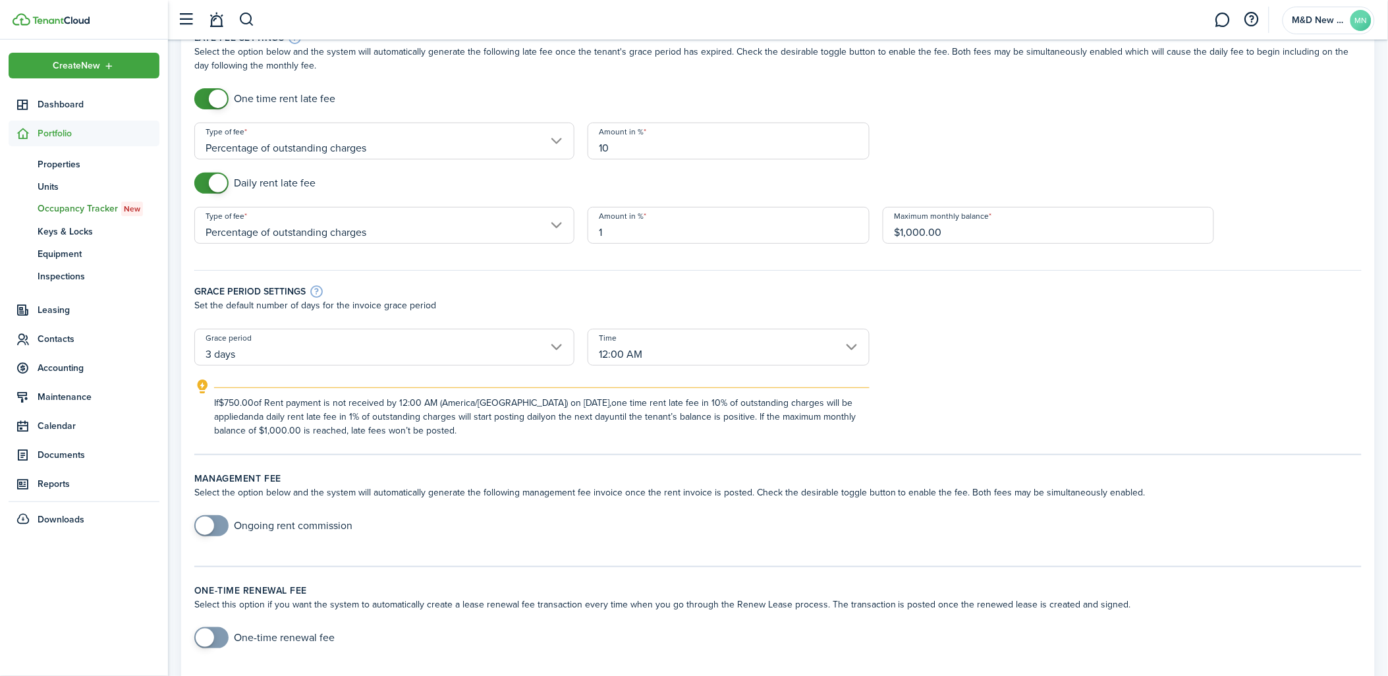
click at [1028, 383] on div "If $750.00 of Rent payment is not received by 12:00 AM (America/[GEOGRAPHIC_DAT…" at bounding box center [778, 408] width 1194 height 59
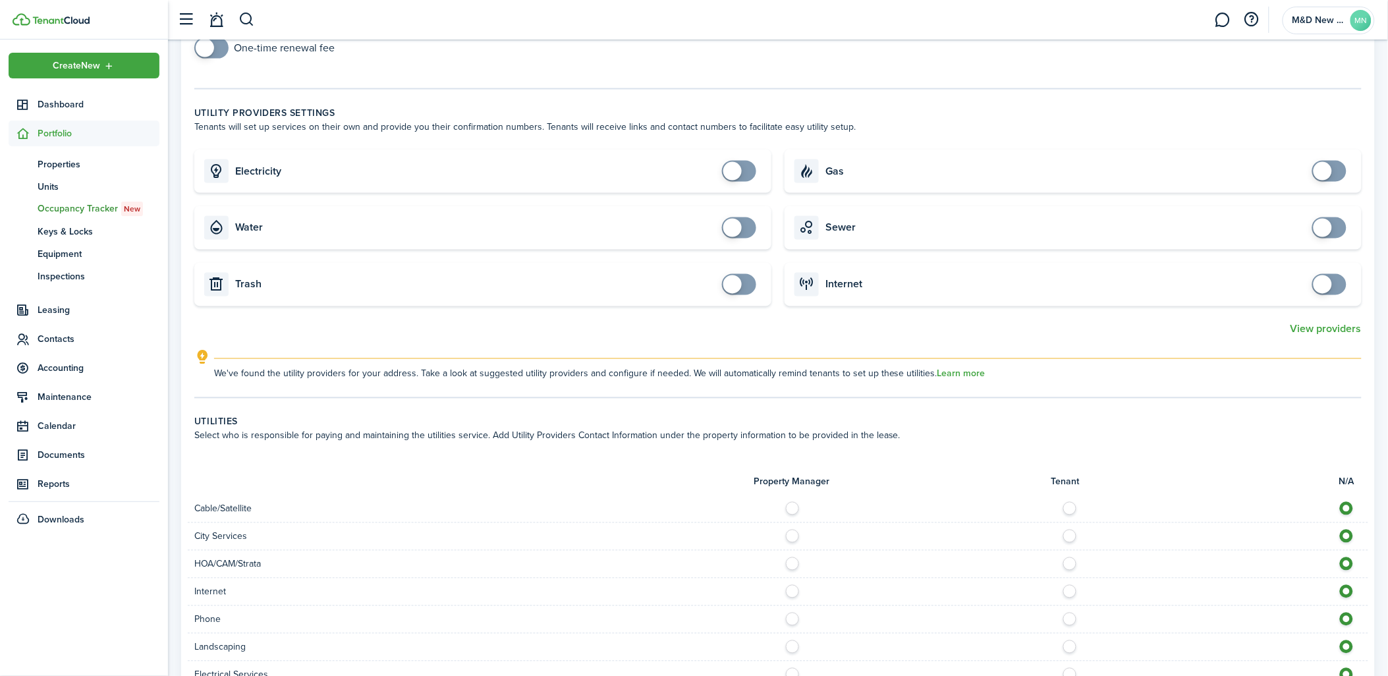
scroll to position [1048, 0]
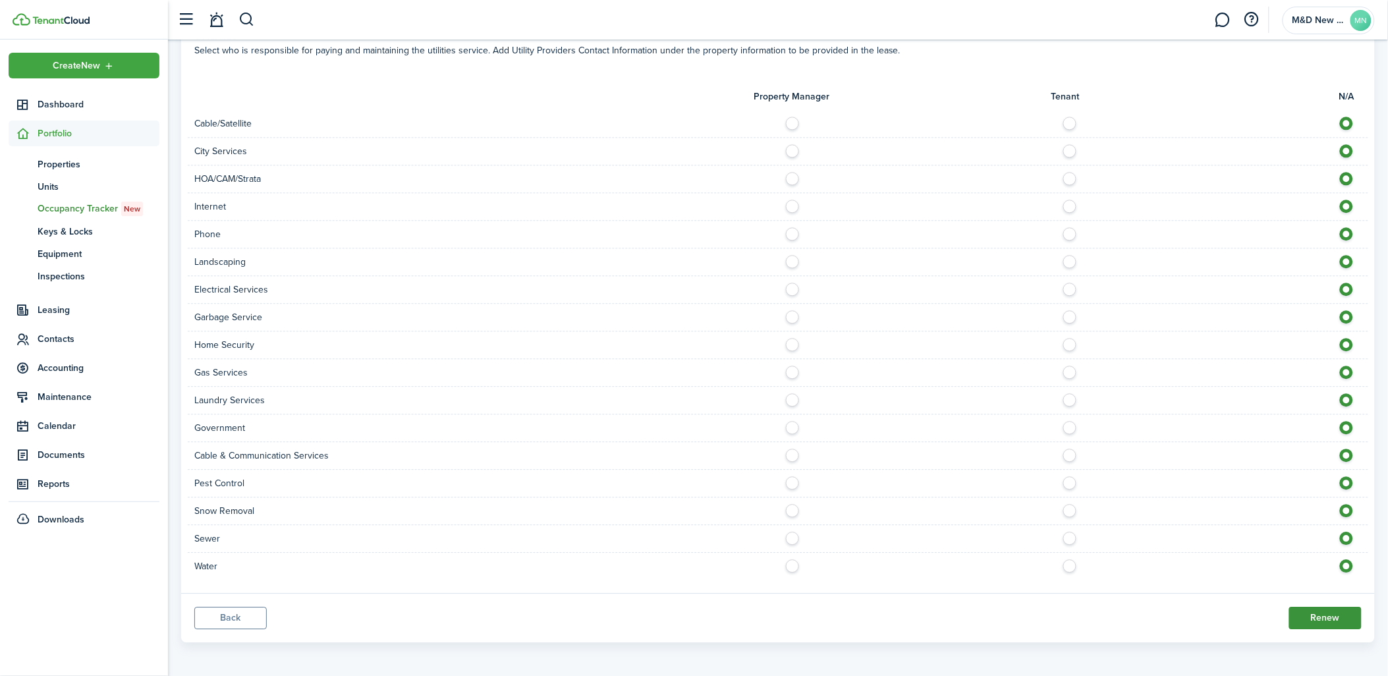
click at [1314, 607] on button "Renew" at bounding box center [1325, 618] width 72 height 22
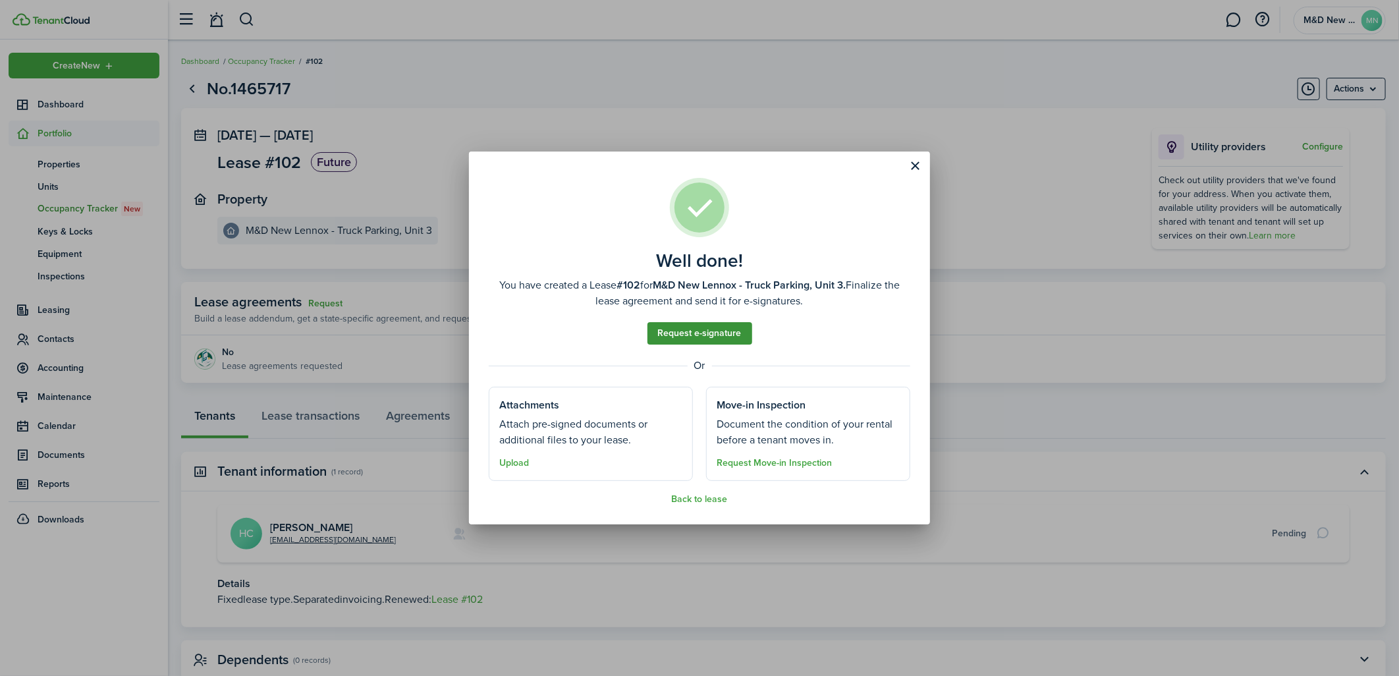
click at [738, 338] on link "Request e-signature" at bounding box center [700, 333] width 105 height 22
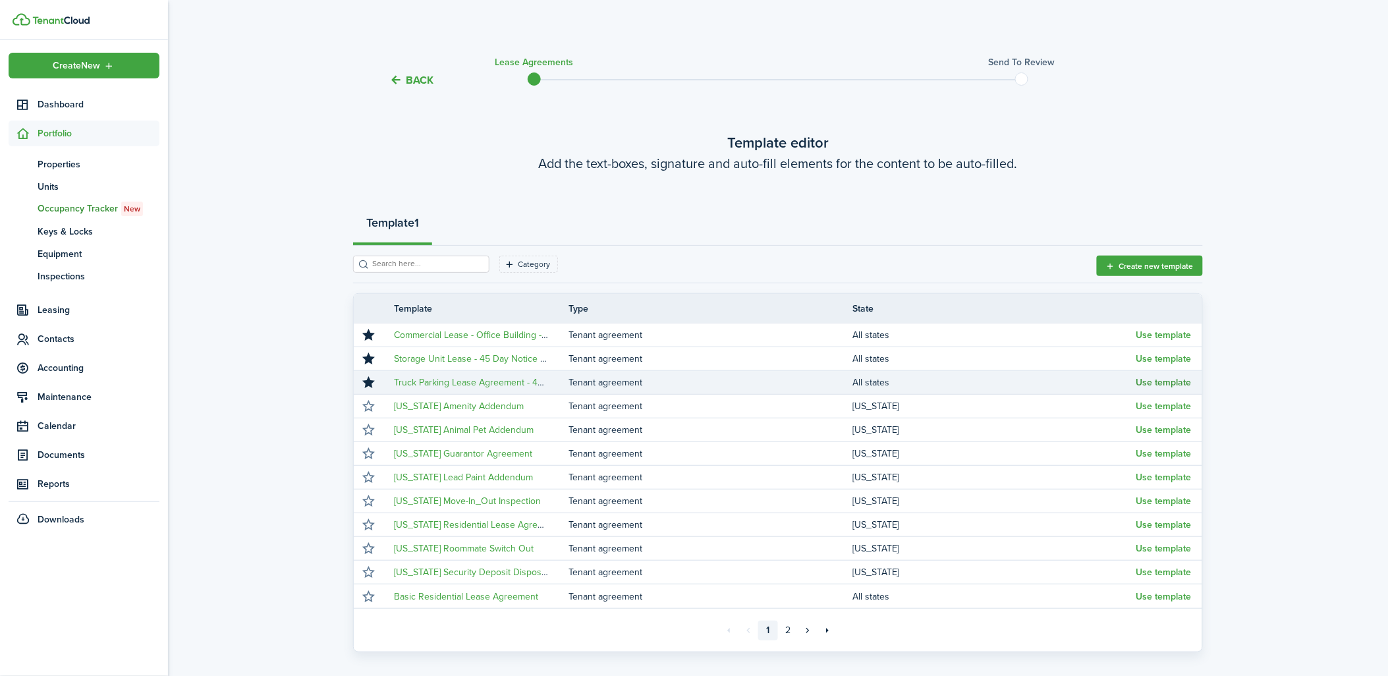
click at [1173, 380] on button "Use template" at bounding box center [1163, 382] width 55 height 11
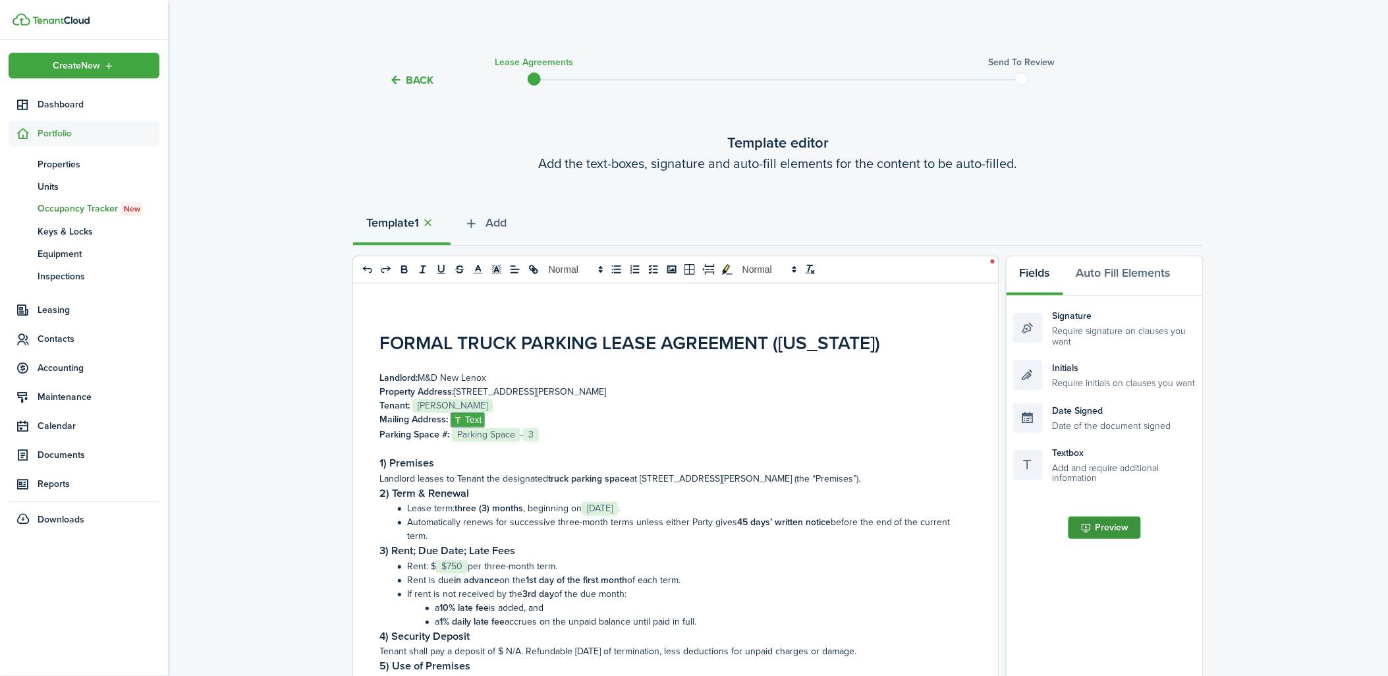
click at [1120, 528] on button "Preview" at bounding box center [1105, 527] width 72 height 22
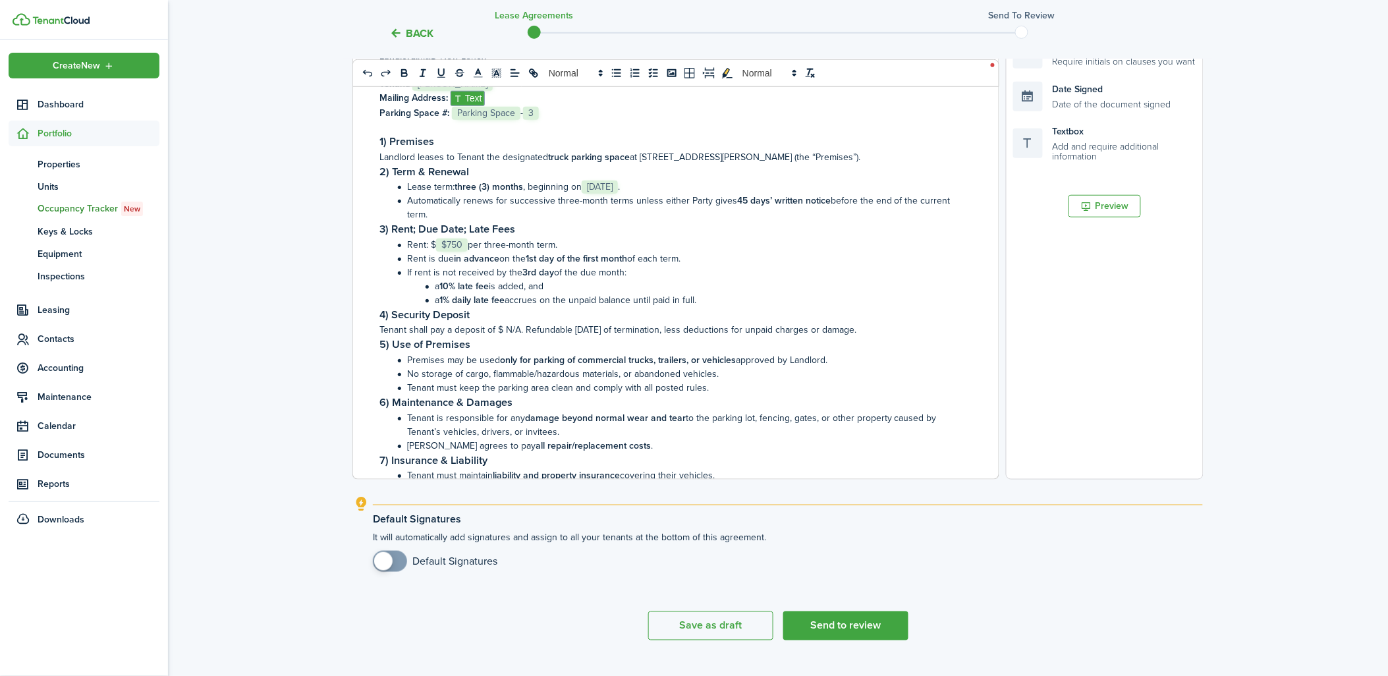
scroll to position [348, 0]
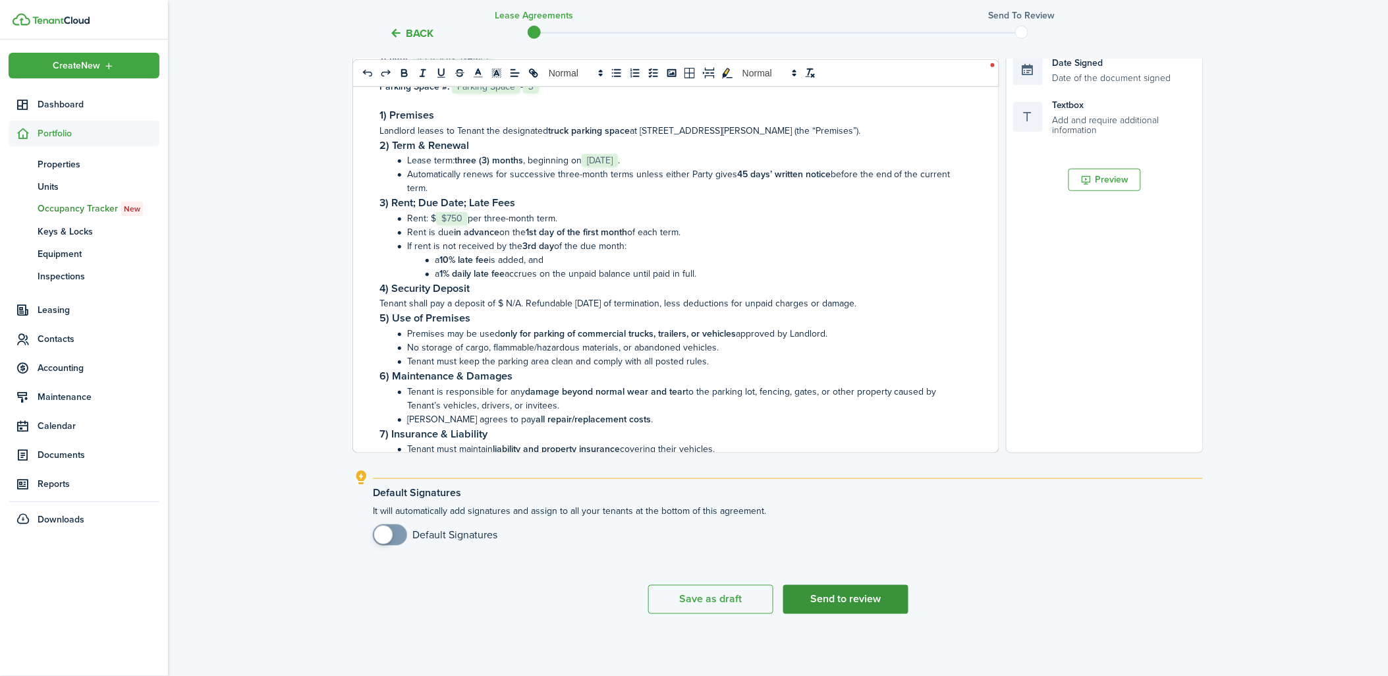
click at [887, 591] on button "Send to review" at bounding box center [845, 599] width 125 height 29
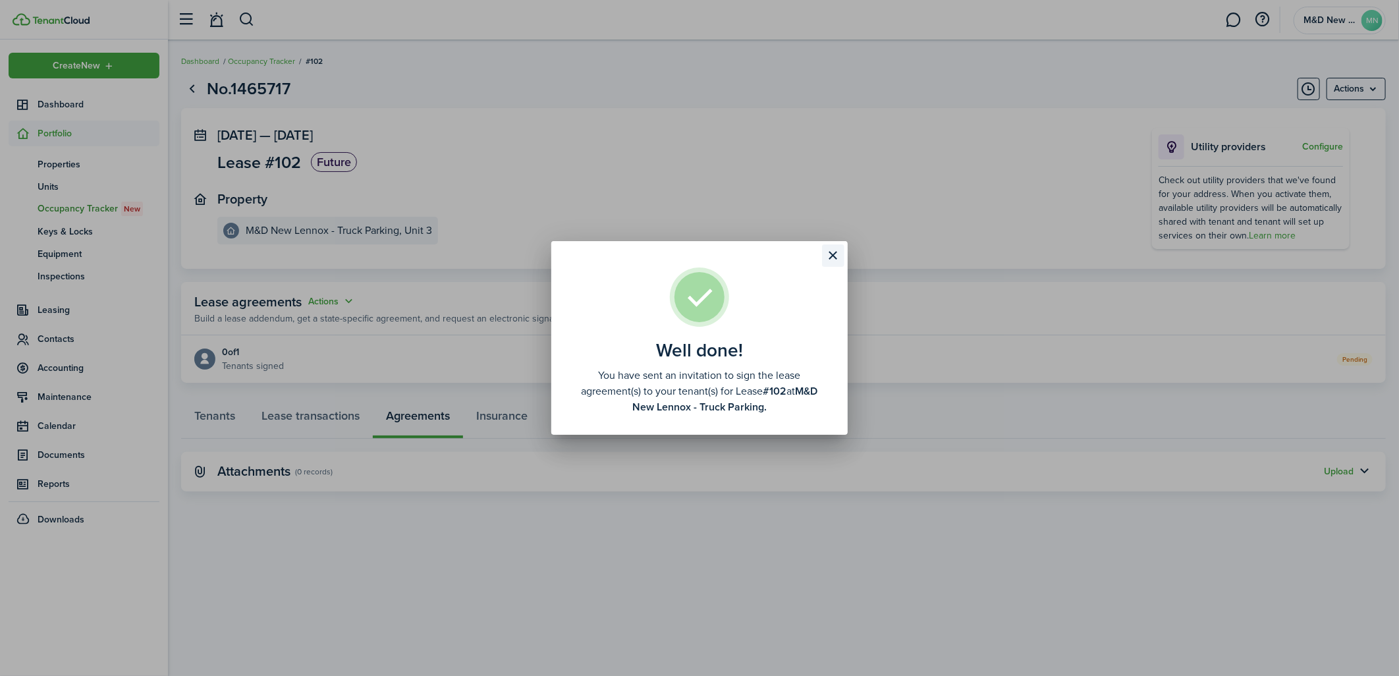
click at [829, 252] on button "Close modal" at bounding box center [833, 255] width 22 height 22
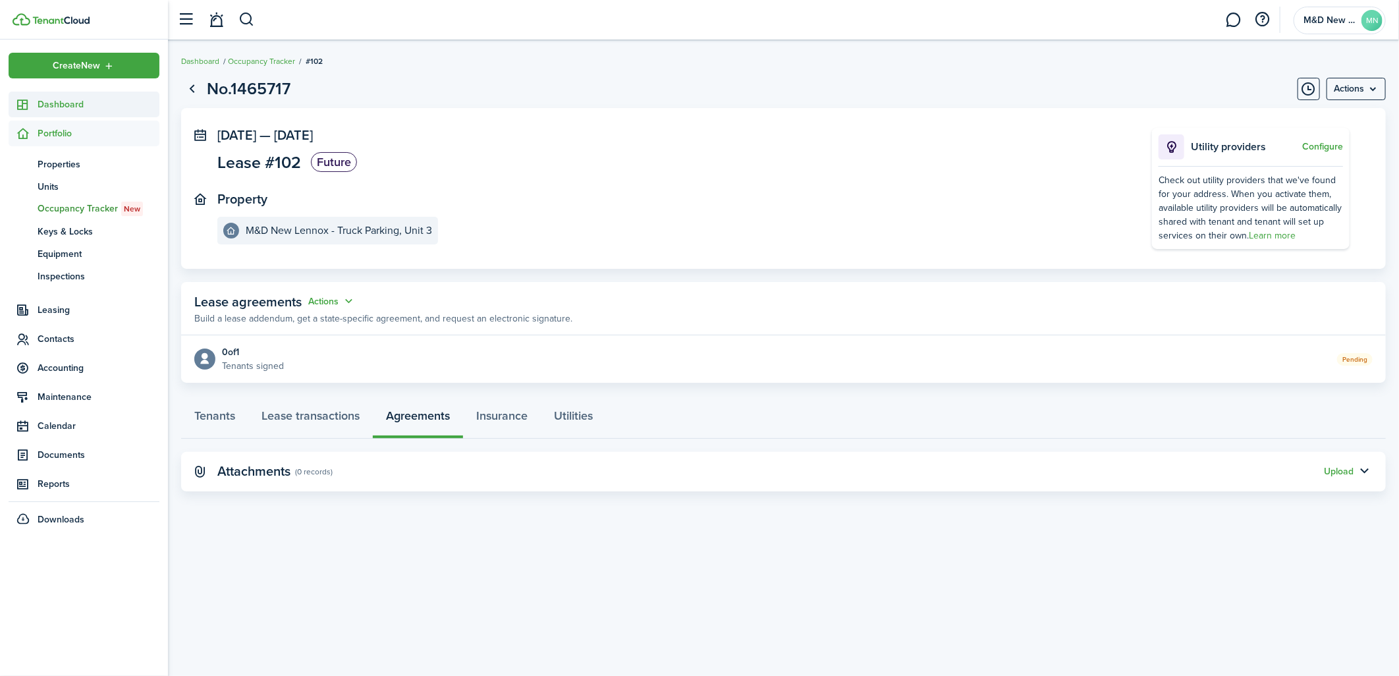
click at [37, 95] on link "Dashboard" at bounding box center [84, 105] width 151 height 26
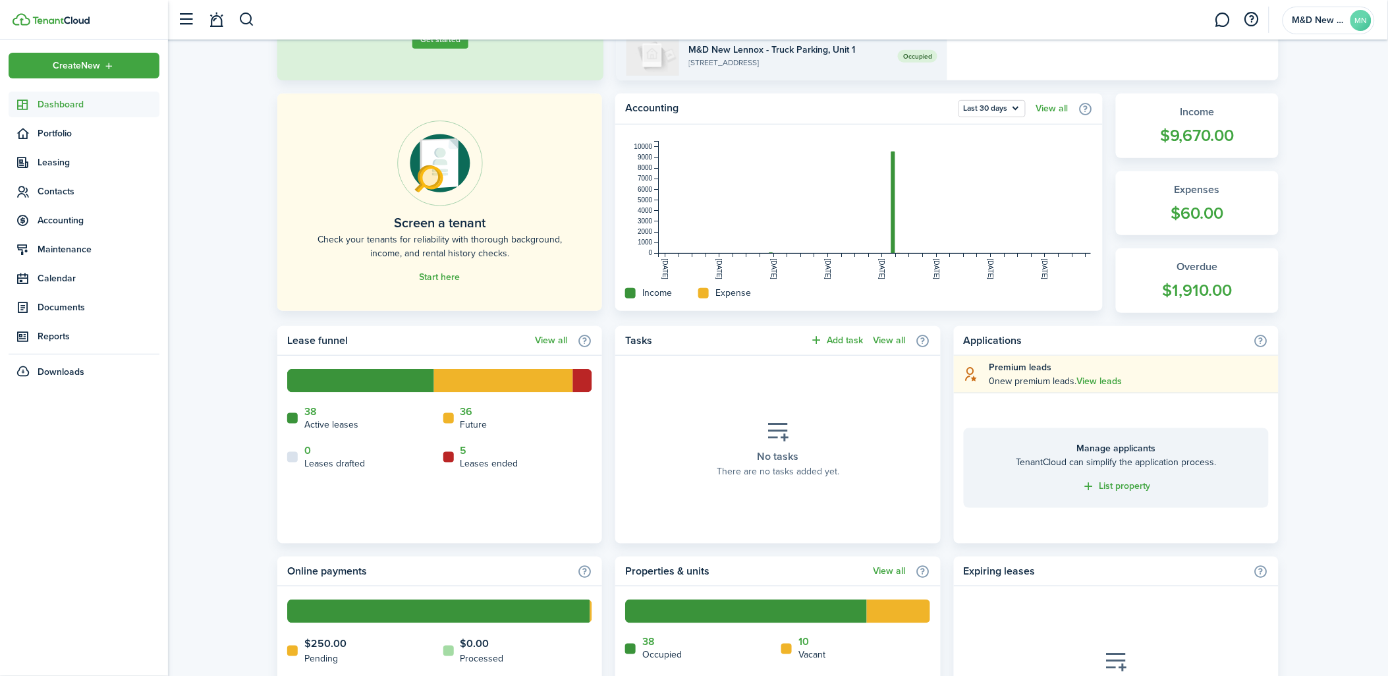
scroll to position [366, 0]
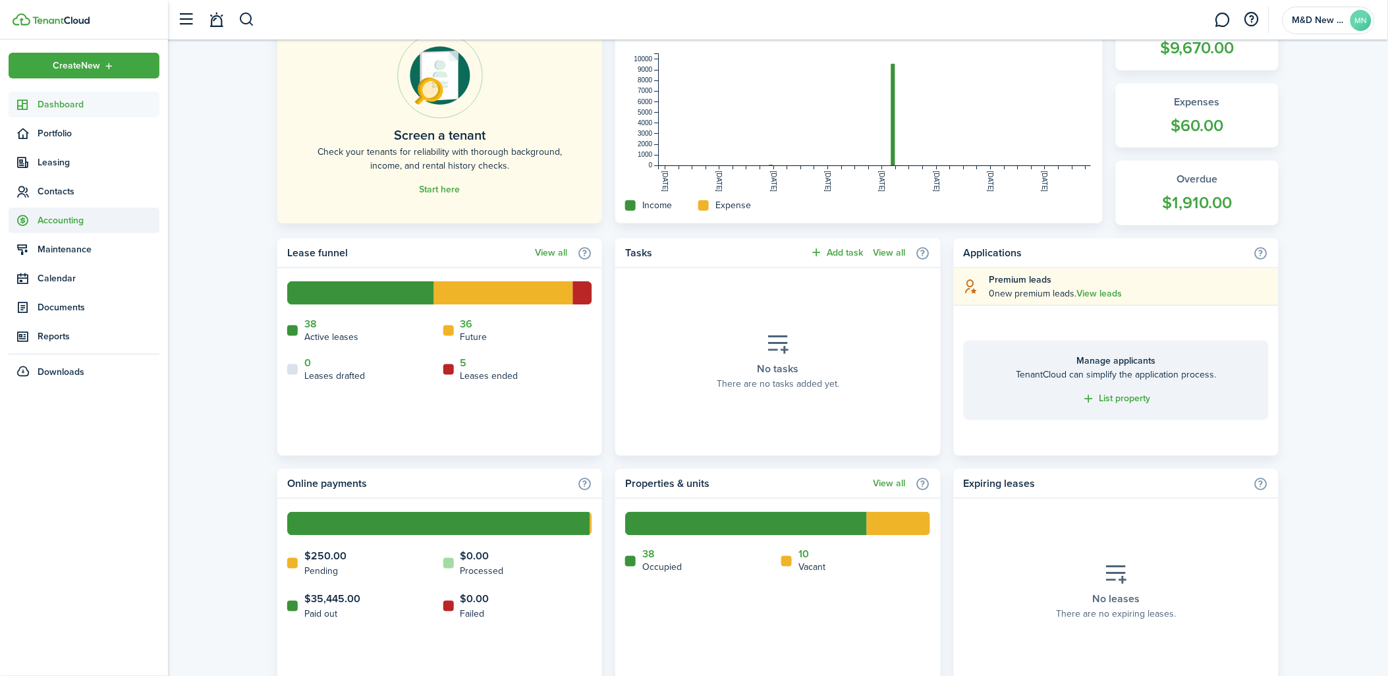
click at [88, 224] on span "Accounting" at bounding box center [99, 220] width 122 height 14
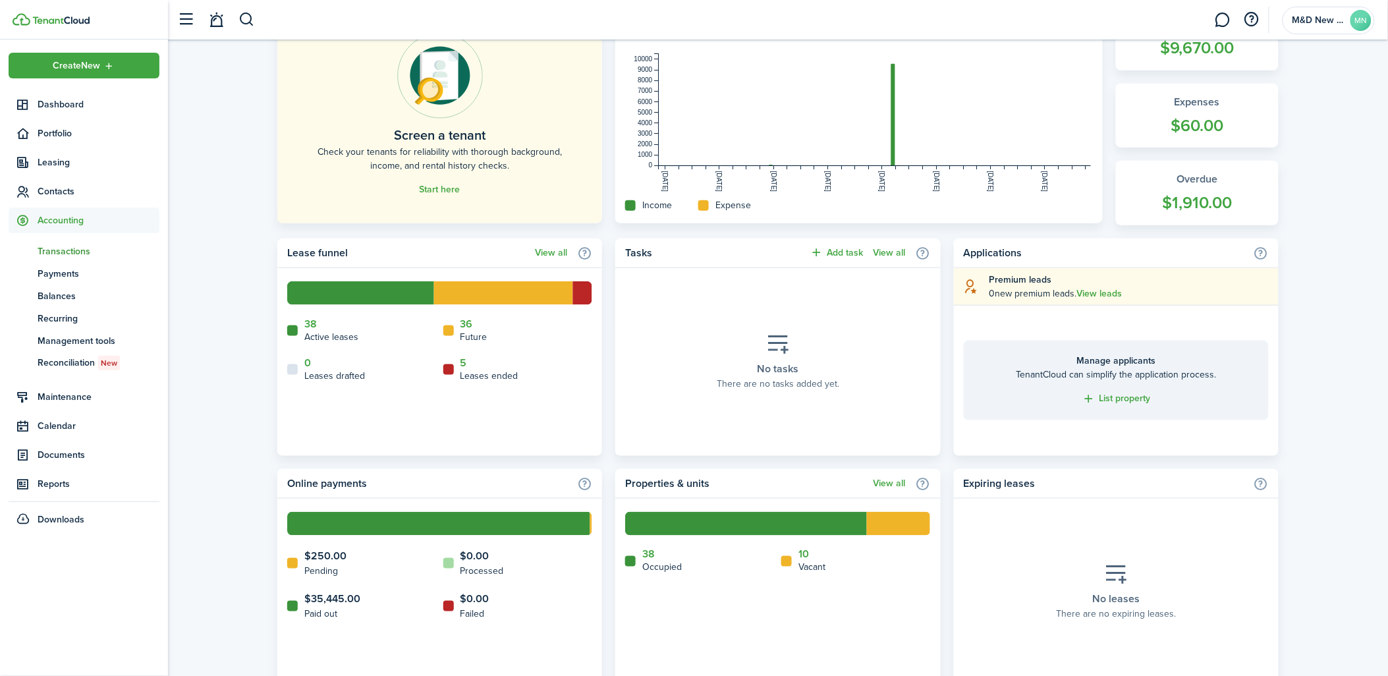
click at [92, 254] on span "Transactions" at bounding box center [99, 251] width 122 height 14
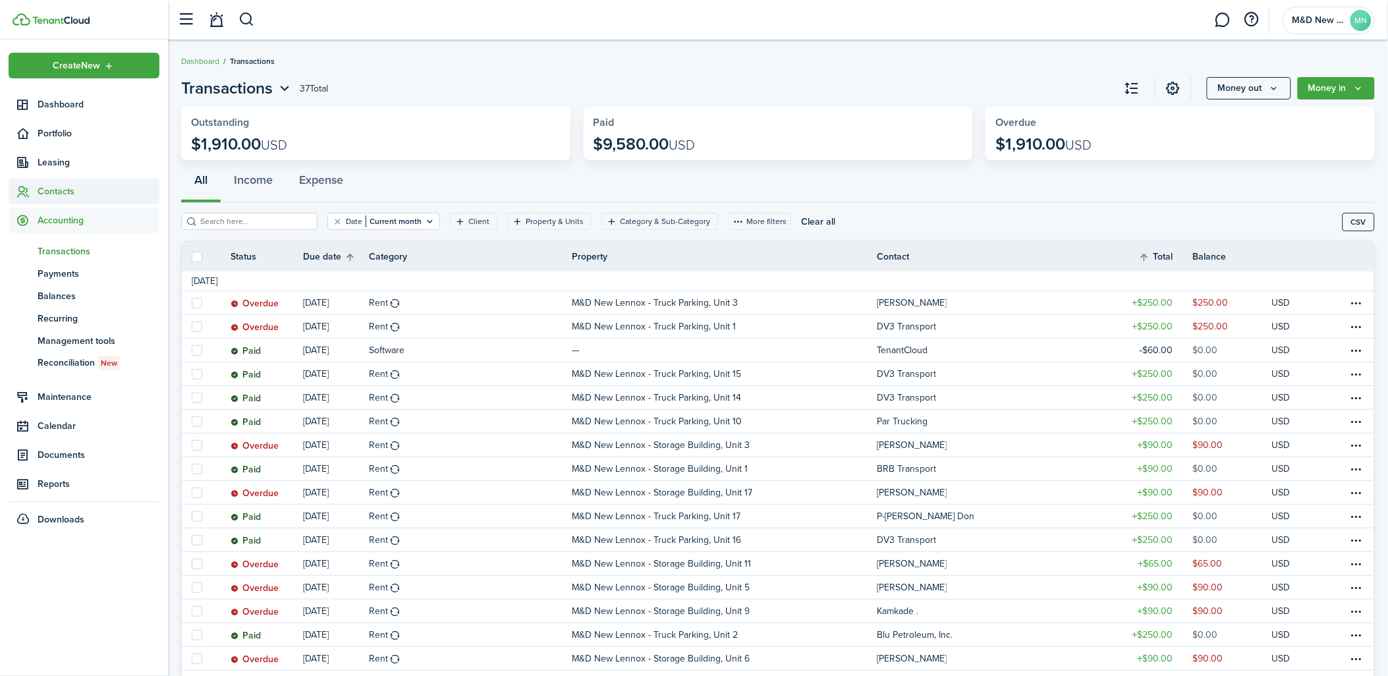
click at [56, 192] on span "Contacts" at bounding box center [99, 191] width 122 height 14
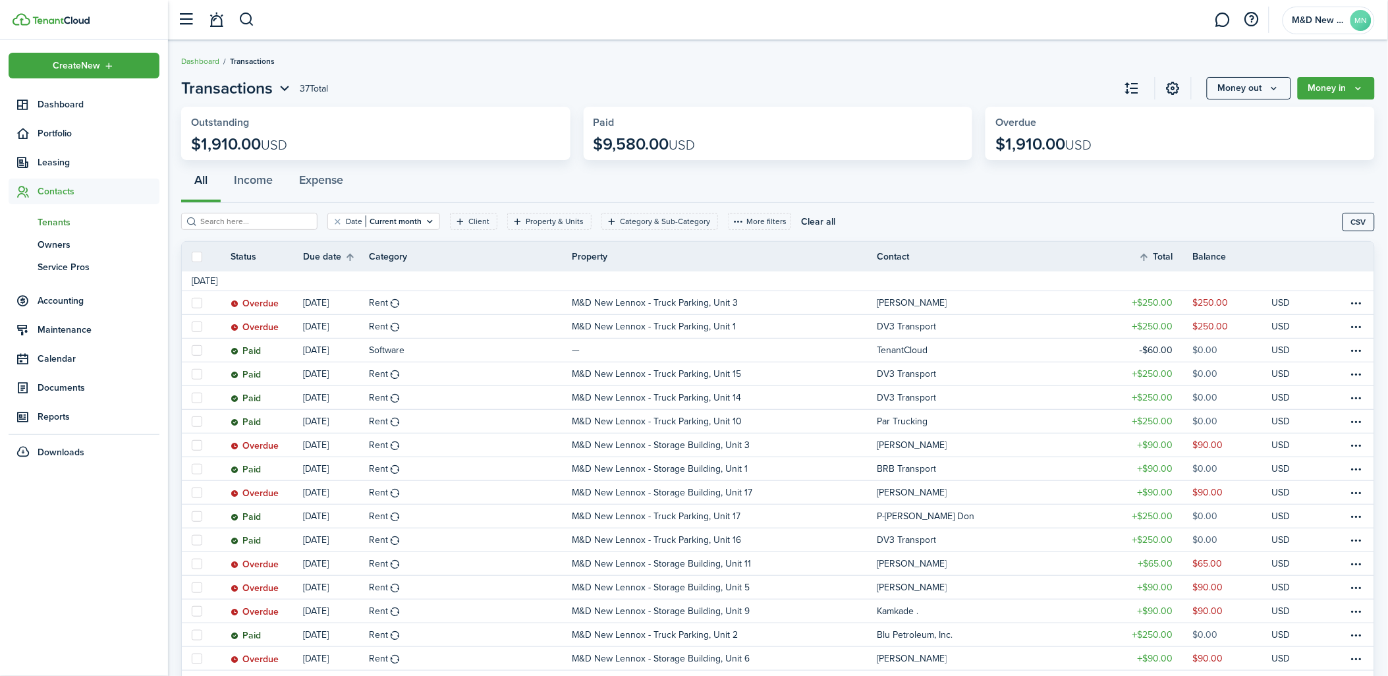
click at [48, 217] on span "Tenants" at bounding box center [99, 222] width 122 height 14
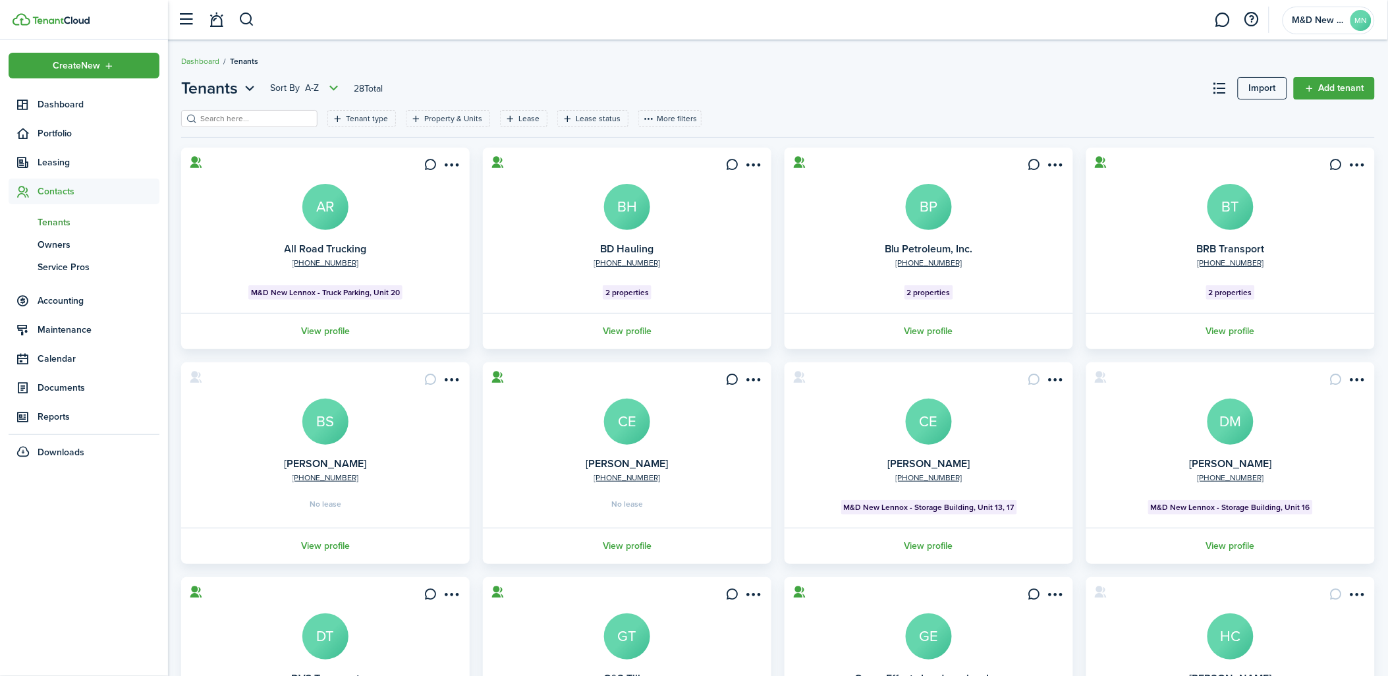
click at [249, 113] on input "search" at bounding box center [255, 119] width 116 height 13
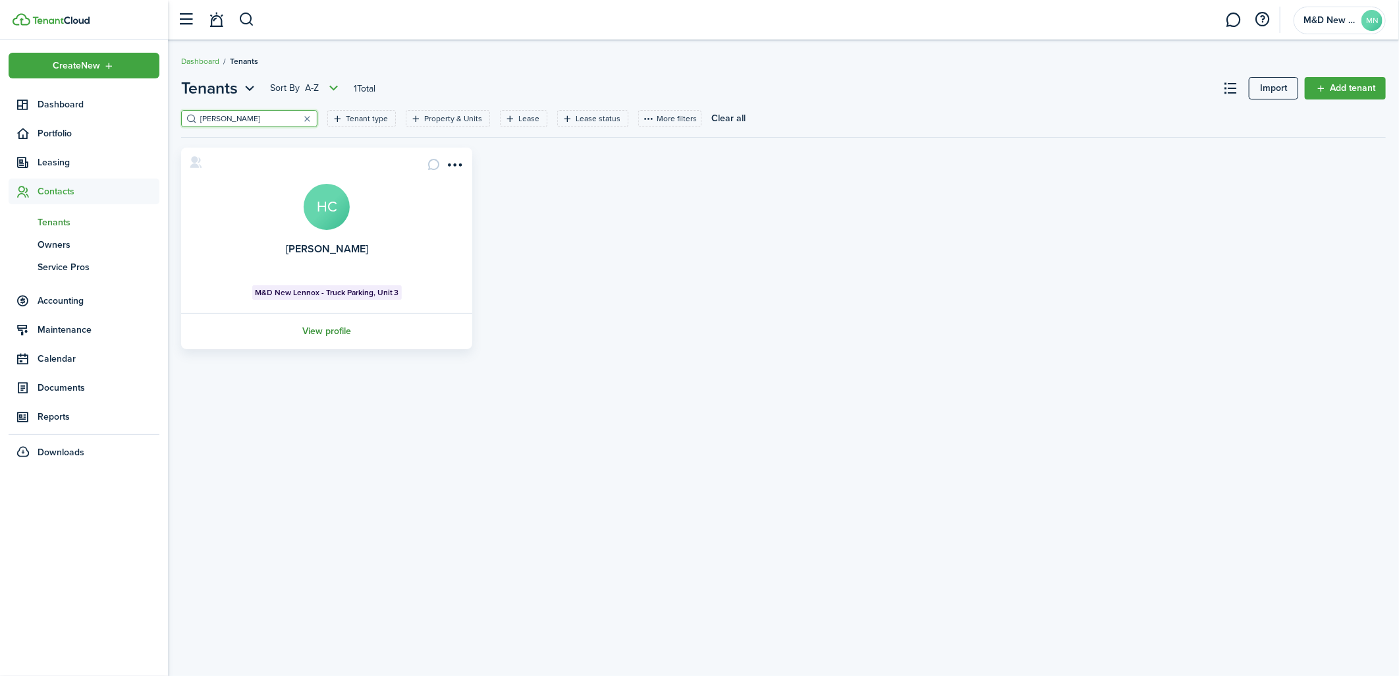
type input "[PERSON_NAME]"
click at [318, 334] on link "View profile" at bounding box center [326, 331] width 295 height 36
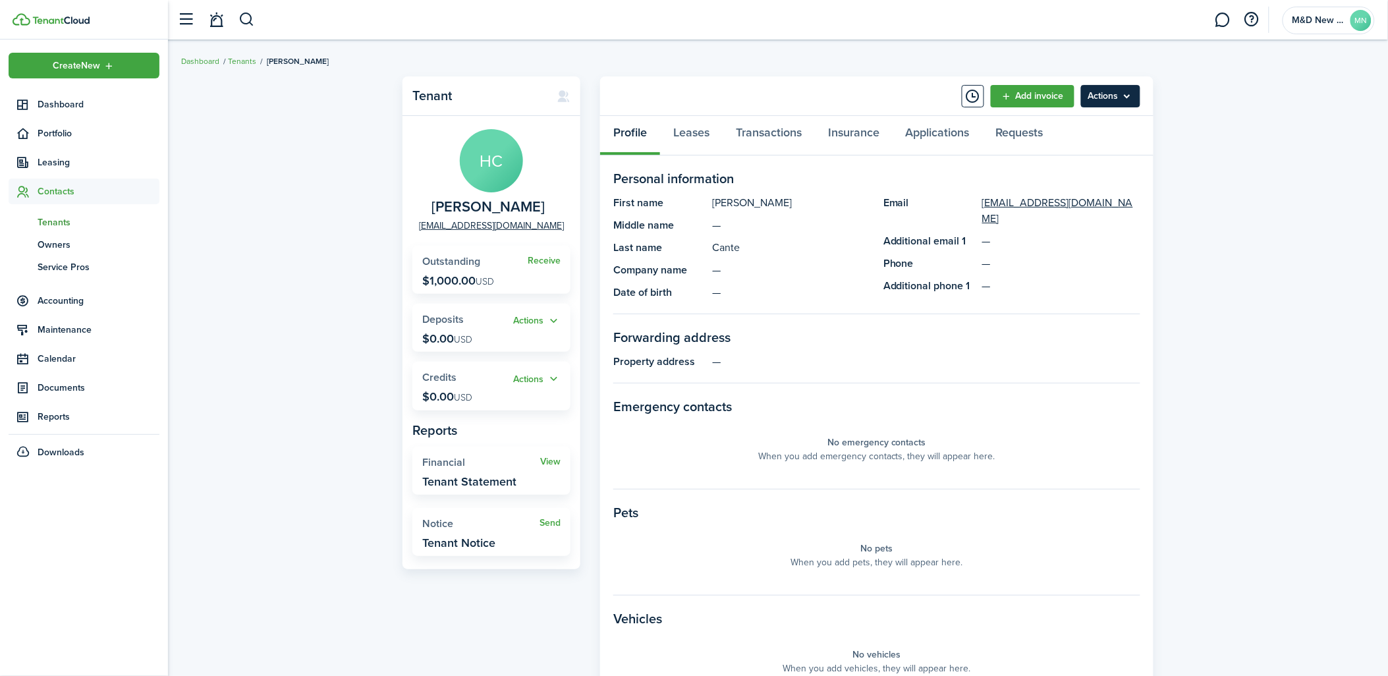
click at [1134, 97] on menu-btn "Actions" at bounding box center [1110, 96] width 59 height 22
click at [1076, 121] on link "Edit" at bounding box center [1082, 124] width 115 height 22
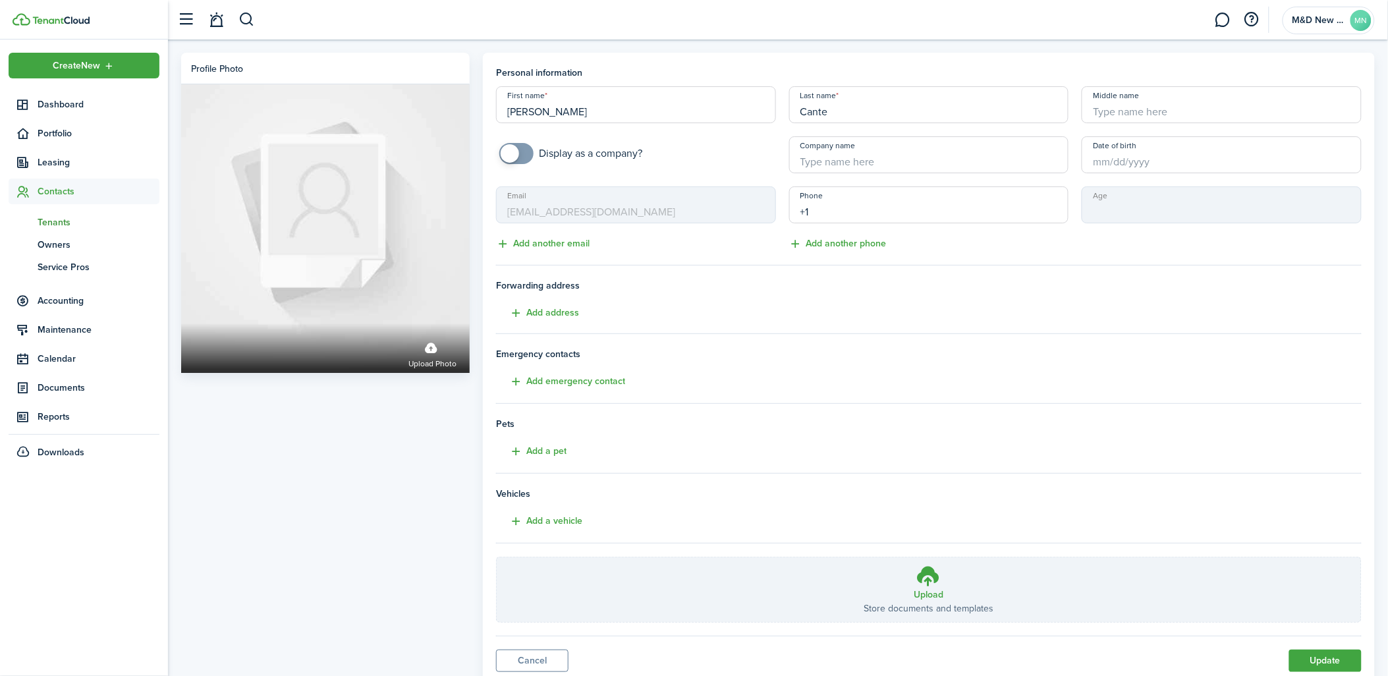
click at [881, 206] on input "+1" at bounding box center [929, 204] width 280 height 37
type input "[PHONE_NUMBER]"
click at [1340, 666] on button "Update" at bounding box center [1325, 661] width 72 height 22
